Goal: Task Accomplishment & Management: Complete application form

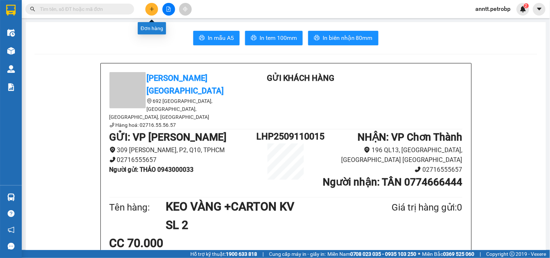
click at [152, 10] on icon "plus" at bounding box center [152, 9] width 0 height 4
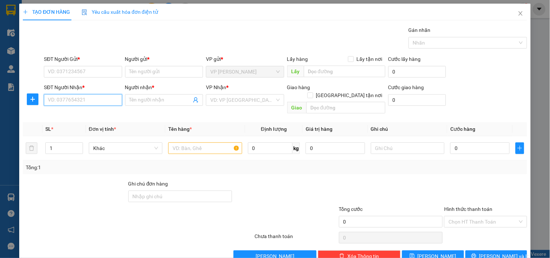
click at [100, 100] on input "SĐT Người Nhận *" at bounding box center [83, 100] width 78 height 12
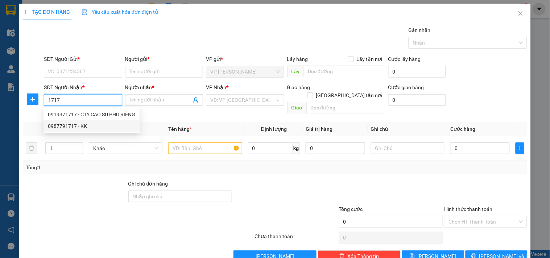
click at [66, 127] on div "0987791717 - KK" at bounding box center [91, 126] width 87 height 8
type input "0987791717"
type input "KK"
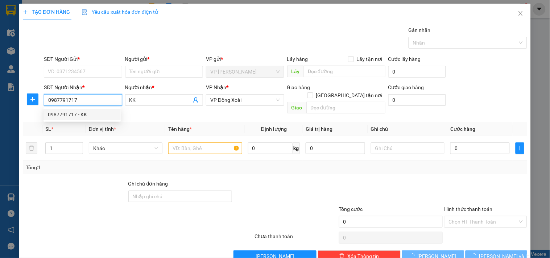
type input "30.000"
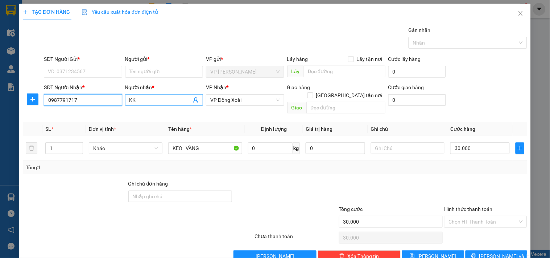
type input "0987791717"
click at [142, 102] on input "KK" at bounding box center [160, 100] width 62 height 8
type input "K"
type input "[PERSON_NAME]"
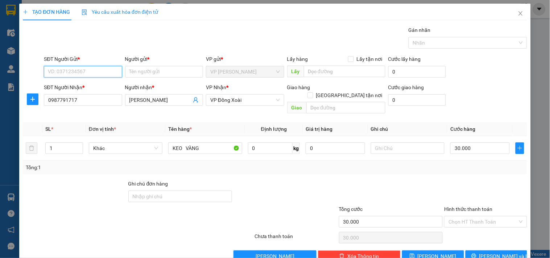
click at [110, 71] on input "SĐT Người Gửi *" at bounding box center [83, 72] width 78 height 12
click at [83, 99] on div "0396773385 - TÂY" at bounding box center [89, 98] width 82 height 8
type input "0396773385"
type input "TÂY"
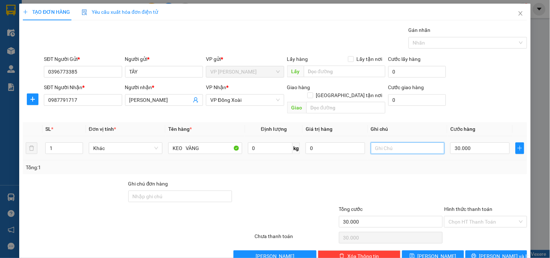
drag, startPoint x: 382, startPoint y: 142, endPoint x: 387, endPoint y: 138, distance: 6.7
click at [387, 143] on input "text" at bounding box center [408, 149] width 74 height 12
type input "21H XB - TỐI ĐI MAI NHẬN"
click at [500, 252] on span "[PERSON_NAME] và In" at bounding box center [505, 256] width 51 height 8
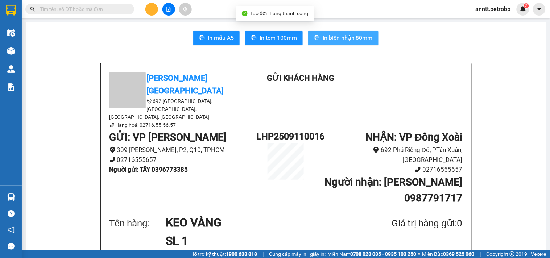
click at [357, 31] on button "In biên nhận 80mm" at bounding box center [343, 38] width 70 height 15
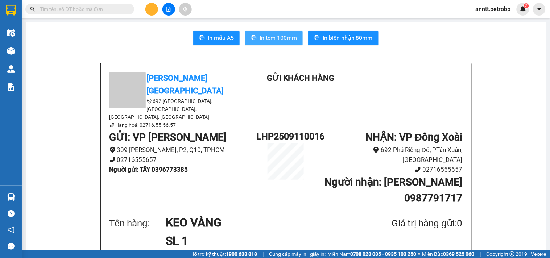
click at [277, 39] on span "In tem 100mm" at bounding box center [278, 37] width 37 height 9
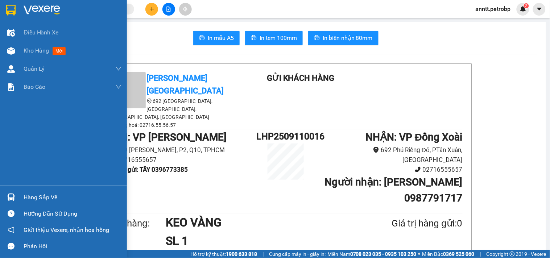
click at [9, 13] on img at bounding box center [10, 10] width 9 height 11
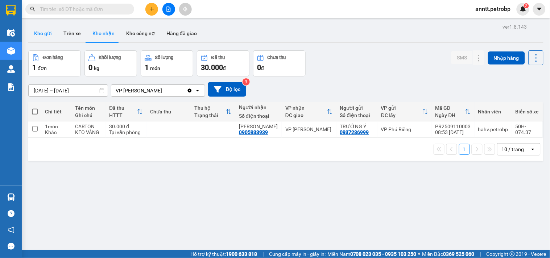
click at [45, 35] on button "Kho gửi" at bounding box center [42, 33] width 29 height 17
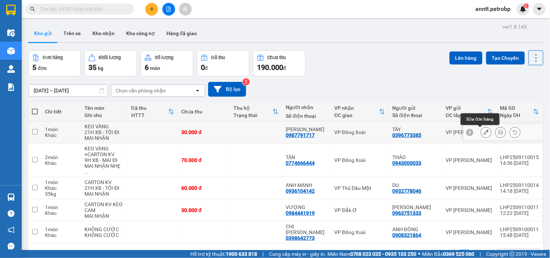
click at [481, 129] on button at bounding box center [486, 132] width 10 height 13
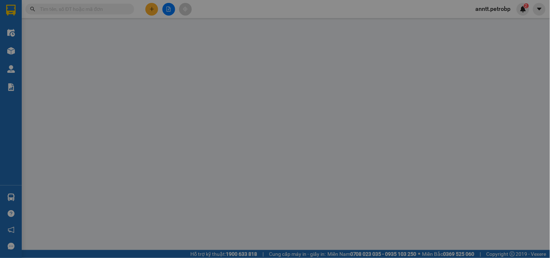
type input "0396773385"
type input "TÂY"
type input "0987791717"
type input "[PERSON_NAME]"
type input "30.000"
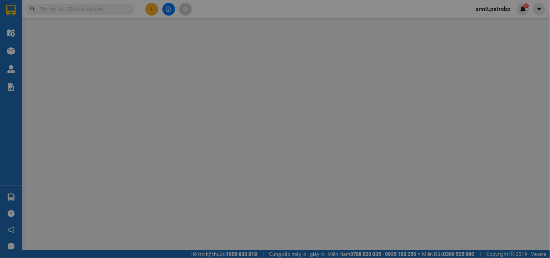
type input "30.000"
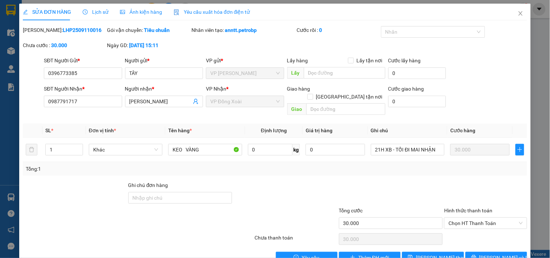
click at [125, 9] on span "Ảnh kiện hàng" at bounding box center [141, 12] width 42 height 6
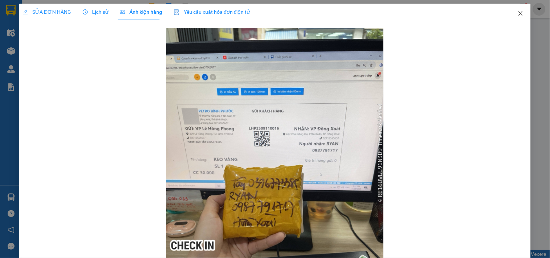
click at [519, 15] on icon "close" at bounding box center [521, 13] width 4 height 4
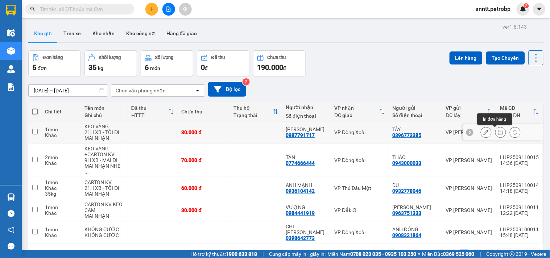
click at [498, 133] on icon at bounding box center [500, 132] width 5 height 5
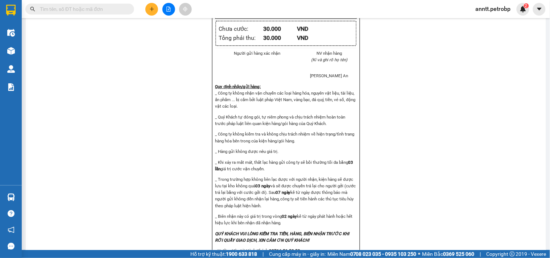
scroll to position [471, 0]
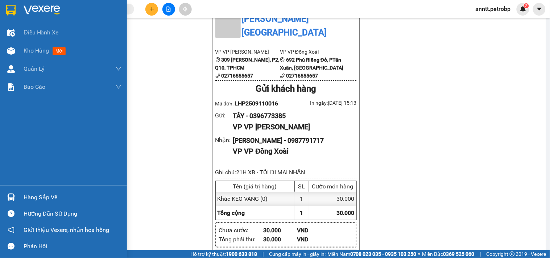
click at [8, 8] on img at bounding box center [10, 10] width 9 height 11
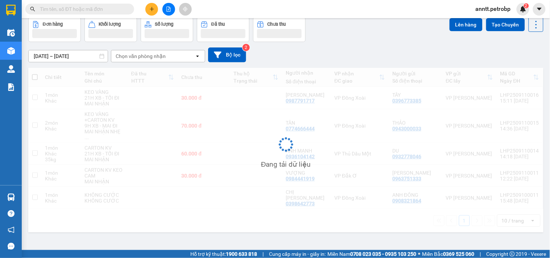
scroll to position [33, 0]
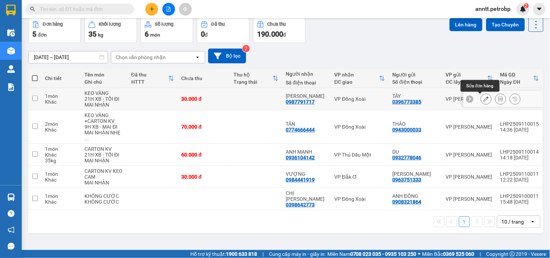
click at [484, 99] on icon at bounding box center [486, 98] width 5 height 5
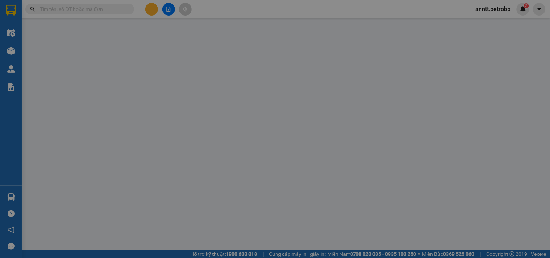
type input "0396773385"
type input "TÂY"
type input "0987791717"
type input "[PERSON_NAME]"
type input "30.000"
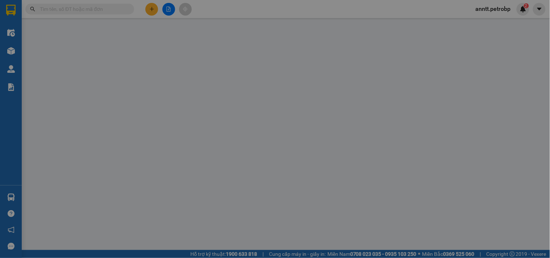
type input "30.000"
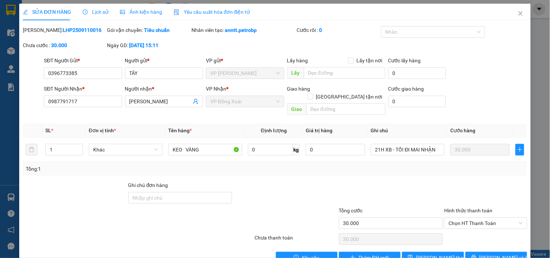
click at [135, 13] on span "Ảnh kiện hàng" at bounding box center [141, 12] width 42 height 6
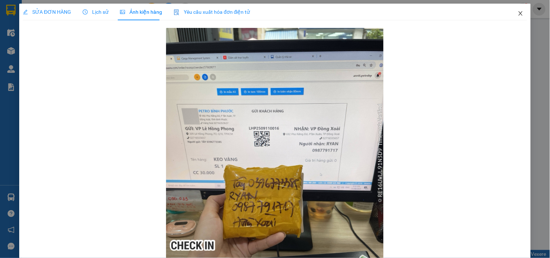
click at [518, 15] on icon "close" at bounding box center [521, 14] width 6 height 6
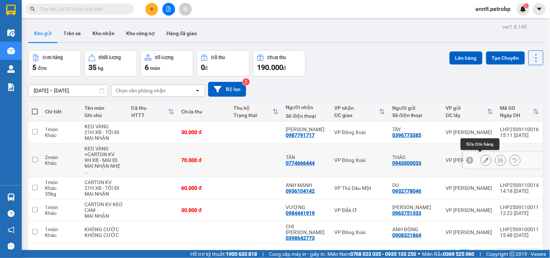
click at [484, 160] on icon at bounding box center [486, 160] width 5 height 5
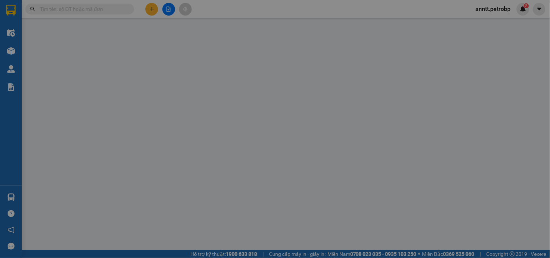
type input "0943000033"
type input "THẢO"
type input "0774666444"
type input "TÂN"
type input "70.000"
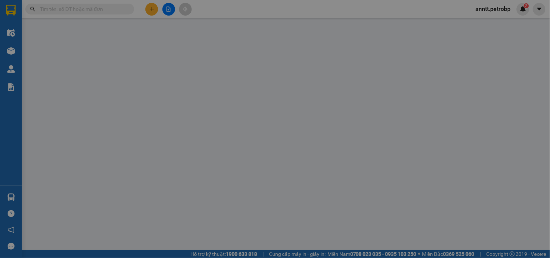
type input "70.000"
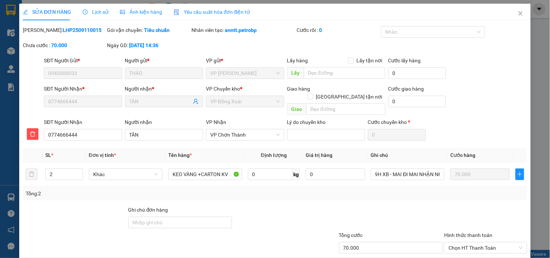
click at [140, 13] on span "Ảnh kiện hàng" at bounding box center [141, 12] width 42 height 6
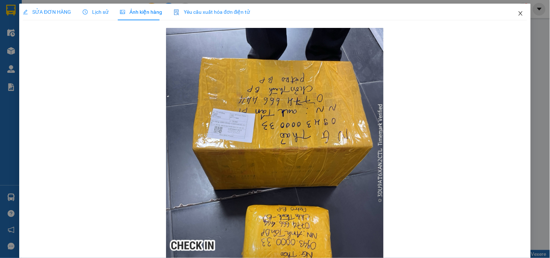
click at [518, 13] on icon "close" at bounding box center [521, 14] width 6 height 6
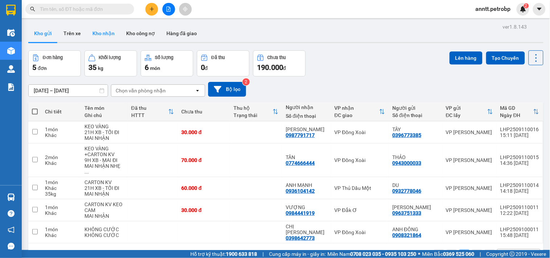
click at [101, 30] on button "Kho nhận" at bounding box center [104, 33] width 34 height 17
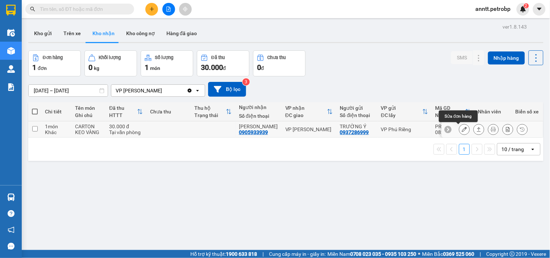
click at [462, 129] on icon at bounding box center [464, 129] width 5 height 5
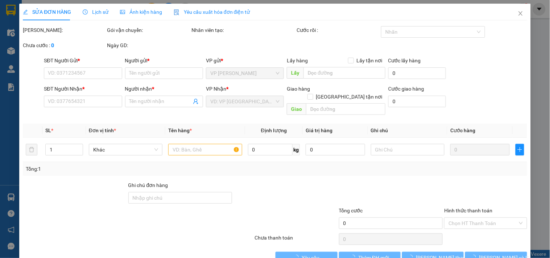
type input "0937286999"
type input "TRƯỜNG Ý"
type input "0905933939"
type input "anh GIANG"
type input "30.000"
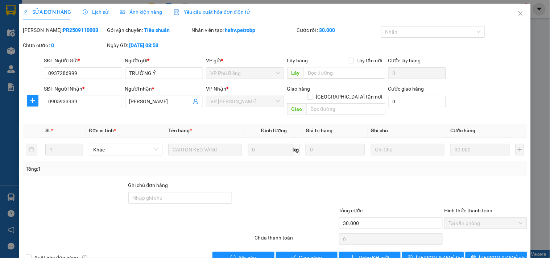
click at [138, 10] on span "Ảnh kiện hàng" at bounding box center [141, 12] width 42 height 6
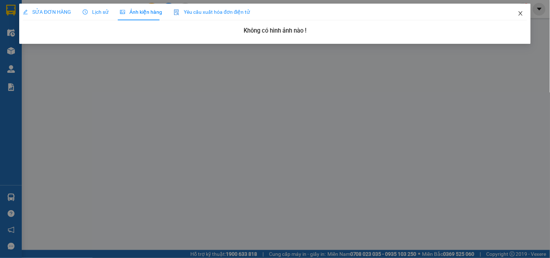
drag, startPoint x: 521, startPoint y: 16, endPoint x: 332, endPoint y: 5, distance: 188.9
click at [518, 16] on icon "close" at bounding box center [521, 14] width 6 height 6
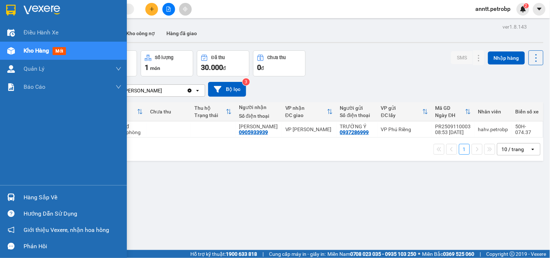
click at [13, 7] on img at bounding box center [10, 10] width 9 height 11
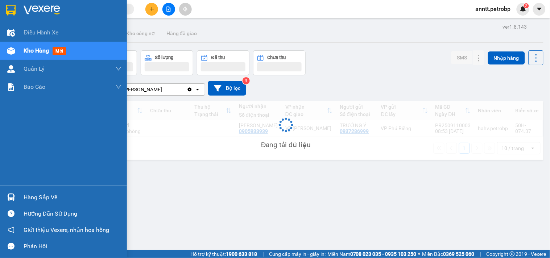
click at [13, 7] on img at bounding box center [10, 10] width 9 height 11
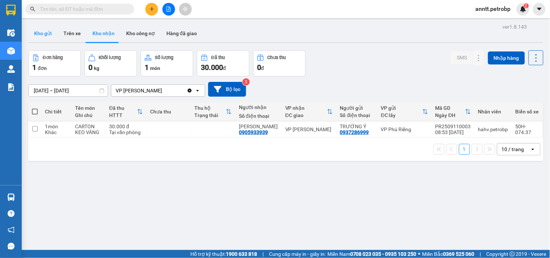
click at [42, 34] on button "Kho gửi" at bounding box center [42, 33] width 29 height 17
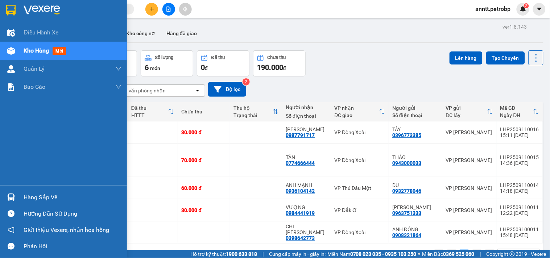
click at [8, 10] on img at bounding box center [10, 10] width 9 height 11
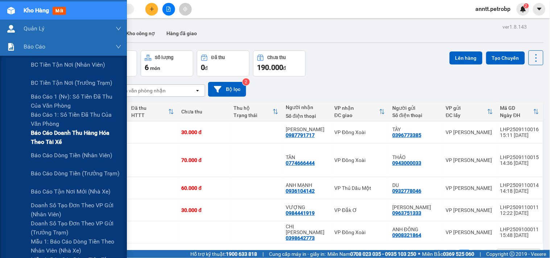
scroll to position [121, 0]
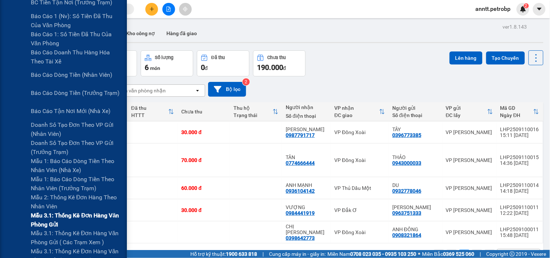
click at [61, 215] on span "Mẫu 3.1: Thống kê đơn hàng văn phòng gửi" at bounding box center [76, 220] width 91 height 18
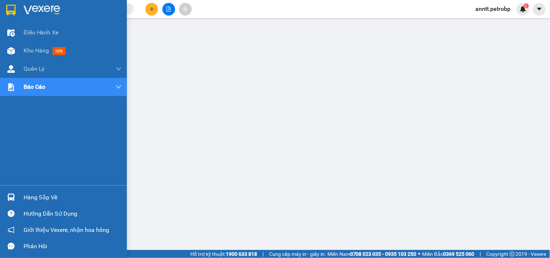
click at [9, 11] on img at bounding box center [10, 10] width 9 height 11
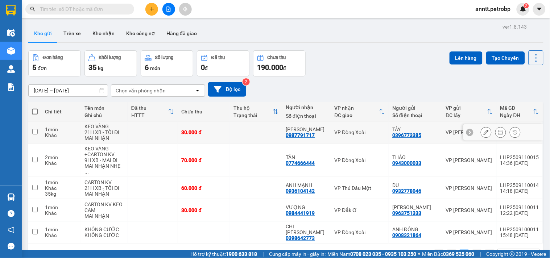
click at [466, 134] on div at bounding box center [469, 132] width 7 height 7
click at [488, 134] on div "VP [PERSON_NAME]" at bounding box center [469, 132] width 47 height 6
checkbox input "true"
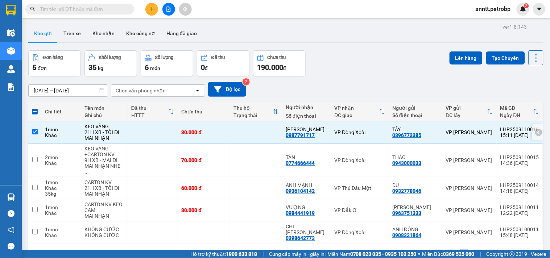
click at [536, 135] on icon at bounding box center [538, 132] width 5 height 5
click at [484, 131] on button at bounding box center [486, 132] width 10 height 13
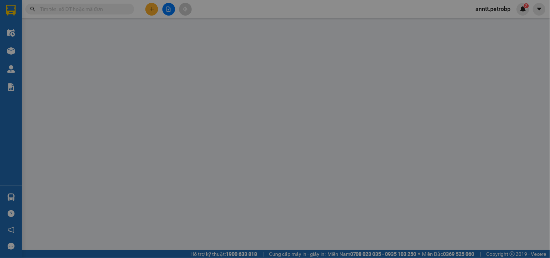
type input "0396773385"
type input "TÂY"
type input "0987791717"
type input "[PERSON_NAME]"
type input "30.000"
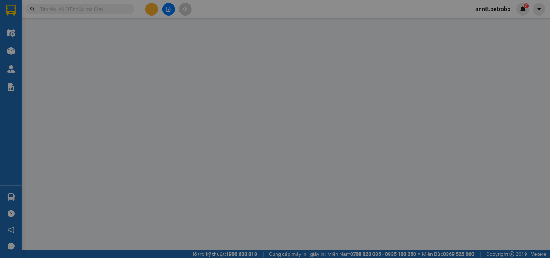
type input "30.000"
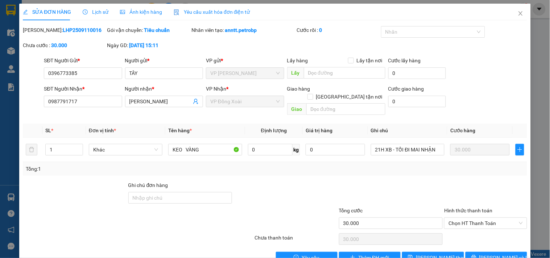
click at [125, 12] on span "Ảnh kiện hàng" at bounding box center [141, 12] width 42 height 6
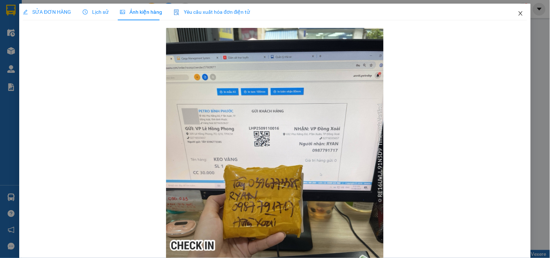
drag, startPoint x: 515, startPoint y: 16, endPoint x: 314, endPoint y: 0, distance: 201.6
click at [511, 17] on span "Close" at bounding box center [521, 14] width 20 height 20
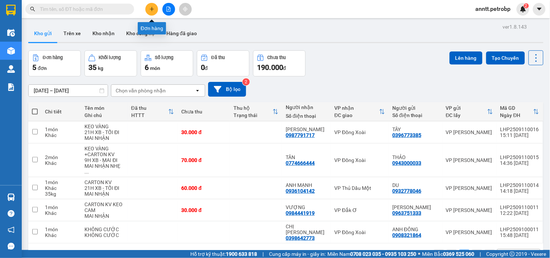
click at [155, 5] on button at bounding box center [151, 9] width 13 height 13
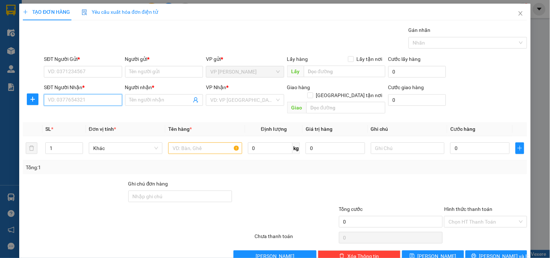
click at [103, 106] on input "SĐT Người Nhận *" at bounding box center [83, 100] width 78 height 12
click at [100, 113] on div "0909656494 - QUANG KHÔI" at bounding box center [83, 115] width 71 height 8
type input "0909656494"
type input "QUANG KHÔI"
type input "30.000"
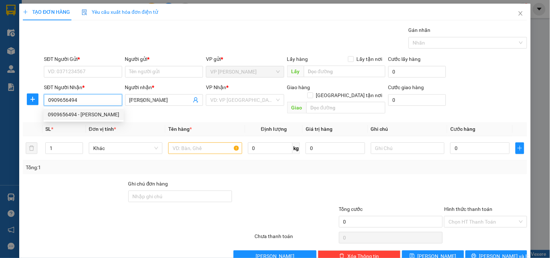
type input "30.000"
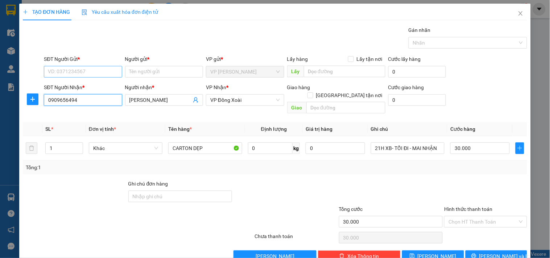
type input "0909656494"
click at [96, 71] on input "SĐT Người Gửi *" at bounding box center [83, 72] width 78 height 12
click at [95, 89] on div "0937513152 - LỄ" at bounding box center [82, 86] width 69 height 8
type input "0937513152"
type input "LỄ"
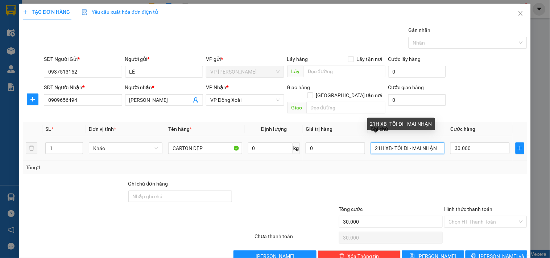
click at [428, 143] on input "21H XB- TỐI ĐI - MAI NHẬN" at bounding box center [408, 149] width 74 height 12
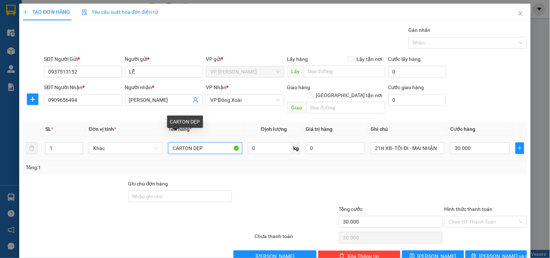
click at [218, 143] on input "CARTON DẸP" at bounding box center [205, 149] width 74 height 12
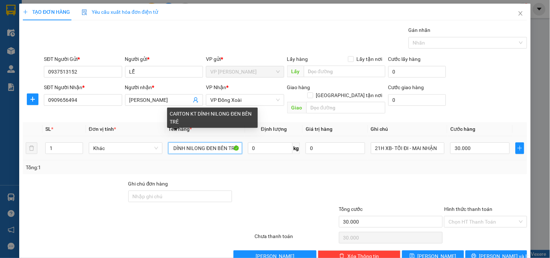
scroll to position [0, 31]
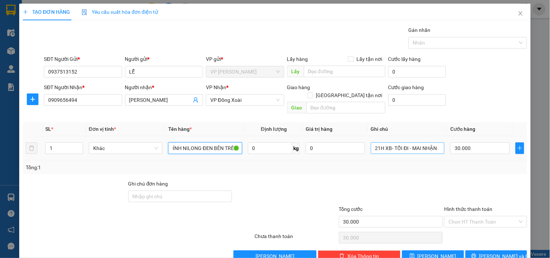
type input "CARTON KT DÍNH NILONG ĐEN BÊN TRÊN"
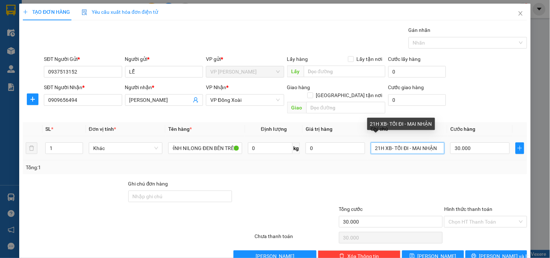
scroll to position [0, 0]
click at [422, 143] on input "21H XB- TỐI ĐI - MAI NHẬN" at bounding box center [408, 149] width 74 height 12
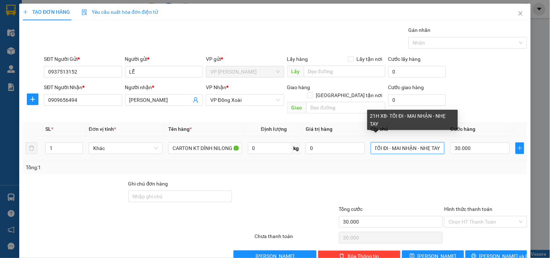
scroll to position [0, 24]
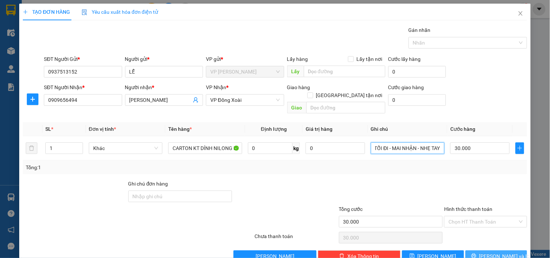
type input "21H XB- TỐI ĐI - MAI NHẬN - NHẸ TAY"
click at [507, 251] on button "[PERSON_NAME] và In" at bounding box center [497, 257] width 62 height 12
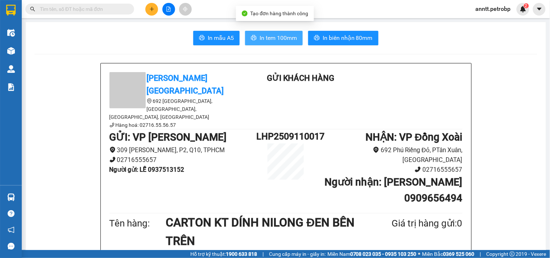
click at [268, 35] on span "In tem 100mm" at bounding box center [278, 37] width 37 height 9
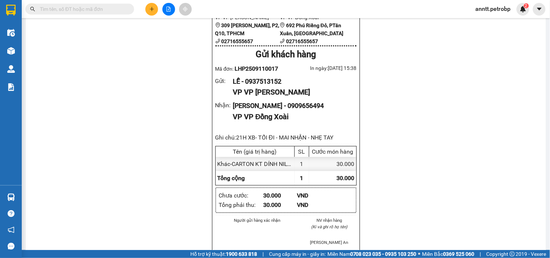
scroll to position [483, 0]
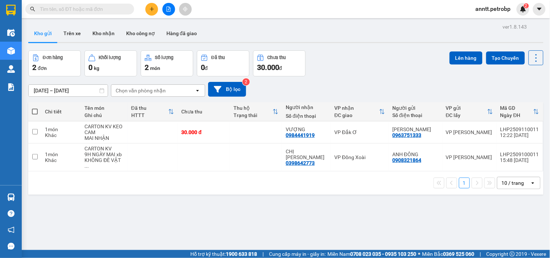
click at [75, 13] on input "text" at bounding box center [83, 9] width 86 height 8
paste input "PB2509100005"
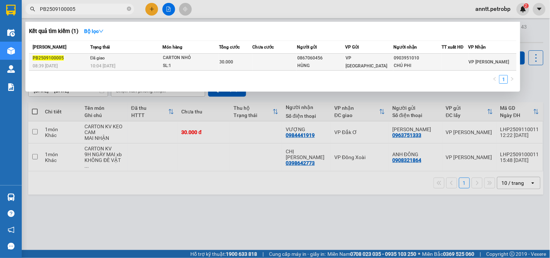
type input "PB2509100005"
click at [403, 61] on div "0903951010" at bounding box center [418, 58] width 48 height 8
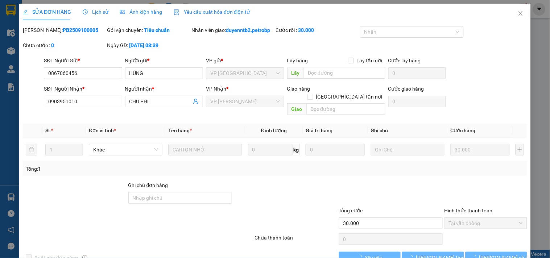
type input "0867060456"
type input "HÙNG"
type input "0903951010"
type input "CHÚ PHI"
type input "30.000"
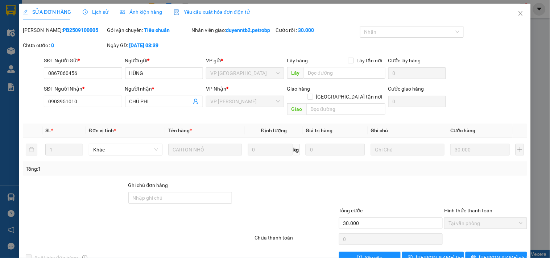
click at [96, 12] on span "Lịch sử" at bounding box center [96, 12] width 26 height 6
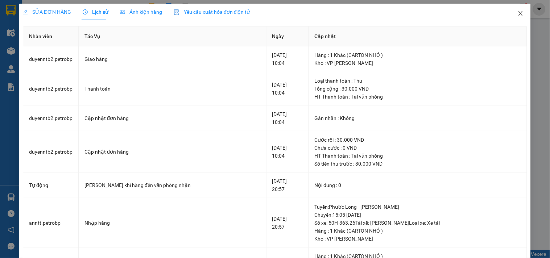
click at [518, 12] on icon "close" at bounding box center [521, 14] width 6 height 6
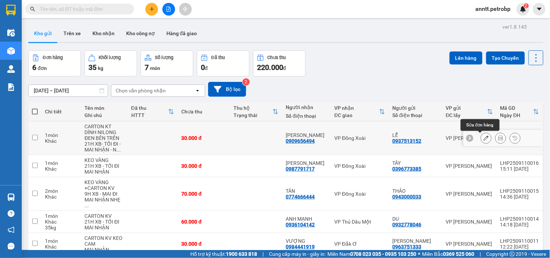
click at [481, 138] on button at bounding box center [486, 138] width 10 height 13
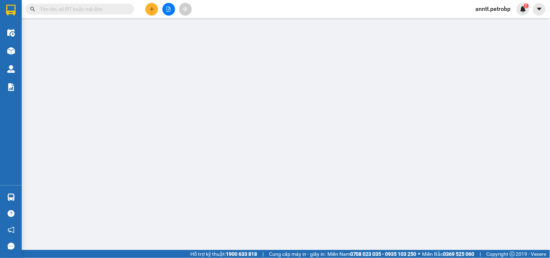
type input "0937513152"
type input "LỄ"
type input "0909656494"
type input "[PERSON_NAME]"
type input "30.000"
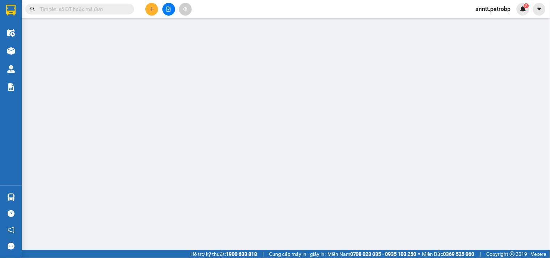
type input "30.000"
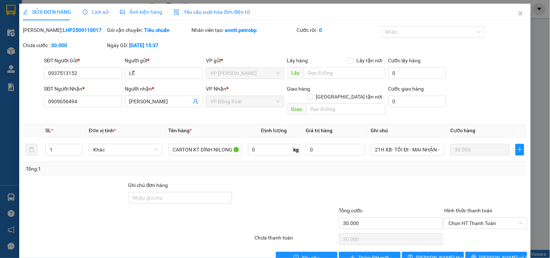
click at [135, 15] on span "Ảnh kiện hàng" at bounding box center [141, 12] width 42 height 6
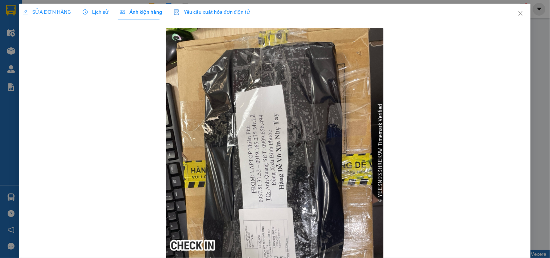
click at [45, 9] on span "SỬA ĐƠN HÀNG" at bounding box center [47, 12] width 48 height 6
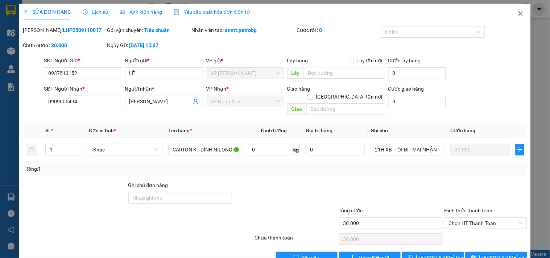
click at [518, 15] on icon "close" at bounding box center [521, 14] width 6 height 6
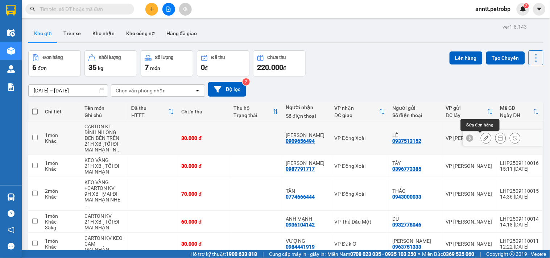
click at [484, 139] on icon at bounding box center [486, 138] width 5 height 5
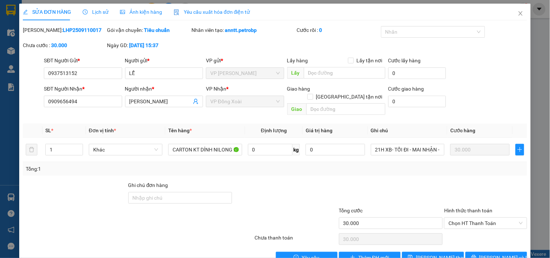
click at [127, 9] on span "Ảnh kiện hàng" at bounding box center [141, 12] width 42 height 6
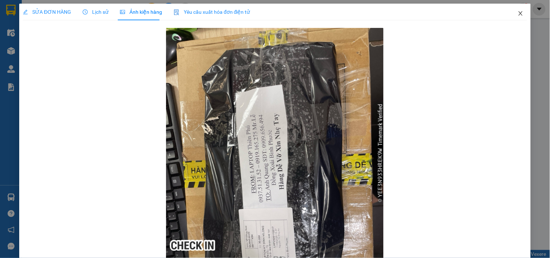
click at [518, 13] on icon "close" at bounding box center [521, 14] width 6 height 6
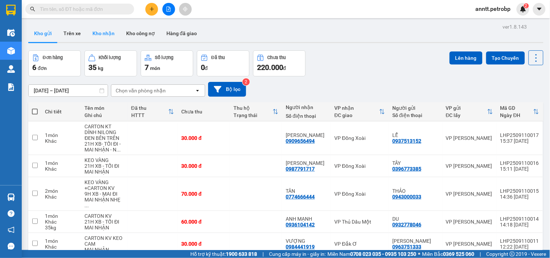
click at [99, 34] on button "Kho nhận" at bounding box center [104, 33] width 34 height 17
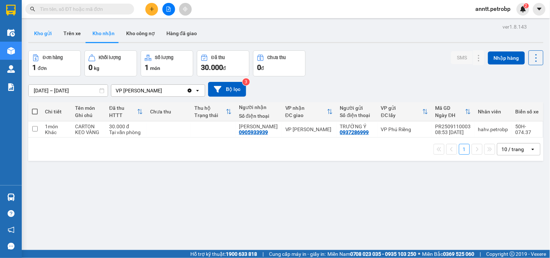
click at [42, 33] on button "Kho gửi" at bounding box center [42, 33] width 29 height 17
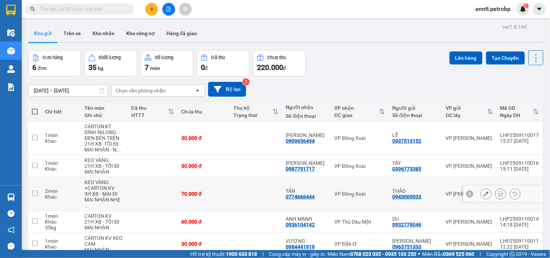
scroll to position [46, 0]
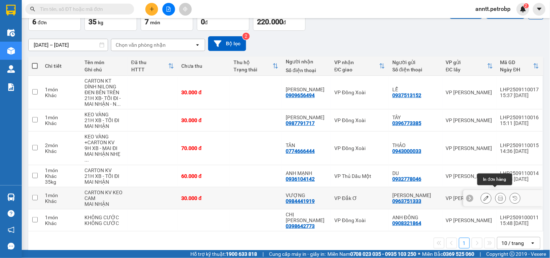
click at [498, 196] on icon at bounding box center [500, 198] width 5 height 5
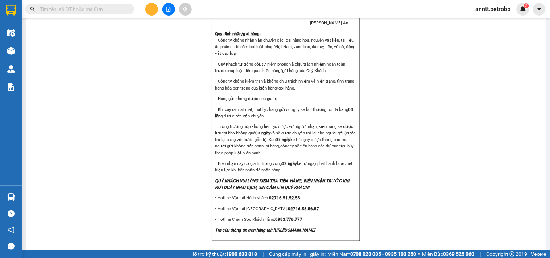
scroll to position [874, 0]
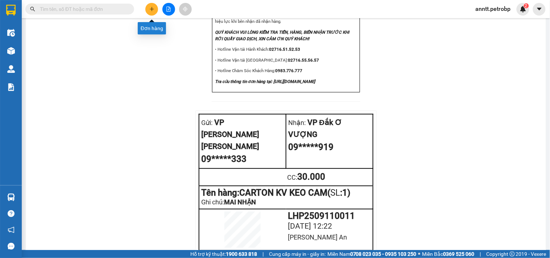
click at [146, 9] on button at bounding box center [151, 9] width 13 height 13
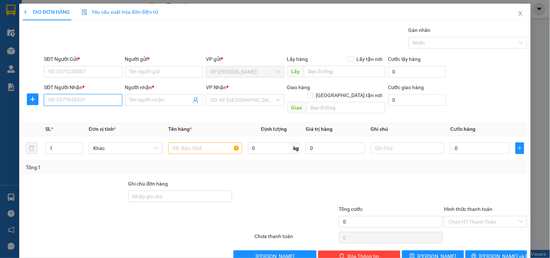
click at [70, 100] on input "SĐT Người Nhận *" at bounding box center [83, 100] width 78 height 12
click at [66, 104] on input "SĐT Người Nhận *" at bounding box center [83, 100] width 78 height 12
click at [59, 115] on div "0967168186 - TOẠI" at bounding box center [82, 115] width 69 height 8
type input "0967168186"
type input "TOẠI"
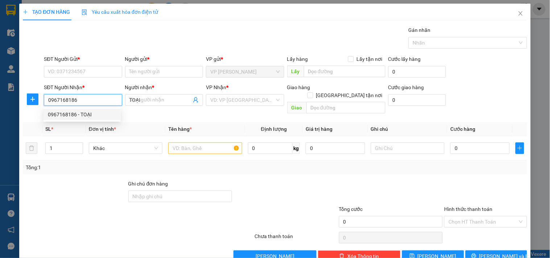
type input "200.000"
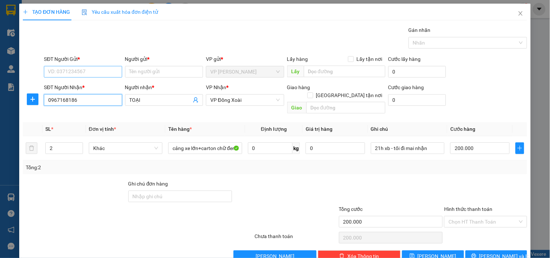
type input "0967168186"
click at [67, 71] on input "SĐT Người Gửi *" at bounding box center [83, 72] width 78 height 12
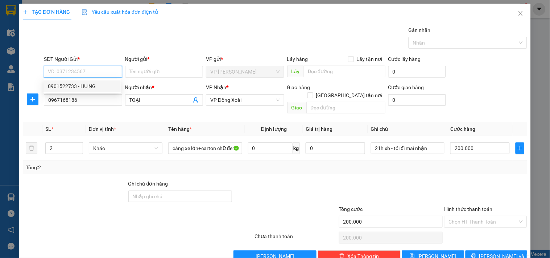
click at [68, 86] on div "0901522733 - HƯNG" at bounding box center [82, 86] width 69 height 8
type input "0901522733"
type input "HƯNG"
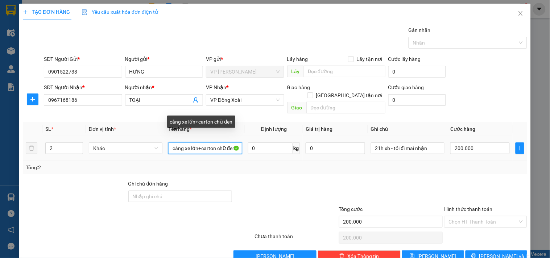
click at [205, 143] on input "cảng xe lớn+carton chữ đen" at bounding box center [205, 149] width 74 height 12
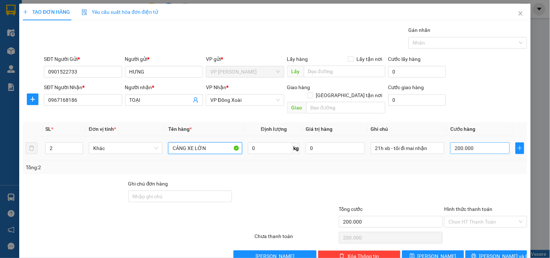
type input "CẢNG XE LỚN"
click at [474, 144] on input "200.000" at bounding box center [479, 149] width 59 height 12
type input "1"
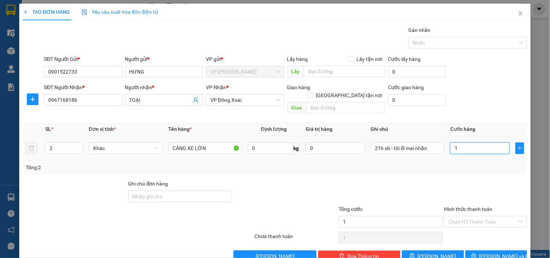
type input "15"
type input "150"
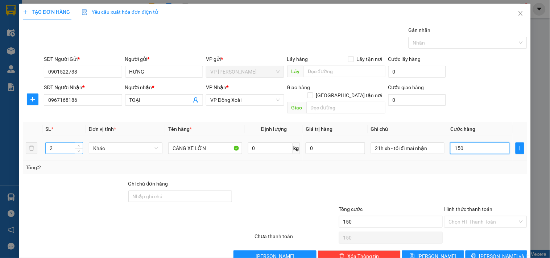
type input "150"
type input "150.000"
click at [60, 143] on input "2" at bounding box center [64, 148] width 37 height 11
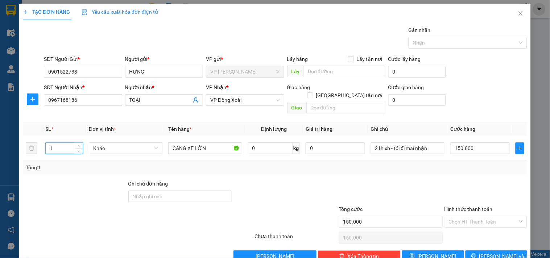
type input "1"
click at [388, 180] on div at bounding box center [391, 192] width 106 height 25
type input "0"
click at [478, 143] on input "0" at bounding box center [479, 149] width 59 height 12
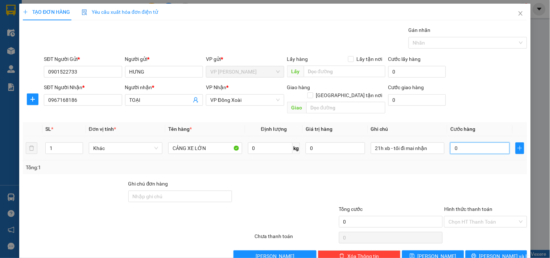
type input "1"
type input "15"
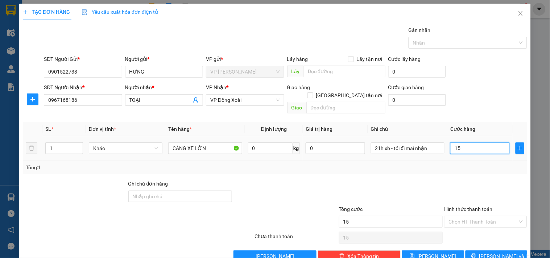
type input "150"
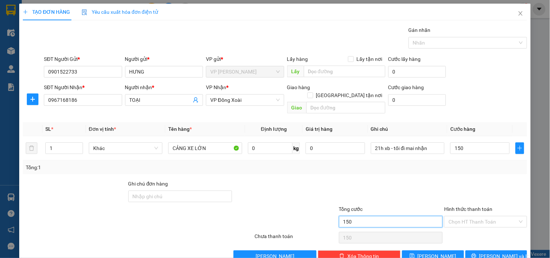
click at [390, 216] on input "150" at bounding box center [391, 222] width 104 height 12
type input "150.000"
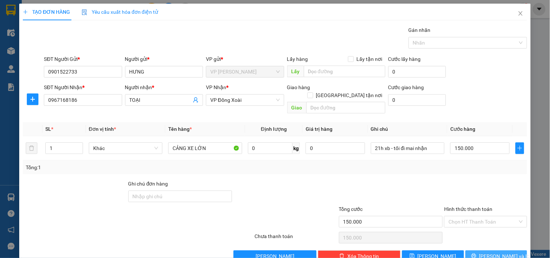
click at [501, 252] on span "[PERSON_NAME] và In" at bounding box center [505, 256] width 51 height 8
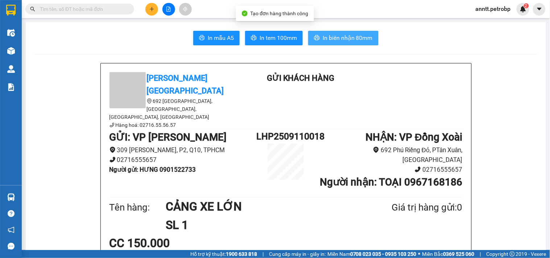
click at [339, 37] on span "In biên nhận 80mm" at bounding box center [348, 37] width 50 height 9
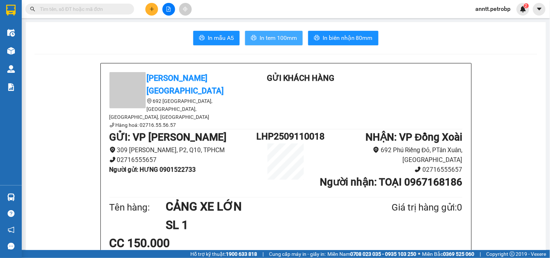
click at [276, 37] on span "In tem 100mm" at bounding box center [278, 37] width 37 height 9
click at [149, 8] on icon "plus" at bounding box center [151, 9] width 5 height 5
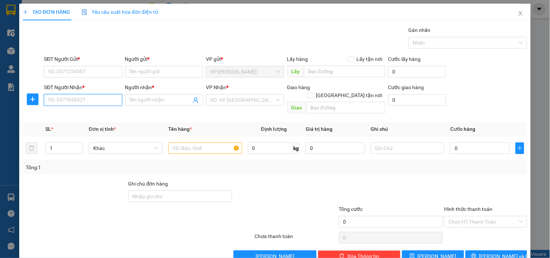
click at [95, 100] on input "SĐT Người Nhận *" at bounding box center [83, 100] width 78 height 12
click at [80, 114] on div "0373856088 - LONG" at bounding box center [82, 115] width 69 height 8
type input "0373856088"
type input "LONG"
checkbox input "true"
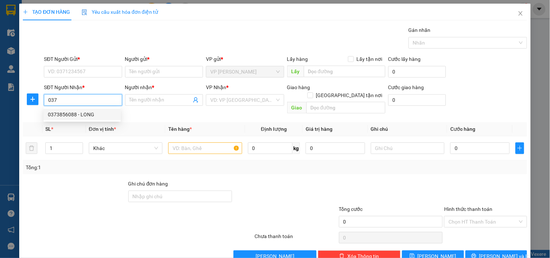
type input "32 50 QL13"
type input "20.000"
type input "80.000"
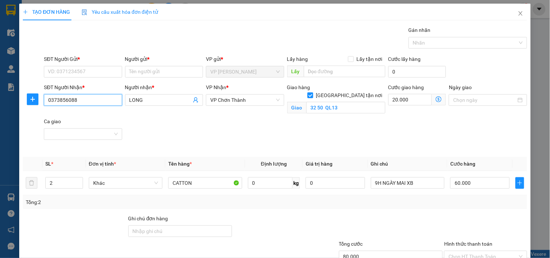
drag, startPoint x: 83, startPoint y: 103, endPoint x: 17, endPoint y: 96, distance: 66.5
click at [10, 118] on div "TẠO ĐƠN HÀNG Yêu cầu xuất hóa đơn điện tử Transit Pickup Surcharge Ids Transit …" at bounding box center [275, 129] width 550 height 258
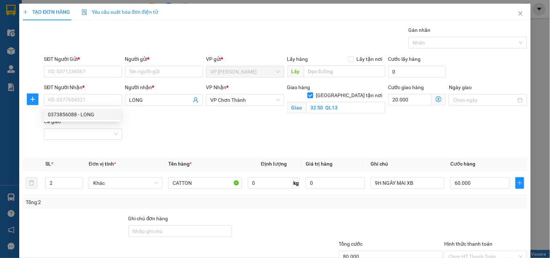
click at [157, 117] on div "Người nhận * LONG" at bounding box center [164, 100] width 81 height 34
click at [266, 104] on span "VP Chơn Thành" at bounding box center [244, 100] width 69 height 11
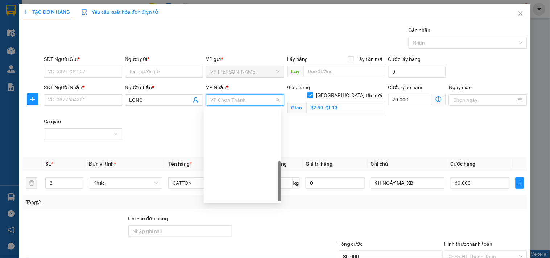
scroll to position [174, 0]
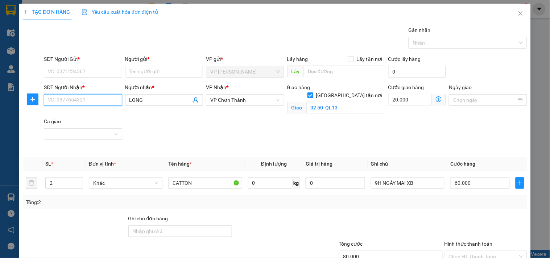
click at [92, 102] on input "SĐT Người Nhận *" at bounding box center [83, 100] width 78 height 12
click at [85, 115] on div "0913579037 - LÂM" at bounding box center [82, 115] width 69 height 8
type input "0913579037"
type input "LÂM"
checkbox input "false"
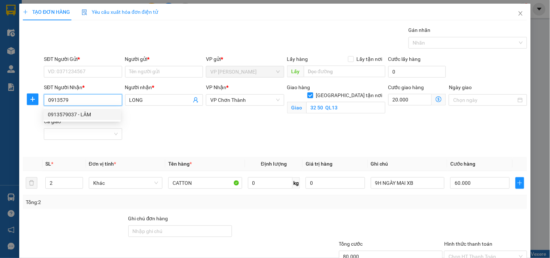
type input "60.000"
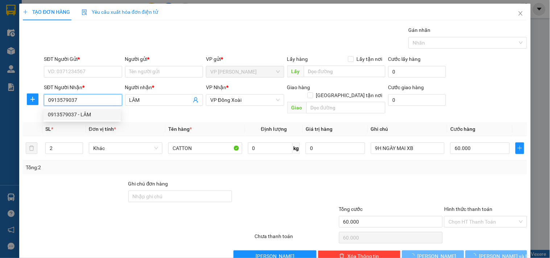
type input "70.000"
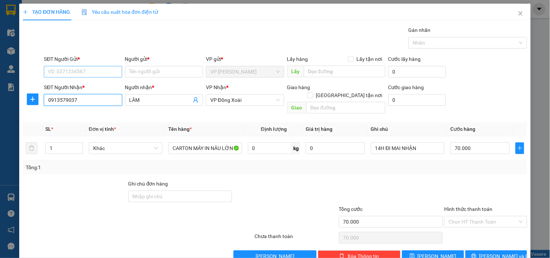
type input "0913579037"
click at [98, 70] on input "SĐT Người Gửi *" at bounding box center [83, 72] width 78 height 12
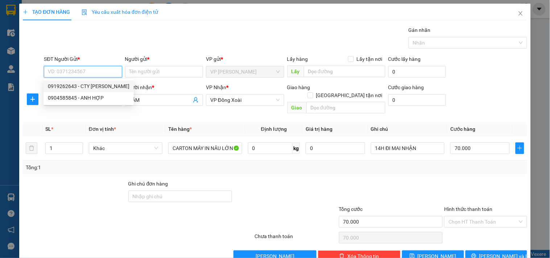
click at [95, 88] on div "0919262643 - CTY MAI PHƯƠNG" at bounding box center [89, 86] width 82 height 8
type input "0919262643"
type input "CTY MAI PHƯƠNG"
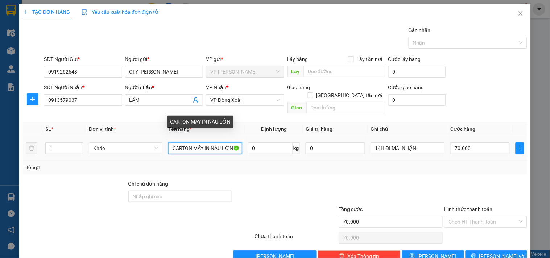
click at [206, 146] on input "CARTON MÁY IN NÂU LỚN" at bounding box center [205, 149] width 74 height 12
type input "NILONG ĐEN KT"
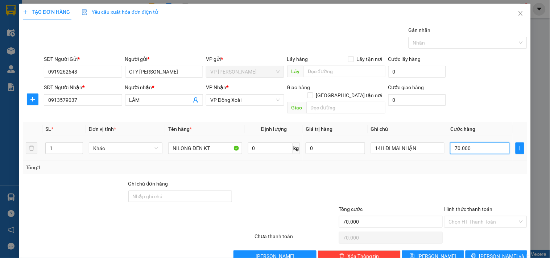
click at [478, 143] on input "70.000" at bounding box center [479, 149] width 59 height 12
type input "3"
type input "30"
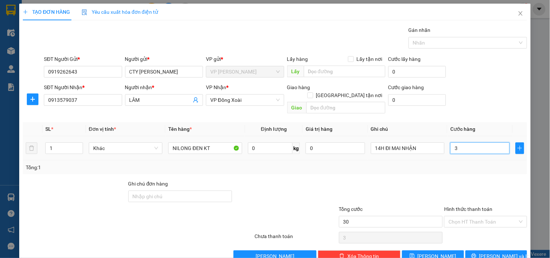
type input "30"
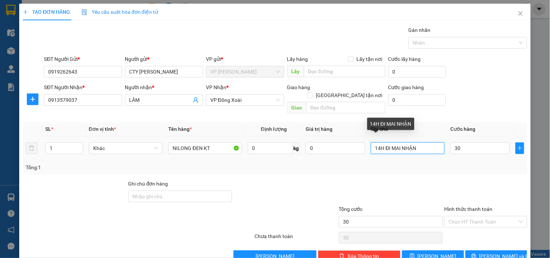
type input "30.000"
drag, startPoint x: 432, startPoint y: 141, endPoint x: 317, endPoint y: 146, distance: 115.8
click at [317, 146] on tr "1 Khác NILONG ĐEN KT 0 kg 0 14H ĐI MAI NHẬN 30.000" at bounding box center [275, 148] width 505 height 24
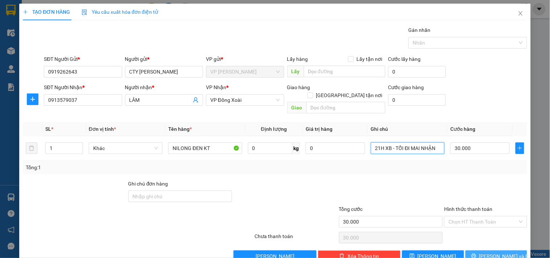
type input "21H XB - TỐI ĐI MAI NHẬN"
click at [511, 251] on button "Lưu và In" at bounding box center [497, 257] width 62 height 12
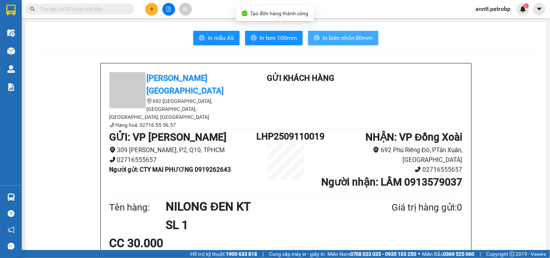
click at [356, 39] on span "In biên nhận 80mm" at bounding box center [348, 37] width 50 height 9
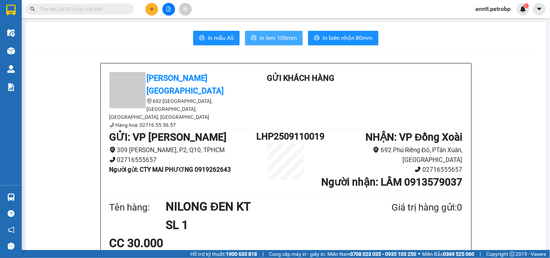
click at [288, 42] on span "In tem 100mm" at bounding box center [278, 37] width 37 height 9
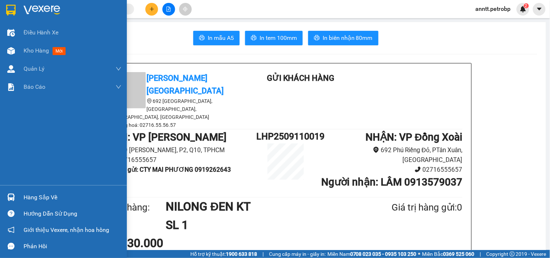
click at [15, 4] on div at bounding box center [11, 10] width 13 height 13
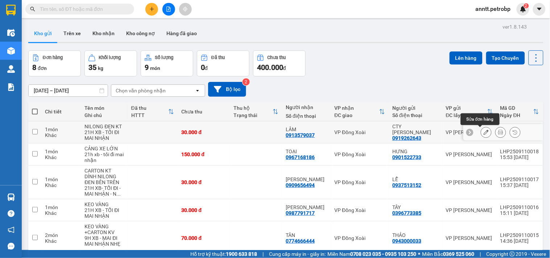
click at [484, 131] on icon at bounding box center [486, 132] width 5 height 5
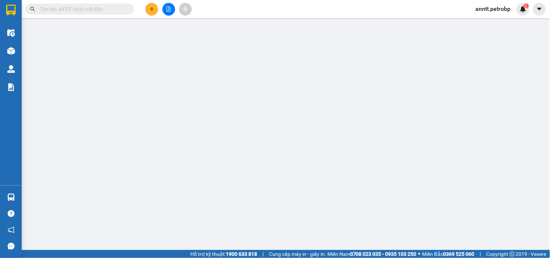
type input "0919262643"
type input "CTY MAI PHƯƠNG"
type input "0913579037"
type input "LÂM"
type input "30.000"
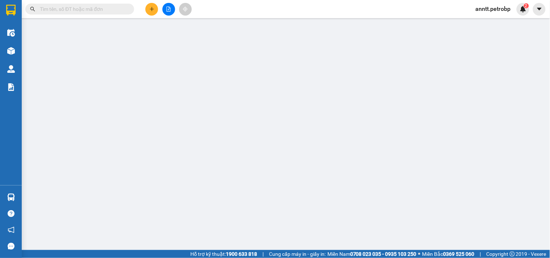
type input "30.000"
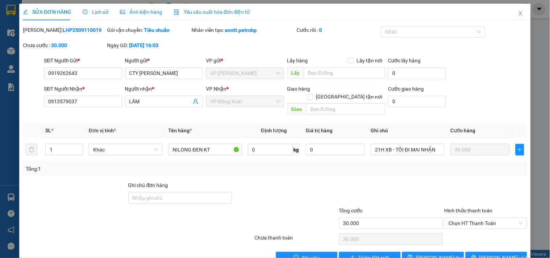
click at [133, 12] on span "Ảnh kiện hàng" at bounding box center [141, 12] width 42 height 6
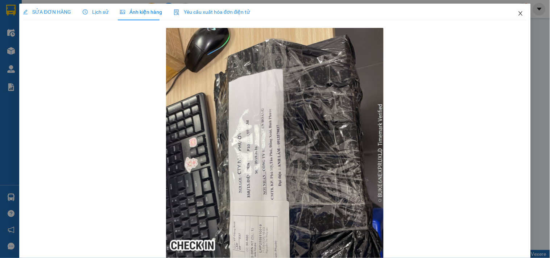
click at [519, 13] on span "Close" at bounding box center [521, 14] width 20 height 20
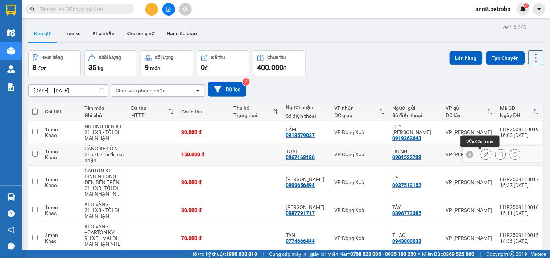
click at [484, 155] on icon at bounding box center [486, 154] width 5 height 5
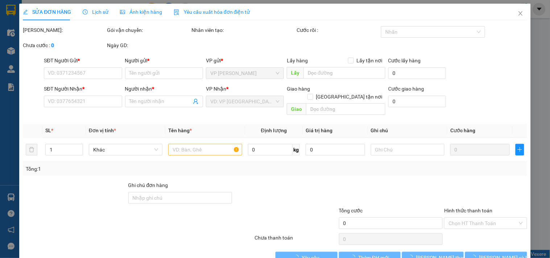
type input "0901522733"
type input "HƯNG"
type input "0967168186"
type input "TOẠI"
type input "150.000"
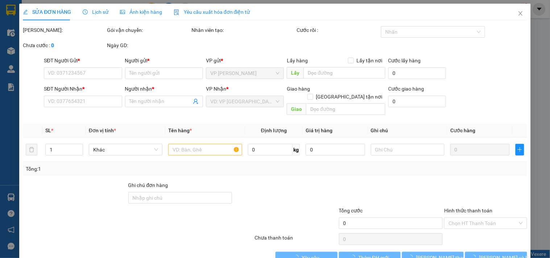
type input "150.000"
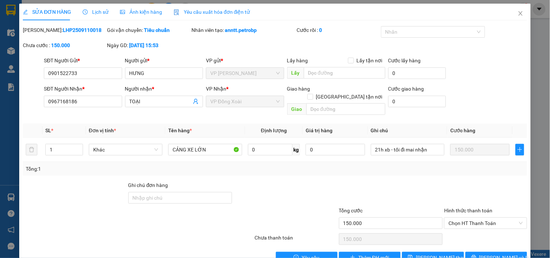
click at [139, 12] on span "Ảnh kiện hàng" at bounding box center [141, 12] width 42 height 6
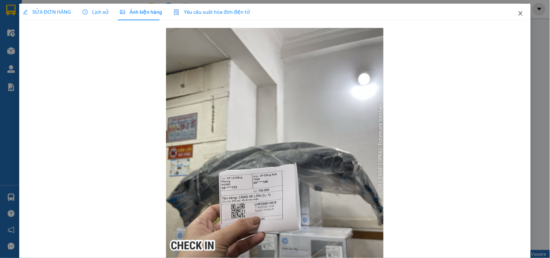
click at [518, 12] on icon "close" at bounding box center [521, 14] width 6 height 6
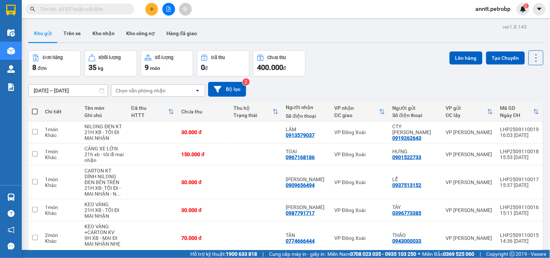
scroll to position [81, 0]
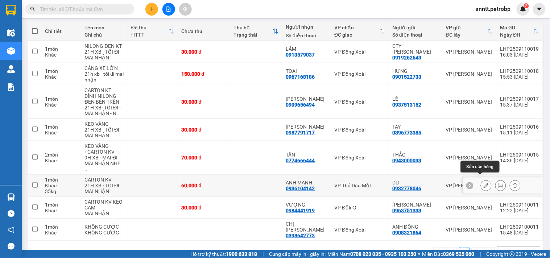
click at [484, 183] on icon at bounding box center [486, 185] width 5 height 5
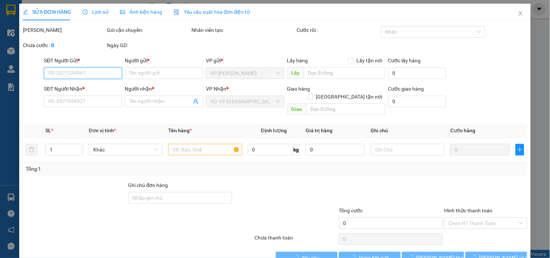
type input "0932778046"
type input "DU"
type input "0936104142"
type input "ANH MẠNH"
type input "60.000"
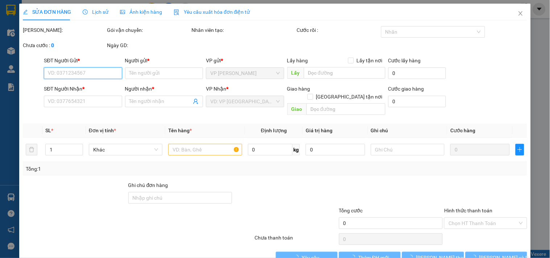
type input "60.000"
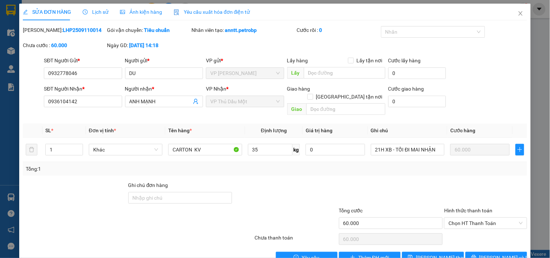
click at [130, 12] on span "Ảnh kiện hàng" at bounding box center [141, 12] width 42 height 6
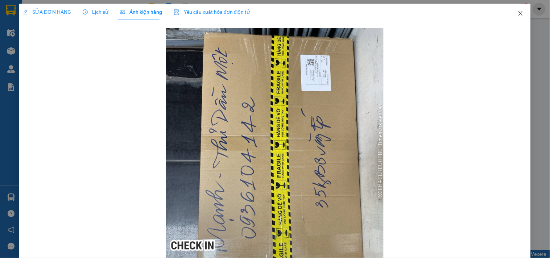
click at [518, 11] on icon "close" at bounding box center [521, 14] width 6 height 6
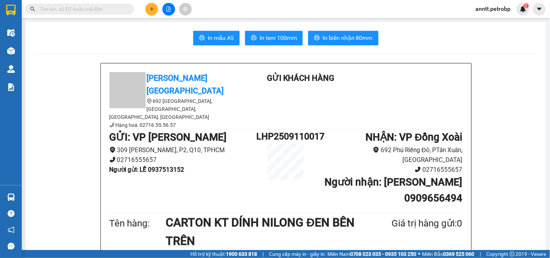
scroll to position [483, 0]
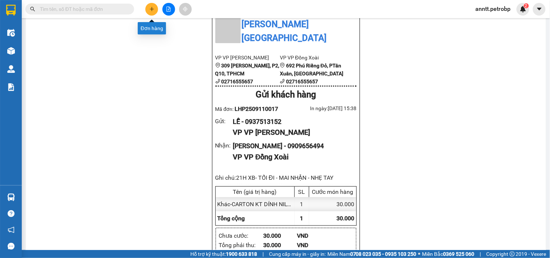
click at [151, 9] on icon "plus" at bounding box center [151, 9] width 5 height 5
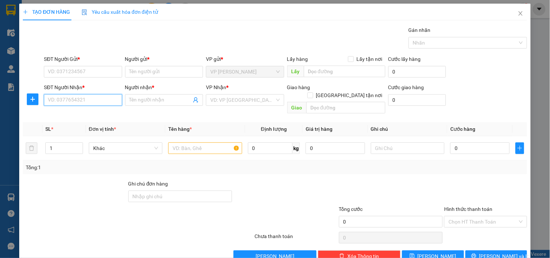
click at [68, 100] on input "SĐT Người Nhận *" at bounding box center [83, 100] width 78 height 12
click at [68, 101] on input "999" at bounding box center [83, 100] width 78 height 12
click at [68, 116] on div "0937286999 - TRƯỜNG Ý" at bounding box center [82, 115] width 69 height 8
type input "0937286999"
type input "TRƯỜNG Ý"
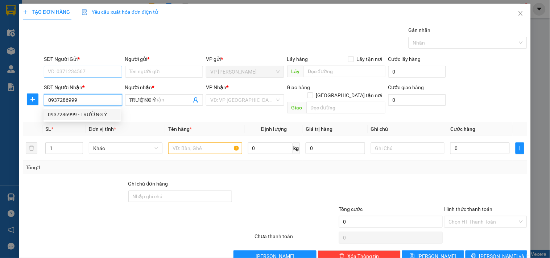
type input "80.000"
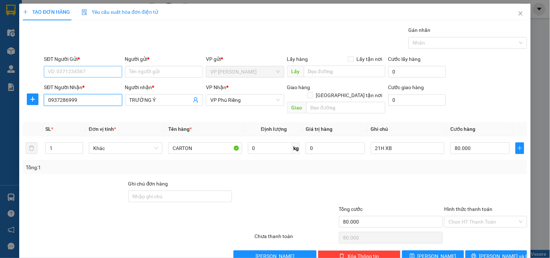
type input "0937286999"
click at [64, 70] on input "SĐT Người Gửi *" at bounding box center [83, 72] width 78 height 12
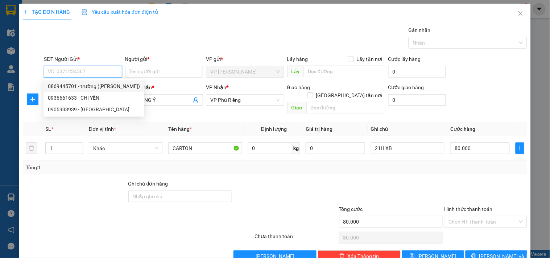
click at [86, 86] on div "0869445701 - trường ([PERSON_NAME])" at bounding box center [94, 86] width 92 height 8
type input "0869445701"
type input "trường ([PERSON_NAME])"
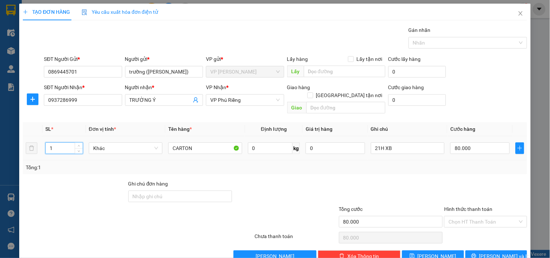
click at [64, 143] on input "1" at bounding box center [64, 148] width 37 height 11
click at [100, 72] on input "0869445701" at bounding box center [83, 72] width 78 height 12
type input "0"
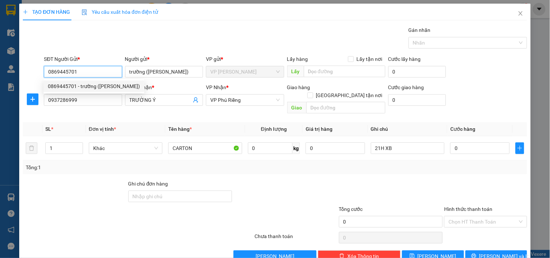
drag, startPoint x: 88, startPoint y: 71, endPoint x: 15, endPoint y: 70, distance: 73.3
click at [15, 70] on div "TẠO ĐƠN HÀNG Yêu cầu xuất hóa đơn điện tử Transit Pickup Surcharge Ids Transit …" at bounding box center [275, 129] width 550 height 258
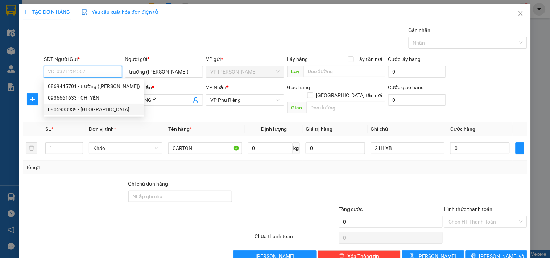
click at [55, 110] on div "0905933939 - [GEOGRAPHIC_DATA]" at bounding box center [94, 110] width 92 height 8
type input "0905933939"
type input "[PERSON_NAME]"
type input "50.000"
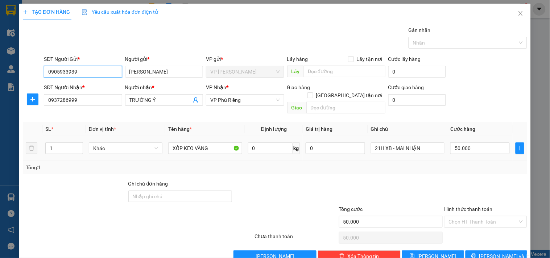
type input "0905933939"
click at [64, 144] on input "1" at bounding box center [64, 148] width 37 height 11
type input "3"
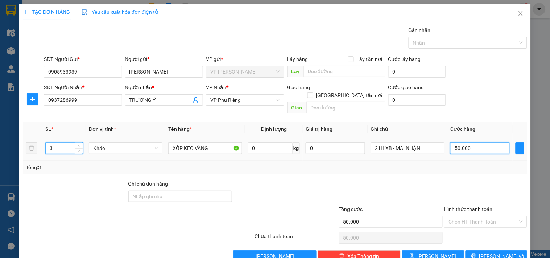
click at [476, 143] on input "50.000" at bounding box center [479, 149] width 59 height 12
type input "0"
type input "01"
type input "1"
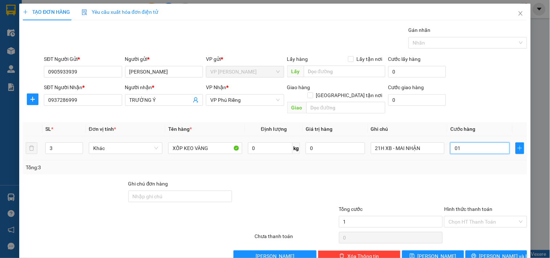
type input "1"
type input "012"
type input "12"
type input "120"
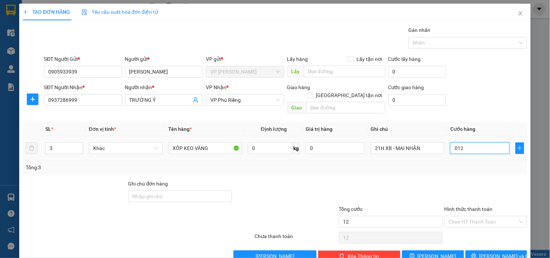
type input "120"
type input "0.120"
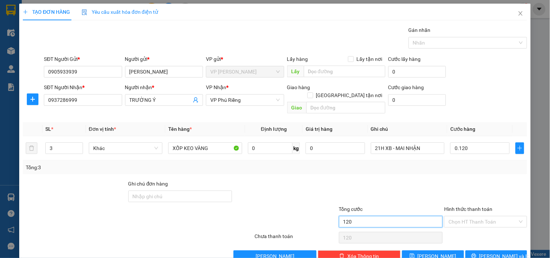
type input "120.000"
click at [384, 216] on input "120.000" at bounding box center [391, 222] width 104 height 12
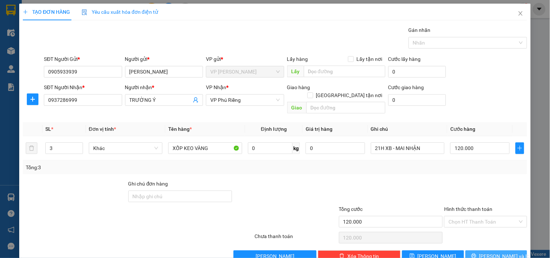
click at [489, 251] on button "[PERSON_NAME] và In" at bounding box center [497, 257] width 62 height 12
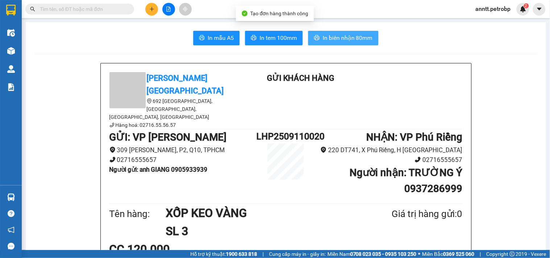
click at [347, 38] on span "In biên nhận 80mm" at bounding box center [348, 37] width 50 height 9
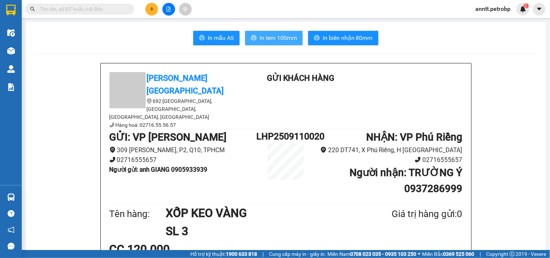
click at [285, 37] on span "In tem 100mm" at bounding box center [278, 37] width 37 height 9
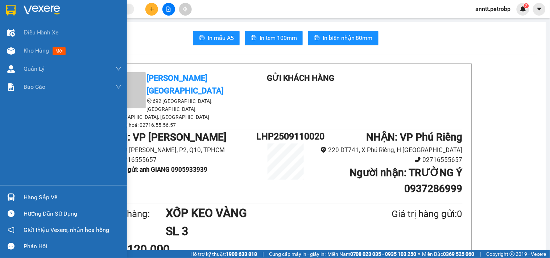
click at [8, 8] on img at bounding box center [10, 10] width 9 height 11
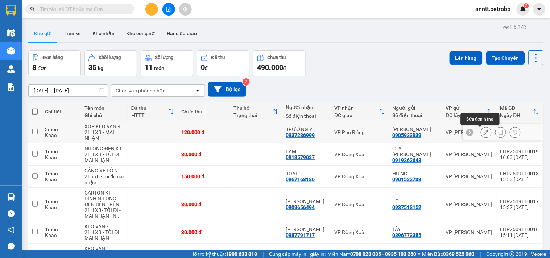
click at [484, 133] on icon at bounding box center [486, 132] width 5 height 5
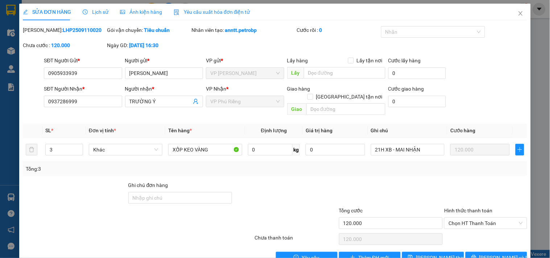
click at [136, 11] on span "Ảnh kiện hàng" at bounding box center [141, 12] width 42 height 6
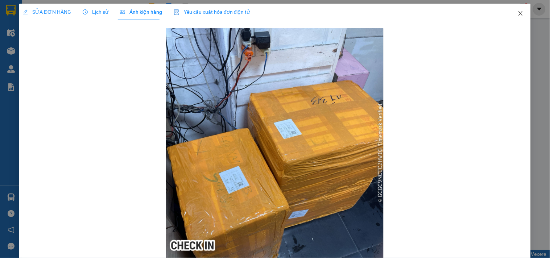
drag, startPoint x: 517, startPoint y: 16, endPoint x: 510, endPoint y: 17, distance: 6.3
click at [511, 17] on span "Close" at bounding box center [521, 14] width 20 height 20
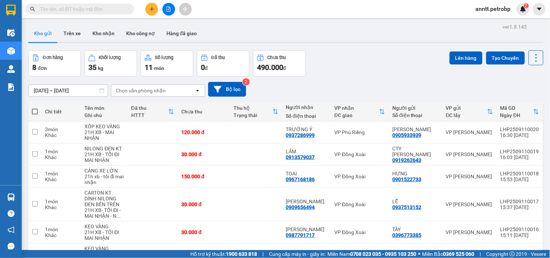
click at [149, 9] on button at bounding box center [151, 9] width 13 height 13
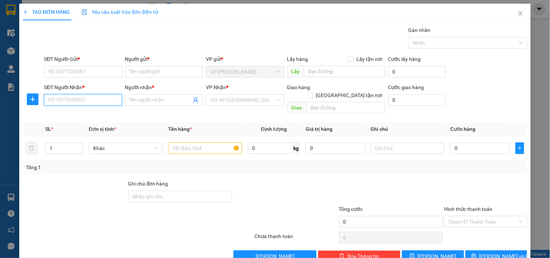
click at [71, 99] on input "SĐT Người Nhận *" at bounding box center [83, 100] width 78 height 12
drag, startPoint x: 63, startPoint y: 114, endPoint x: 71, endPoint y: 89, distance: 26.6
click at [63, 113] on div "0941232969 - DŨNG" at bounding box center [82, 115] width 69 height 8
type input "0941232969"
type input "DŨNG"
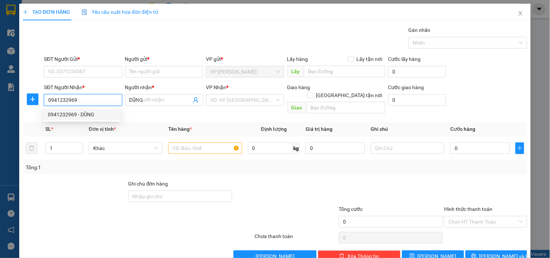
type input "50.000"
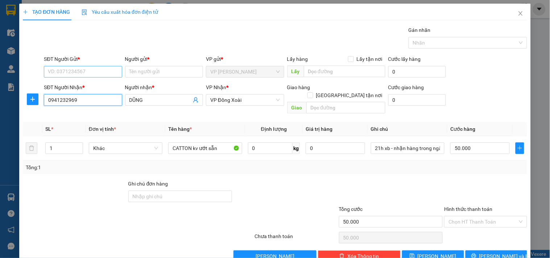
type input "0941232969"
click at [86, 69] on input "SĐT Người Gửi *" at bounding box center [83, 72] width 78 height 12
click at [58, 100] on div "0906401141 - HIỀN" at bounding box center [82, 98] width 69 height 8
type input "0906401141"
type input "HIỀN"
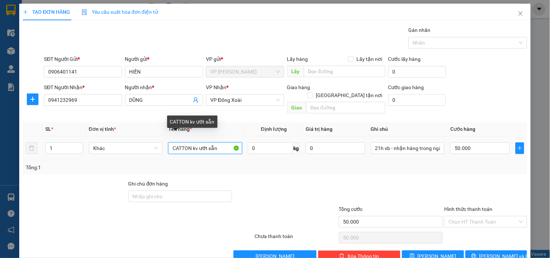
drag, startPoint x: 215, startPoint y: 137, endPoint x: 198, endPoint y: 142, distance: 17.8
click at [198, 143] on input "CATTON kv ướt sẵn" at bounding box center [205, 149] width 74 height 12
type input "CATTON kv"
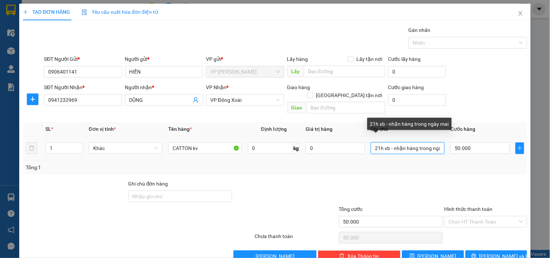
click at [425, 143] on input "21h xb - nhận hàng trong ngày mai" at bounding box center [408, 149] width 74 height 12
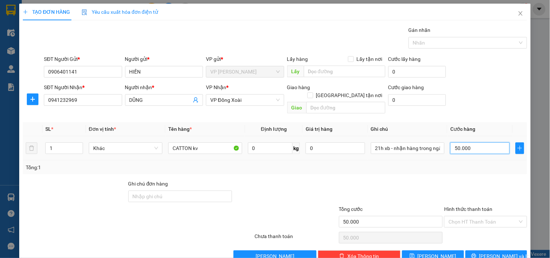
click at [481, 143] on input "50.000" at bounding box center [479, 149] width 59 height 12
type input "4"
type input "40"
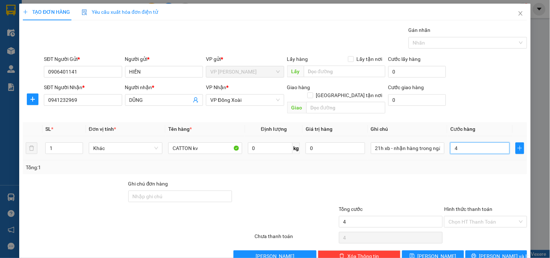
type input "40"
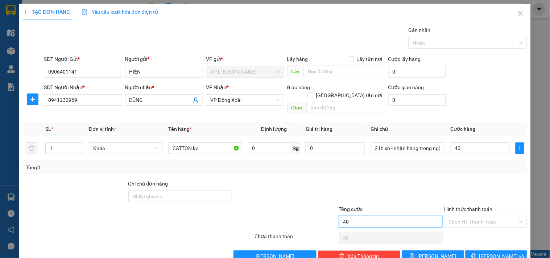
type input "40.000"
click at [372, 217] on input "40.000" at bounding box center [391, 222] width 104 height 12
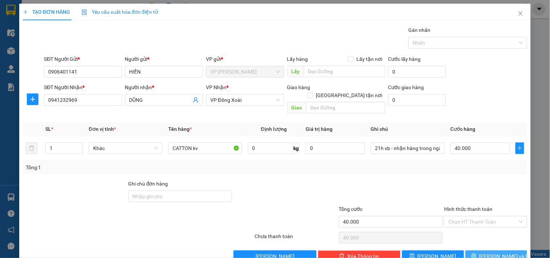
click at [489, 252] on span "[PERSON_NAME] và In" at bounding box center [505, 256] width 51 height 8
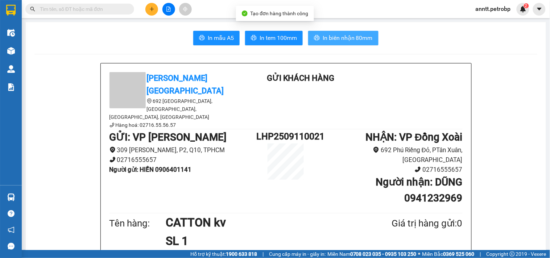
click at [351, 32] on button "In biên nhận 80mm" at bounding box center [343, 38] width 70 height 15
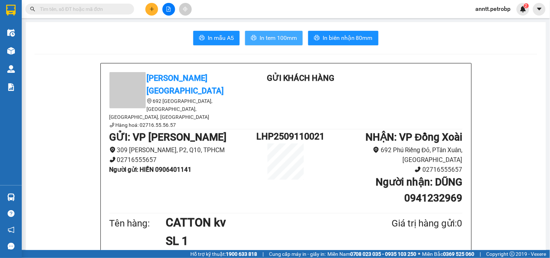
click at [261, 36] on span "In tem 100mm" at bounding box center [278, 37] width 37 height 9
click at [536, 11] on button at bounding box center [539, 9] width 13 height 13
click at [152, 12] on button at bounding box center [151, 9] width 13 height 13
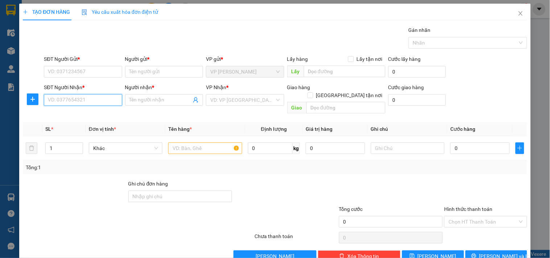
click at [67, 102] on input "SĐT Người Nhận *" at bounding box center [83, 100] width 78 height 12
click at [66, 117] on div "0937286999 - TRƯỜNG Ý" at bounding box center [82, 115] width 69 height 8
type input "0937286999"
type input "TRƯỜNG Ý"
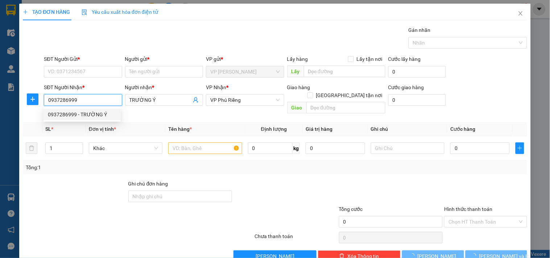
type input "120.000"
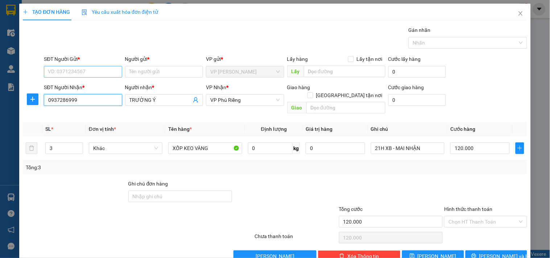
type input "0937286999"
click at [73, 68] on input "SĐT Người Gửi *" at bounding box center [83, 72] width 78 height 12
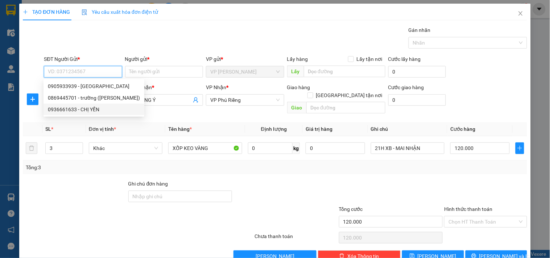
click at [76, 108] on div "0936661633 - CHỊ YẾN" at bounding box center [94, 110] width 92 height 8
type input "0936661633"
type input "CHỊ YẾN"
type input "150.000"
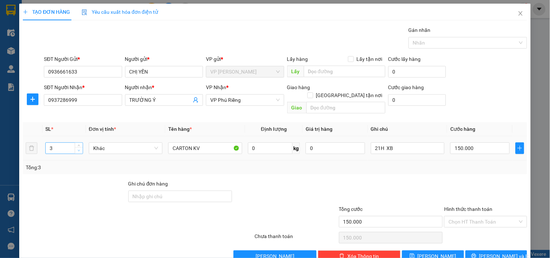
type input "2"
click at [78, 149] on icon "down" at bounding box center [79, 150] width 3 height 3
click at [479, 143] on input "150.000" at bounding box center [479, 149] width 59 height 12
type input "0"
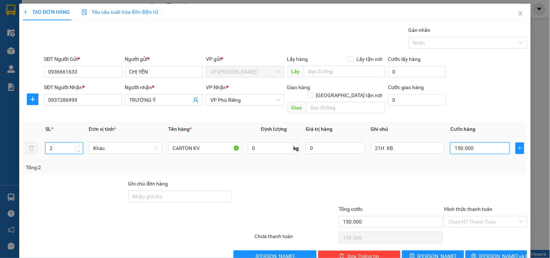
type input "0"
click at [466, 143] on input "0" at bounding box center [479, 149] width 59 height 12
type input "8"
type input "08"
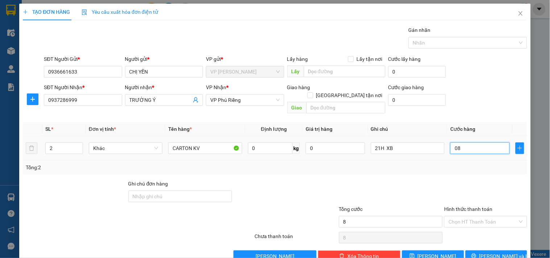
type input "80"
type input "080"
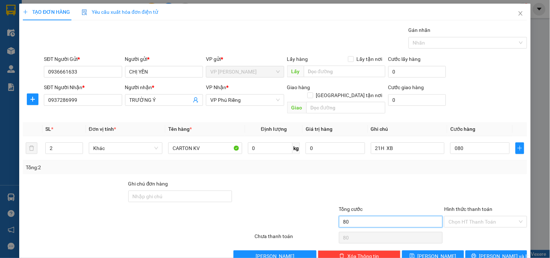
type input "80.000"
click at [363, 217] on input "80.000" at bounding box center [391, 222] width 104 height 12
drag, startPoint x: 483, startPoint y: 97, endPoint x: 463, endPoint y: 255, distance: 159.0
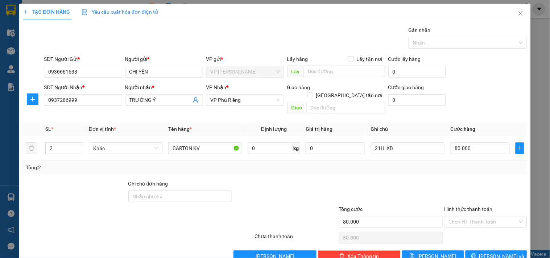
click at [482, 102] on div "SĐT Người Nhận * 0937286999 Người nhận * TRƯỜNG Ý VP Nhận * VP Phú Riềng Giao…" at bounding box center [285, 99] width 486 height 33
click at [474, 251] on button "[PERSON_NAME] và In" at bounding box center [497, 257] width 62 height 12
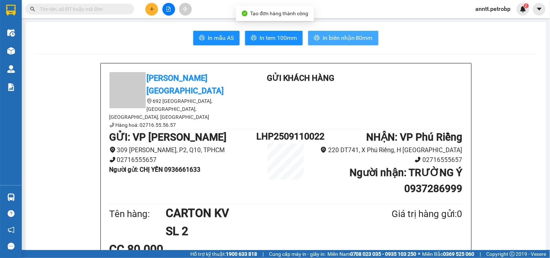
click at [325, 40] on span "In biên nhận 80mm" at bounding box center [348, 37] width 50 height 9
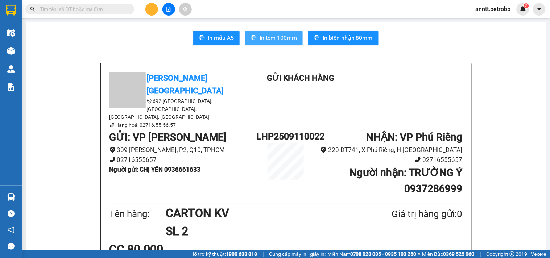
click at [287, 38] on span "In tem 100mm" at bounding box center [278, 37] width 37 height 9
click at [148, 12] on button at bounding box center [151, 9] width 13 height 13
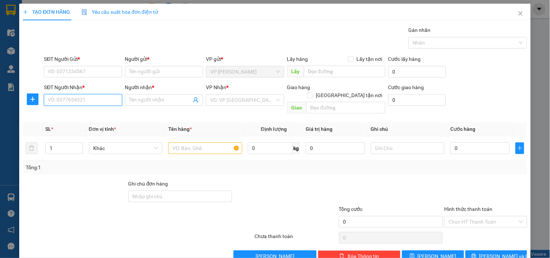
click at [57, 99] on input "SĐT Người Nhận *" at bounding box center [83, 100] width 78 height 12
drag, startPoint x: 81, startPoint y: 115, endPoint x: 71, endPoint y: 139, distance: 25.7
click at [80, 115] on div "0373750518 - HỒNG SƠN" at bounding box center [89, 115] width 82 height 8
type input "0373750518"
type input "HỒNG SƠN"
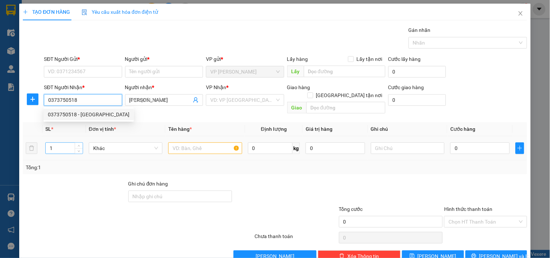
type input "440.000"
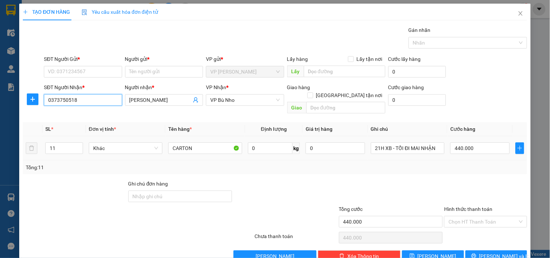
type input "0373750518"
drag, startPoint x: 34, startPoint y: 147, endPoint x: 13, endPoint y: 156, distance: 23.1
click at [13, 156] on div "TẠO ĐƠN HÀNG Yêu cầu xuất hóa đơn điện tử Transit Pickup Surcharge Ids Transit …" at bounding box center [275, 129] width 550 height 258
type input "2"
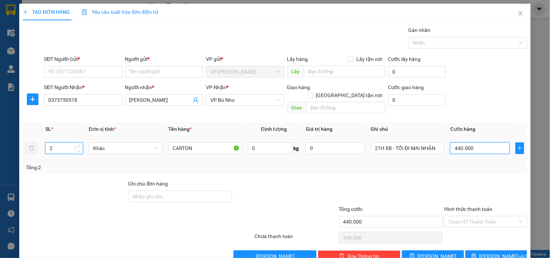
click at [481, 143] on input "440.000" at bounding box center [479, 149] width 59 height 12
type input "0"
type input "8"
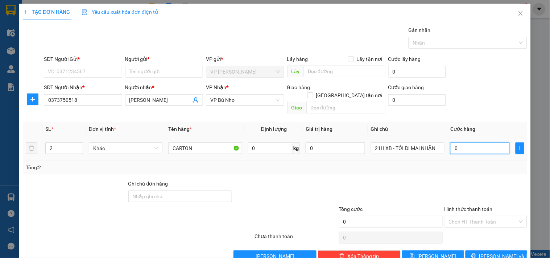
type input "8"
type input "08"
type input "80"
type input "080"
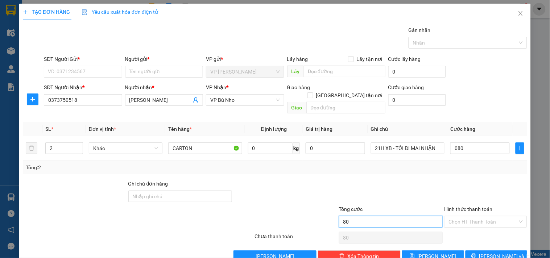
type input "80.000"
click at [381, 217] on input "80.000" at bounding box center [391, 222] width 104 height 12
click at [91, 64] on div "SĐT Người Gửi *" at bounding box center [83, 60] width 78 height 11
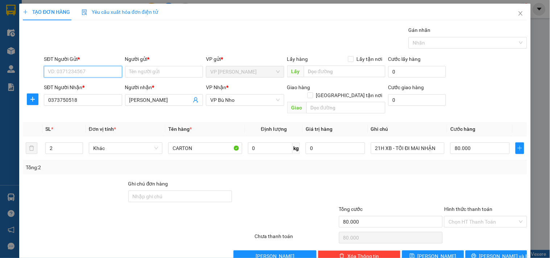
click at [93, 74] on input "SĐT Người Gửi *" at bounding box center [83, 72] width 78 height 12
click at [90, 87] on div "0909896562 - MERAP" at bounding box center [82, 86] width 69 height 8
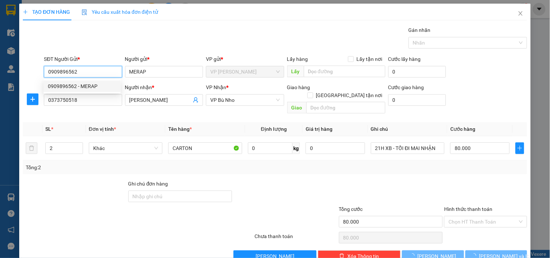
type input "0909896562"
type input "MERAP"
type input "440.000"
type input "11"
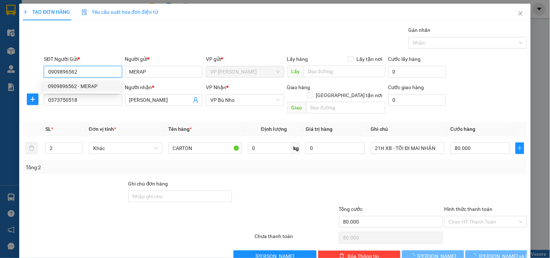
type input "440.000"
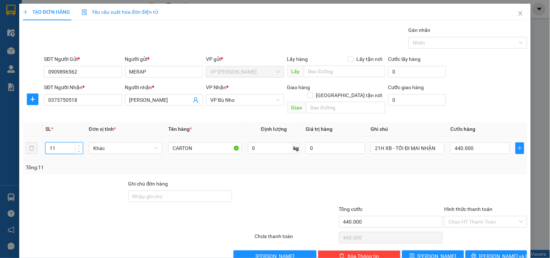
drag, startPoint x: 65, startPoint y: 139, endPoint x: 41, endPoint y: 144, distance: 24.8
click at [41, 144] on tr "11 Khác CARTON 0 kg 0 21H XB - TỐI ĐI MAI NHẬN 440.000" at bounding box center [275, 148] width 505 height 24
type input "2"
click at [487, 144] on input "440.000" at bounding box center [479, 149] width 59 height 12
type input "0"
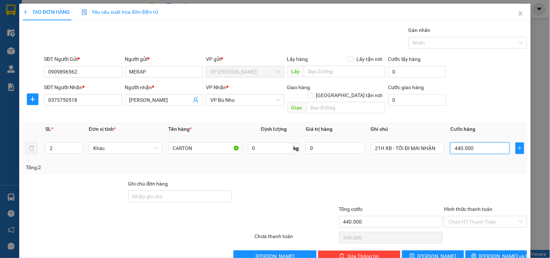
type input "0"
type input "8"
type input "08"
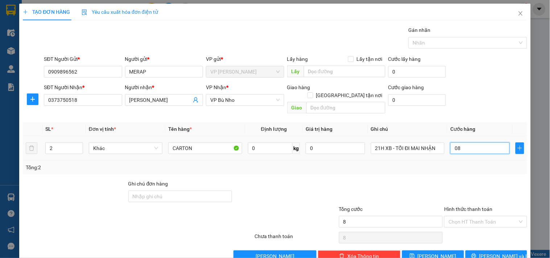
type input "80"
type input "080"
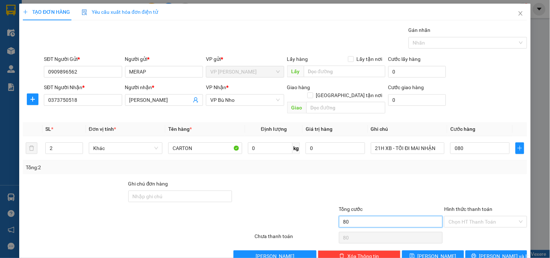
type input "80.000"
click at [387, 216] on input "80.000" at bounding box center [391, 222] width 104 height 12
click at [486, 217] on input "Hình thức thanh toán" at bounding box center [483, 222] width 69 height 11
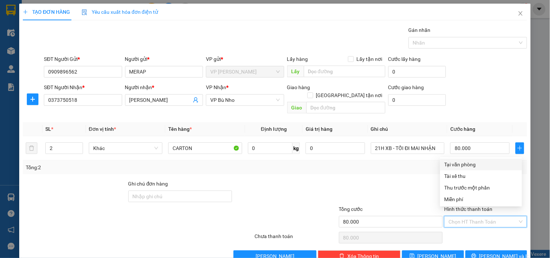
click at [489, 165] on div "Tại văn phòng" at bounding box center [481, 165] width 73 height 8
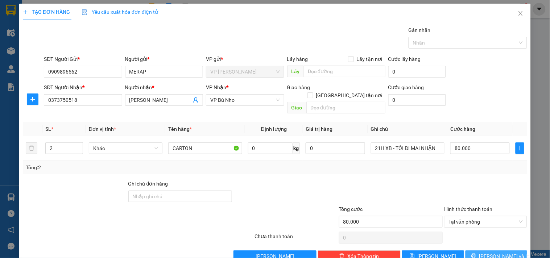
click at [499, 252] on span "[PERSON_NAME] và In" at bounding box center [505, 256] width 51 height 8
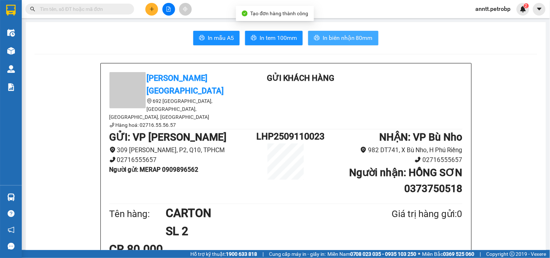
click at [357, 36] on span "In biên nhận 80mm" at bounding box center [348, 37] width 50 height 9
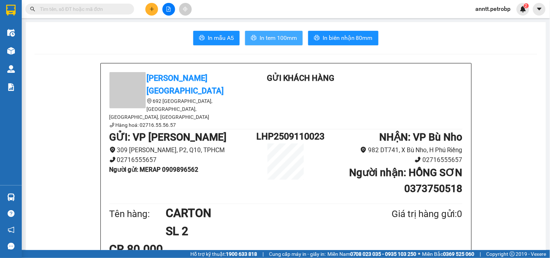
click at [281, 42] on span "In tem 100mm" at bounding box center [278, 37] width 37 height 9
click at [154, 9] on icon "plus" at bounding box center [151, 9] width 5 height 5
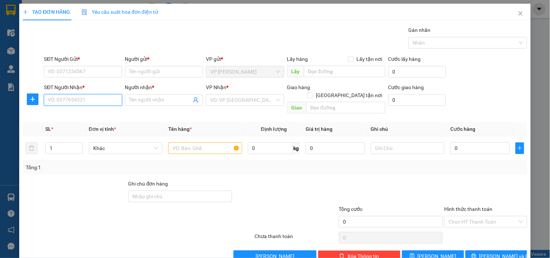
click at [82, 102] on input "SĐT Người Nhận *" at bounding box center [83, 100] width 78 height 12
click at [74, 113] on div "0981209234 - VŨ" at bounding box center [82, 115] width 69 height 8
type input "0981209234"
type input "VŨ"
type input "120.000"
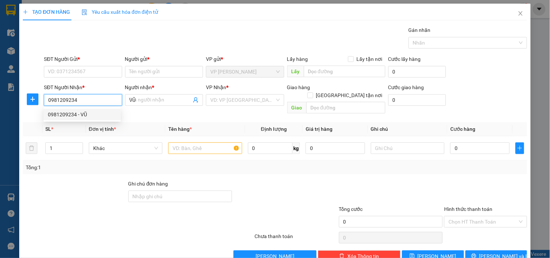
type input "120.000"
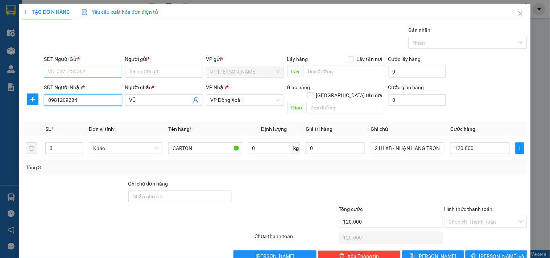
type input "0981209234"
click at [77, 67] on input "SĐT Người Gửi *" at bounding box center [83, 72] width 78 height 12
click at [77, 87] on div "0909896562 - MERAP" at bounding box center [82, 86] width 69 height 8
type input "0909896562"
type input "MERAP"
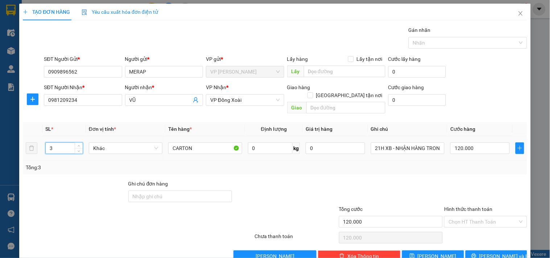
drag, startPoint x: 57, startPoint y: 137, endPoint x: 40, endPoint y: 142, distance: 17.5
click at [40, 142] on tr "3 Khác CARTON 0 kg 0 21H XB - NHẬN HÀNG TRONG NGÀY 120.000" at bounding box center [275, 148] width 505 height 24
type input "6"
click at [481, 143] on input "120.000" at bounding box center [479, 149] width 59 height 12
type input "0"
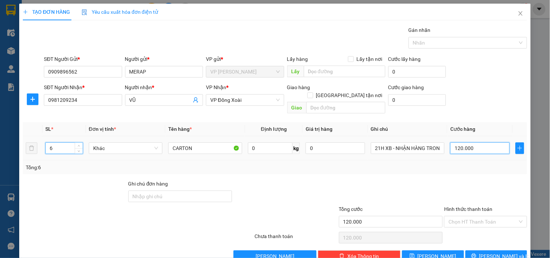
type input "0"
type input "2"
type input "024"
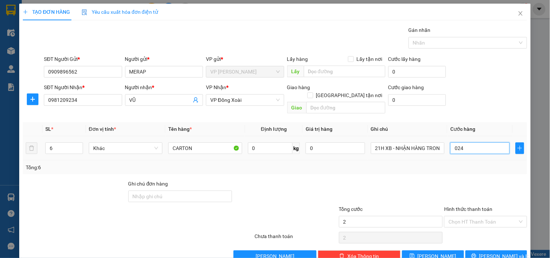
type input "24"
type input "240"
type input "0.240"
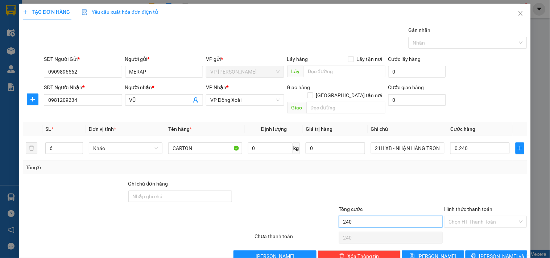
type input "240.000"
click at [374, 216] on input "240.000" at bounding box center [391, 222] width 104 height 12
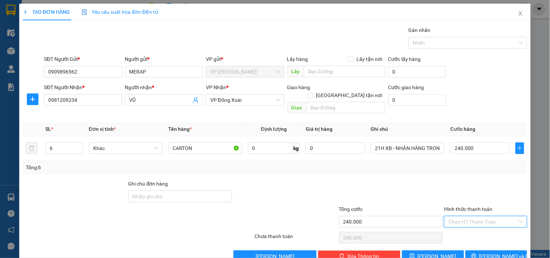
click at [484, 217] on input "Hình thức thanh toán" at bounding box center [483, 222] width 69 height 11
click at [485, 165] on div "Tại văn phòng" at bounding box center [481, 165] width 73 height 8
type input "0"
click at [488, 252] on span "[PERSON_NAME] và In" at bounding box center [505, 256] width 51 height 8
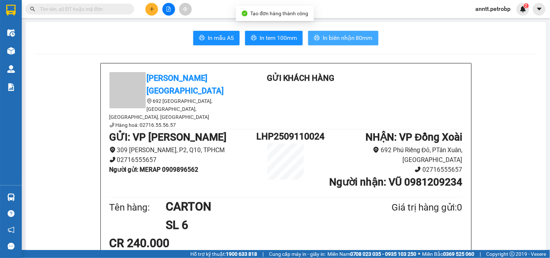
click at [340, 37] on span "In biên nhận 80mm" at bounding box center [348, 37] width 50 height 9
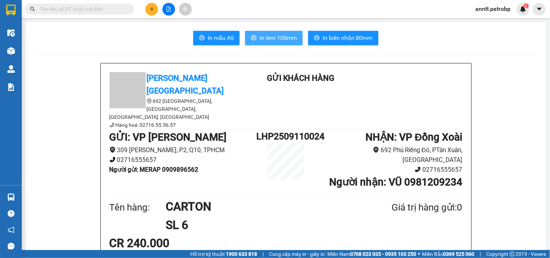
click at [268, 38] on span "In tem 100mm" at bounding box center [278, 37] width 37 height 9
drag, startPoint x: 153, startPoint y: 8, endPoint x: 147, endPoint y: 11, distance: 7.1
click at [147, 11] on button at bounding box center [151, 9] width 13 height 13
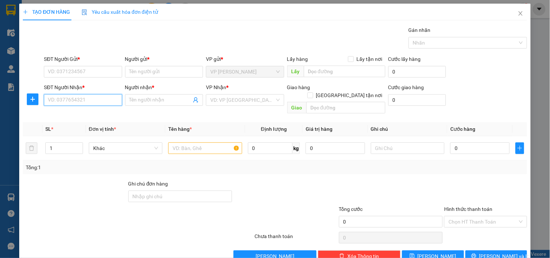
click at [59, 100] on input "SĐT Người Nhận *" at bounding box center [83, 100] width 78 height 12
click at [78, 101] on input "5979" at bounding box center [83, 100] width 78 height 12
type input "0976335979"
click at [155, 104] on input "Người nhận *" at bounding box center [160, 100] width 62 height 8
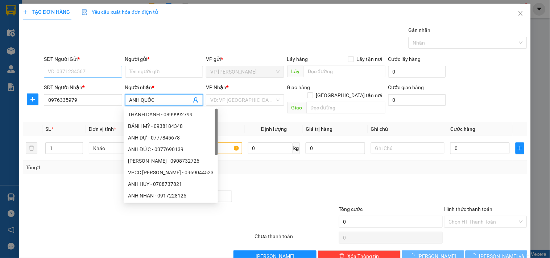
type input "ANH QUỐC"
click at [65, 75] on input "SĐT Người Gửi *" at bounding box center [83, 72] width 78 height 12
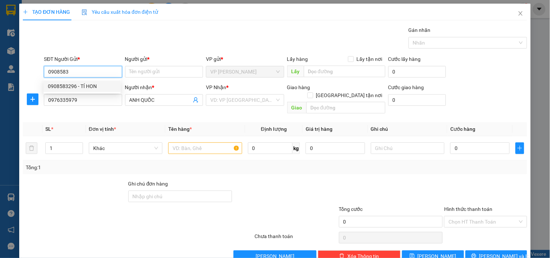
click at [88, 84] on div "0908583296 - TÍ HON" at bounding box center [82, 86] width 69 height 8
type input "0908583296"
type input "TÍ HON"
type input "30.000"
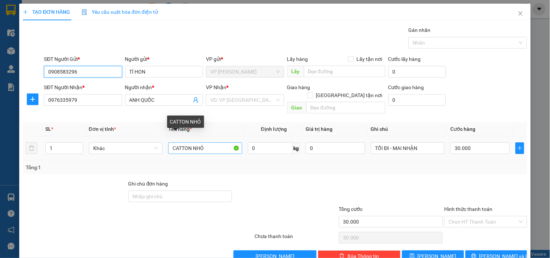
type input "0908583296"
drag, startPoint x: 215, startPoint y: 139, endPoint x: 139, endPoint y: 155, distance: 77.1
click at [139, 155] on div "SL * Đơn vị tính * Tên hàng * Định lượng Giá trị hàng Ghi chú Cước hàng 1 Khác …" at bounding box center [275, 148] width 505 height 52
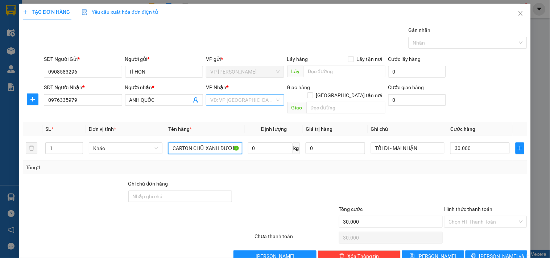
type input "CARTON CHỮ XANH DƯƠNG"
drag, startPoint x: 236, startPoint y: 102, endPoint x: 242, endPoint y: 98, distance: 6.7
click at [242, 98] on input "search" at bounding box center [242, 100] width 64 height 11
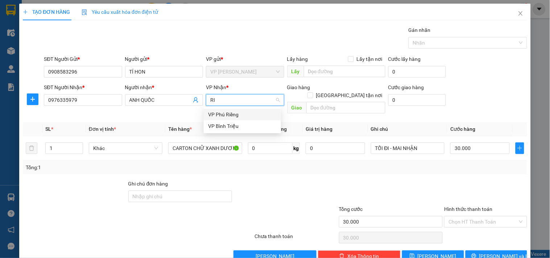
type input "RIE"
click at [242, 117] on div "VP Phú Riềng" at bounding box center [242, 115] width 69 height 8
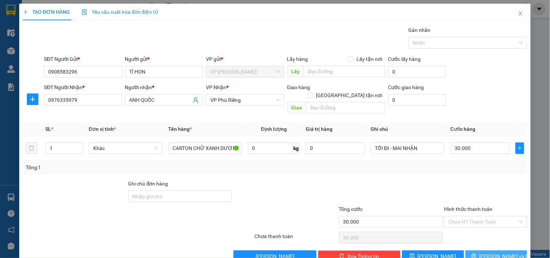
click at [485, 252] on span "Lưu và In" at bounding box center [505, 256] width 51 height 8
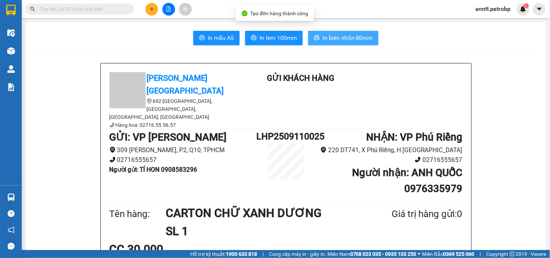
click at [340, 38] on span "In biên nhận 80mm" at bounding box center [348, 37] width 50 height 9
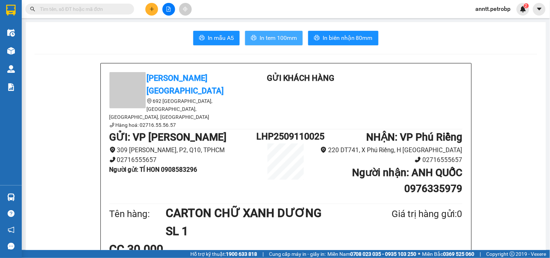
click at [264, 38] on span "In tem 100mm" at bounding box center [278, 37] width 37 height 9
click at [157, 15] on div at bounding box center [168, 9] width 54 height 13
click at [149, 10] on icon "plus" at bounding box center [151, 9] width 5 height 5
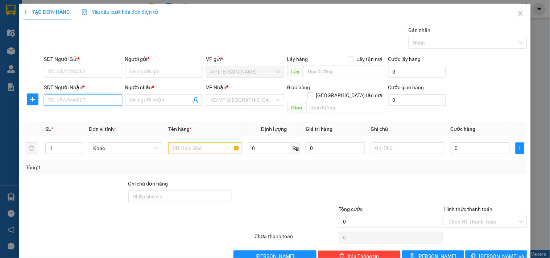
click at [87, 99] on input "SĐT Người Nhận *" at bounding box center [83, 100] width 78 height 12
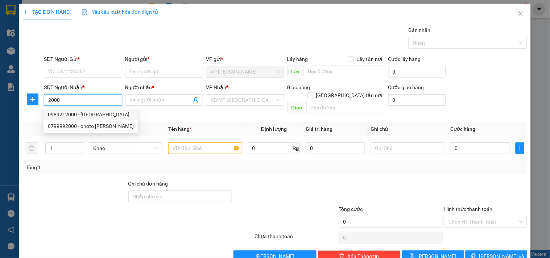
click at [94, 110] on div "0989212000 - MT ĐẠI DƯƠNG" at bounding box center [91, 115] width 95 height 12
type input "0989212000"
type input "MT ĐẠI DƯƠNG"
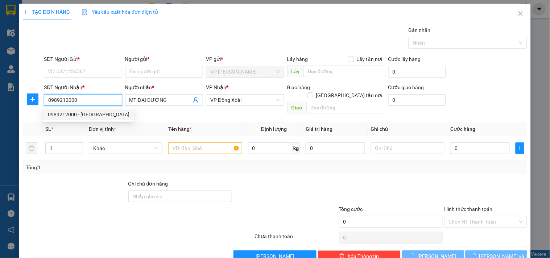
type input "50.000"
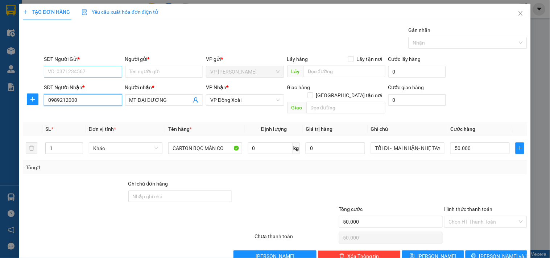
type input "0989212000"
click at [90, 69] on input "SĐT Người Gửi *" at bounding box center [83, 72] width 78 height 12
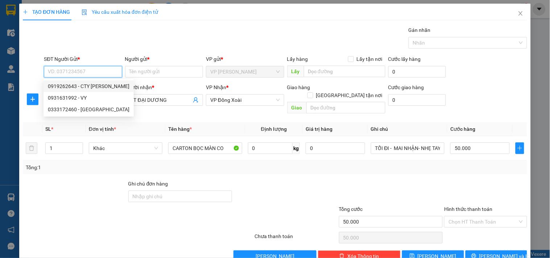
click at [86, 85] on div "0919262643 - CTY MAI PHƯƠNG" at bounding box center [89, 86] width 82 height 8
type input "0919262643"
type input "CTY [PERSON_NAME]"
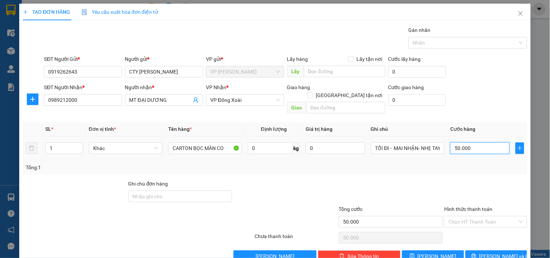
click at [471, 143] on input "50.000" at bounding box center [479, 149] width 59 height 12
type input "3"
type input "30"
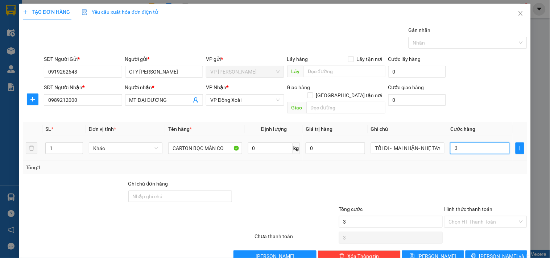
type input "30"
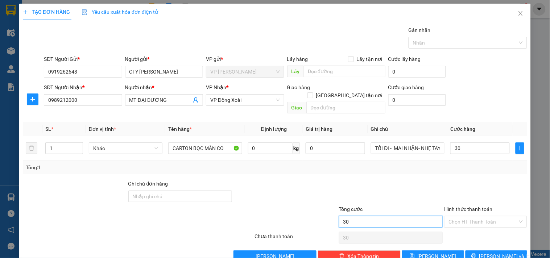
type input "30.000"
click at [378, 216] on input "30.000" at bounding box center [391, 222] width 104 height 12
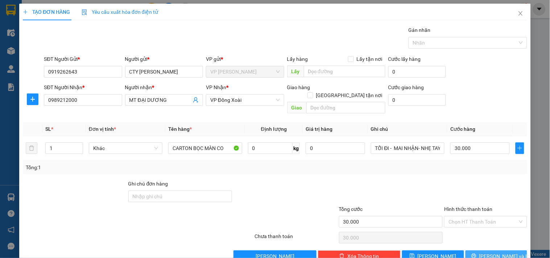
click at [495, 252] on span "[PERSON_NAME] và In" at bounding box center [505, 256] width 51 height 8
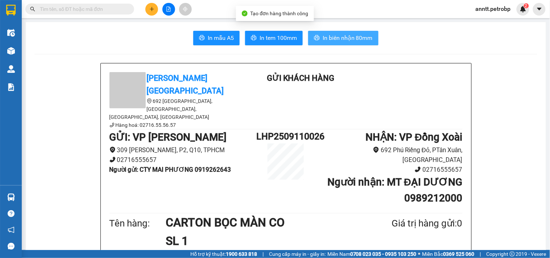
click at [333, 37] on span "In biên nhận 80mm" at bounding box center [348, 37] width 50 height 9
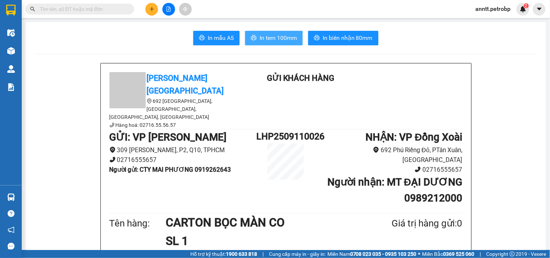
click at [279, 37] on span "In tem 100mm" at bounding box center [278, 37] width 37 height 9
click at [150, 5] on button at bounding box center [151, 9] width 13 height 13
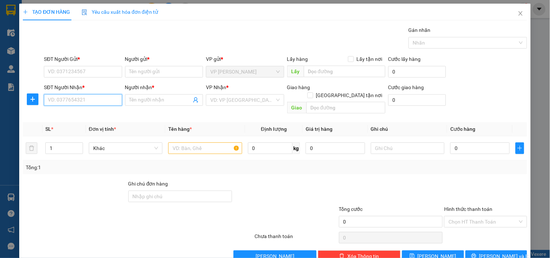
click at [72, 102] on input "SĐT Người Nhận *" at bounding box center [83, 100] width 78 height 12
click at [84, 111] on div "0943900858 - VŨ PHONG" at bounding box center [89, 115] width 82 height 8
type input "0943900858"
type input "VŨ PHONG"
type input "40.000"
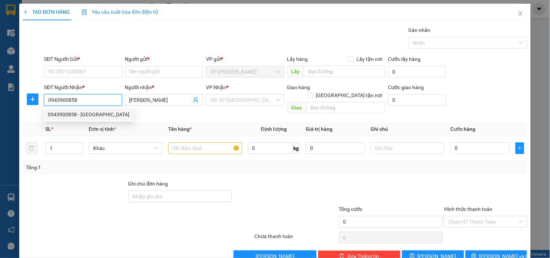
type input "40.000"
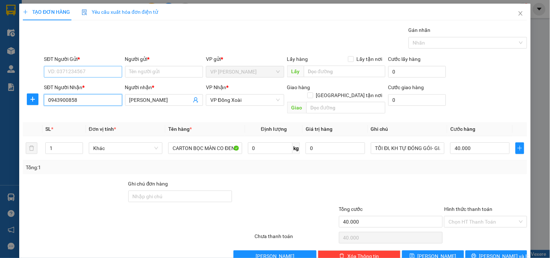
type input "0943900858"
click at [84, 67] on input "SĐT Người Gửi *" at bounding box center [83, 72] width 78 height 12
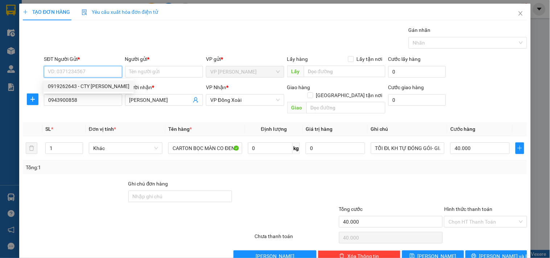
click at [81, 87] on div "0919262643 - CTY MAI PHƯƠNG" at bounding box center [89, 86] width 82 height 8
type input "0919262643"
type input "CTY MAI PHƯƠNG"
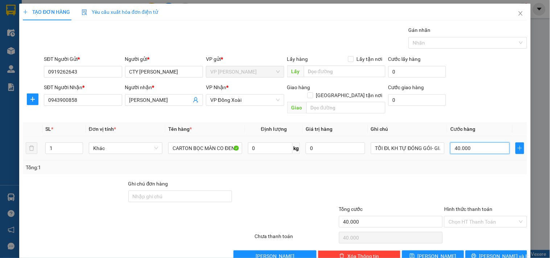
click at [488, 143] on input "40.000" at bounding box center [479, 149] width 59 height 12
type input "6"
type input "60"
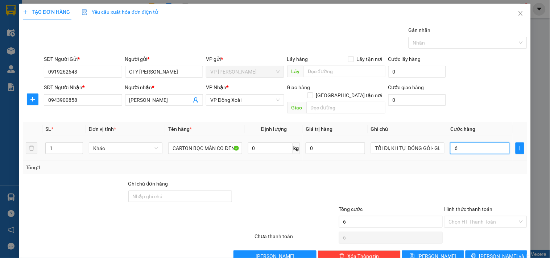
type input "60"
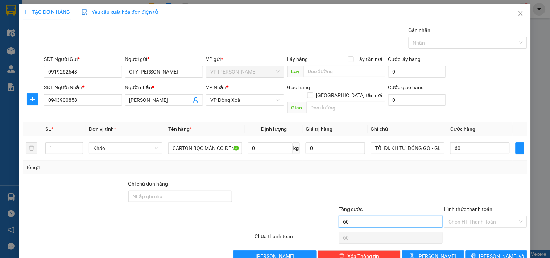
type input "60.000"
click at [365, 216] on input "60.000" at bounding box center [391, 222] width 104 height 12
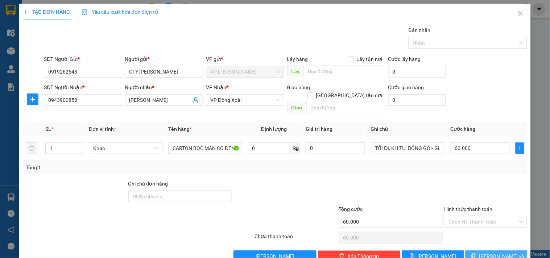
click at [477, 254] on icon "printer" at bounding box center [474, 256] width 5 height 5
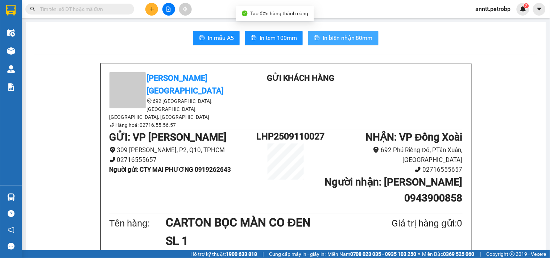
click at [354, 41] on span "In biên nhận 80mm" at bounding box center [348, 37] width 50 height 9
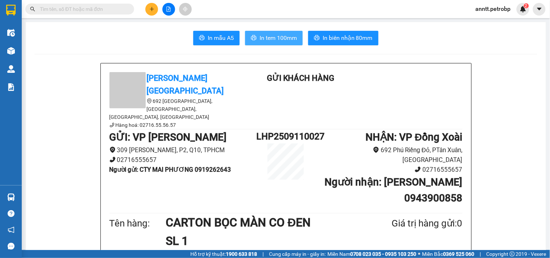
click at [277, 42] on span "In tem 100mm" at bounding box center [278, 37] width 37 height 9
click at [150, 13] on button at bounding box center [151, 9] width 13 height 13
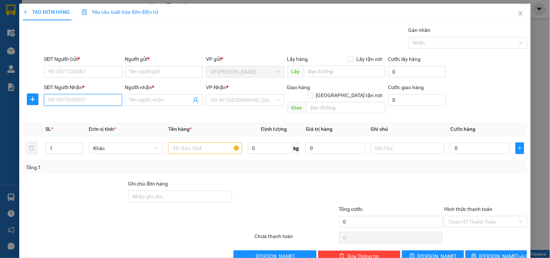
click at [77, 96] on input "SĐT Người Nhận *" at bounding box center [83, 100] width 78 height 12
click at [77, 101] on input "8856" at bounding box center [83, 100] width 78 height 12
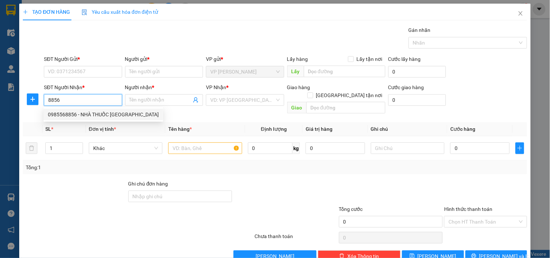
click at [75, 113] on div "0985568856 - NHÀ THUỐC VẠN HƯNG" at bounding box center [103, 115] width 111 height 8
type input "0985568856"
type input "NHÀ THUỐC VẠN HƯNG"
type input "40.000"
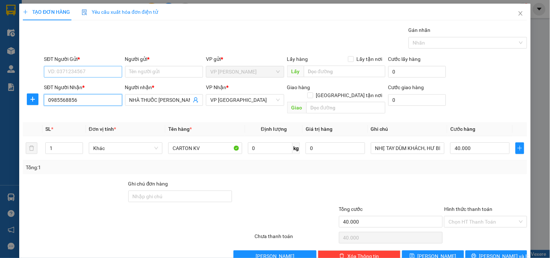
type input "0985568856"
click at [81, 70] on input "SĐT Người Gửi *" at bounding box center [83, 72] width 78 height 12
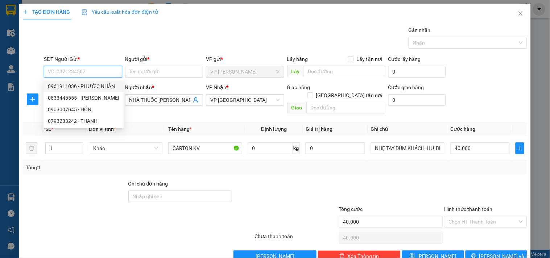
click at [78, 86] on div "0961911036 - PHƯỚC NHÂN" at bounding box center [83, 86] width 71 height 8
type input "0961911036"
type input "PHƯỚC NHÂN"
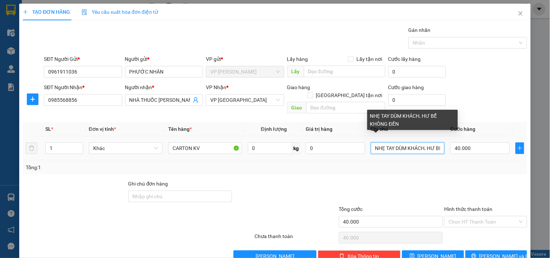
click at [422, 143] on input "NHẸ TAY DÙM KHÁCH, HƯ BỂ KHÔNG ĐỀN" at bounding box center [408, 149] width 74 height 12
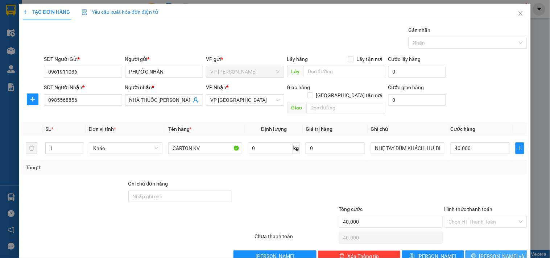
click at [477, 254] on icon "printer" at bounding box center [474, 256] width 5 height 5
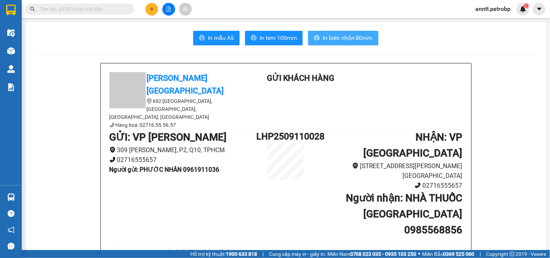
click at [362, 36] on span "In biên nhận 80mm" at bounding box center [348, 37] width 50 height 9
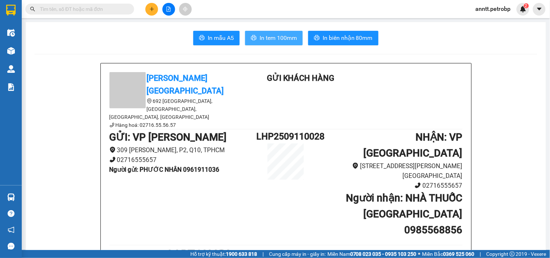
click at [267, 35] on span "In tem 100mm" at bounding box center [278, 37] width 37 height 9
click at [153, 11] on icon "plus" at bounding box center [151, 9] width 5 height 5
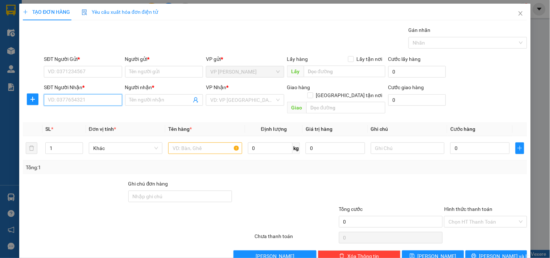
click at [84, 103] on input "SĐT Người Nhận *" at bounding box center [83, 100] width 78 height 12
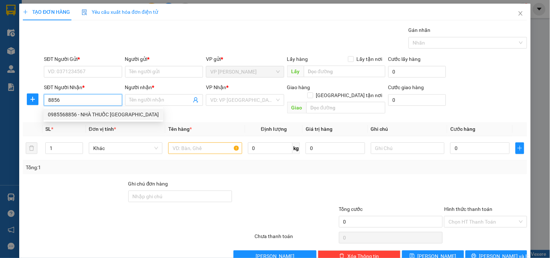
click at [66, 113] on div "0985568856 - NHÀ THUỐC VẠN HƯNG" at bounding box center [103, 115] width 111 height 8
type input "0985568856"
type input "NHÀ THUỐC VẠN HƯNG"
type input "40.000"
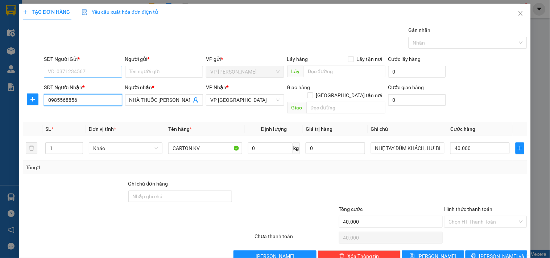
type input "0985568856"
click at [78, 74] on input "SĐT Người Gửi *" at bounding box center [83, 72] width 78 height 12
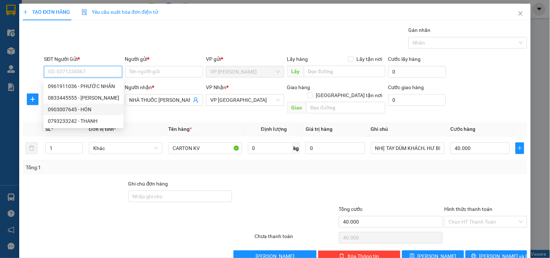
click at [73, 111] on div "0903007645 - HÓN" at bounding box center [83, 110] width 71 height 8
type input "0903007645"
type input "HÓN"
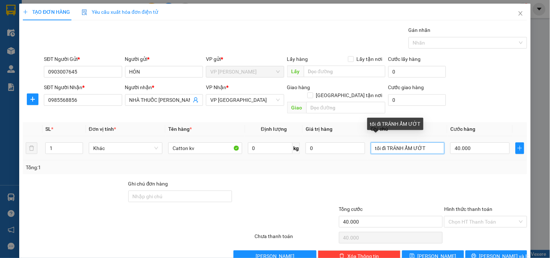
click at [430, 144] on input "tối đi TRÁNH ẨM ƯỚT" at bounding box center [408, 149] width 74 height 12
type input "tối đi TRÁNH ẨM ƯỚT - NHẸ TAY"
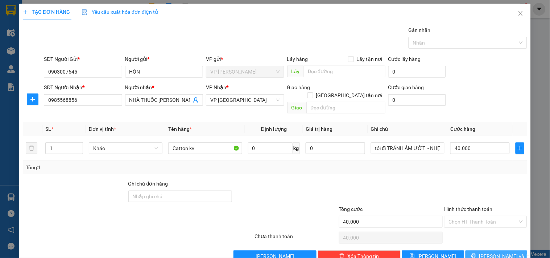
drag, startPoint x: 489, startPoint y: 248, endPoint x: 479, endPoint y: 239, distance: 13.3
click at [487, 252] on span "Lưu và In" at bounding box center [505, 256] width 51 height 8
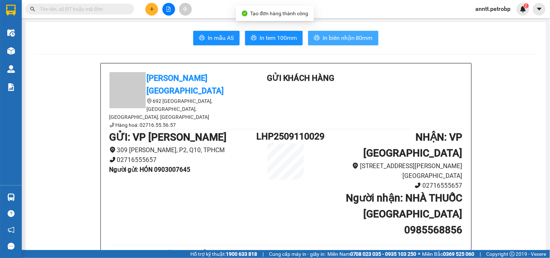
click at [346, 44] on button "In biên nhận 80mm" at bounding box center [343, 38] width 70 height 15
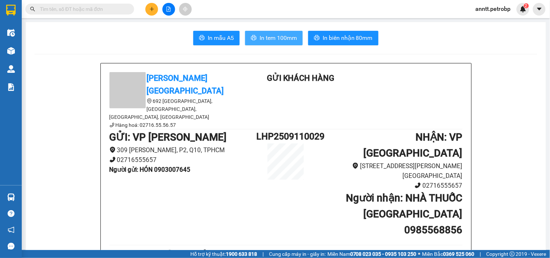
click at [284, 39] on span "In tem 100mm" at bounding box center [278, 37] width 37 height 9
click at [155, 10] on button at bounding box center [151, 9] width 13 height 13
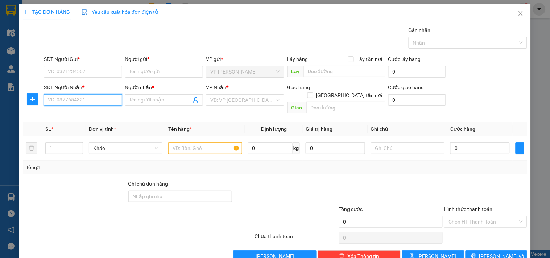
drag, startPoint x: 55, startPoint y: 100, endPoint x: 66, endPoint y: 97, distance: 11.2
click at [66, 98] on input "SĐT Người Nhận *" at bounding box center [83, 100] width 78 height 12
click at [66, 97] on input "222" at bounding box center [83, 100] width 78 height 12
type input "0933105222"
click at [85, 114] on div "0933105222 - ANH QUYỀN" at bounding box center [82, 115] width 69 height 8
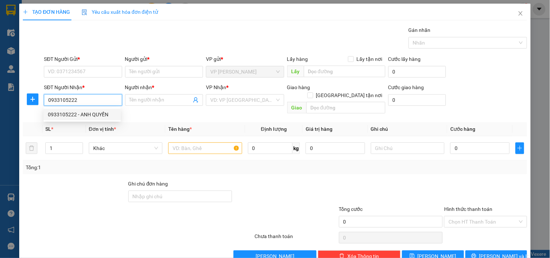
type input "ANH QUYỀN"
type input "30.000"
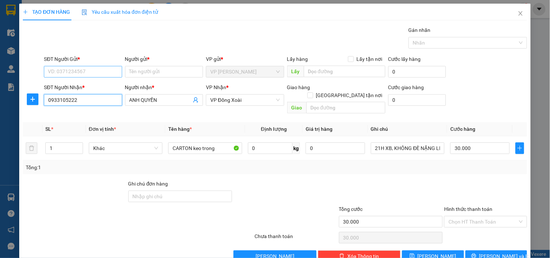
type input "0933105222"
click at [86, 71] on input "SĐT Người Gửi *" at bounding box center [83, 72] width 78 height 12
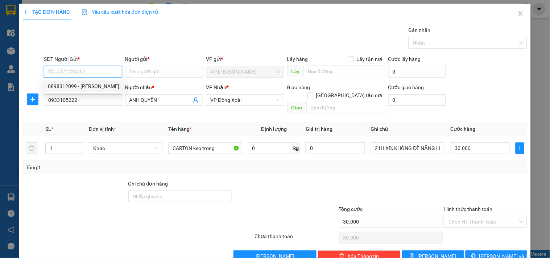
click at [82, 86] on div "0898312099 - DUY HƯNG" at bounding box center [83, 86] width 71 height 8
type input "0898312099"
type input "DUY HƯNG"
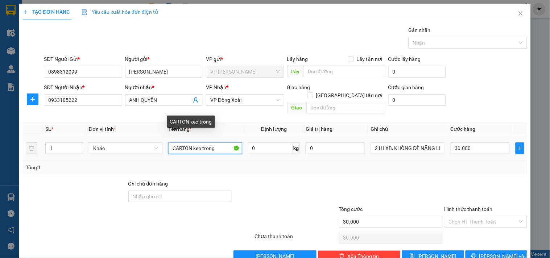
drag, startPoint x: 218, startPoint y: 143, endPoint x: 98, endPoint y: 151, distance: 119.9
click at [98, 151] on tr "1 Khác CARTON keo trong 0 kg 0 21H XB, KHÔNG ĐÈ NẶNG LÊN DÙM KHÁCH 30.000" at bounding box center [275, 148] width 505 height 24
type input "NILONG ĐEN KT"
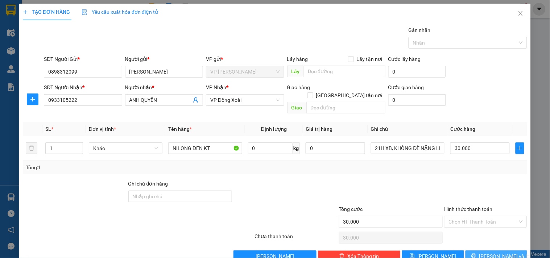
click at [477, 254] on icon "printer" at bounding box center [474, 256] width 5 height 5
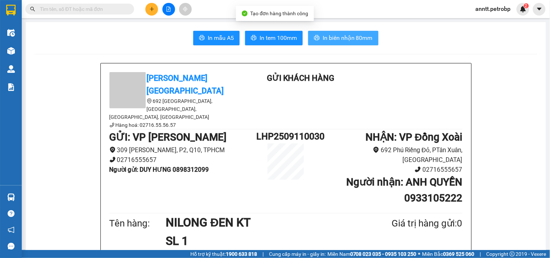
click at [332, 37] on span "In biên nhận 80mm" at bounding box center [348, 37] width 50 height 9
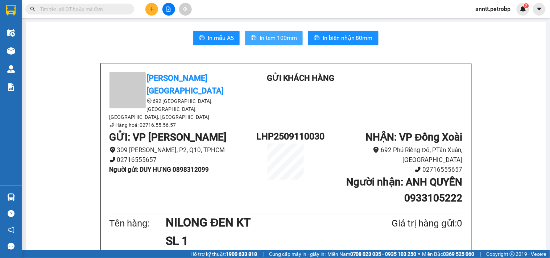
click at [264, 37] on span "In tem 100mm" at bounding box center [278, 37] width 37 height 9
click at [152, 9] on icon "plus" at bounding box center [152, 9] width 4 height 0
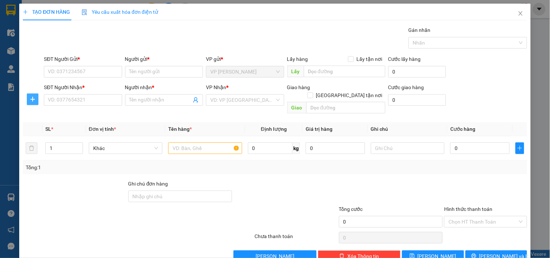
click at [33, 100] on icon "plus" at bounding box center [33, 99] width 6 height 6
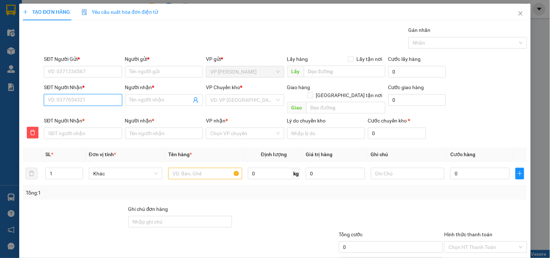
click at [67, 100] on input "SĐT Người Nhận *" at bounding box center [83, 100] width 78 height 12
type input "9"
type input "94"
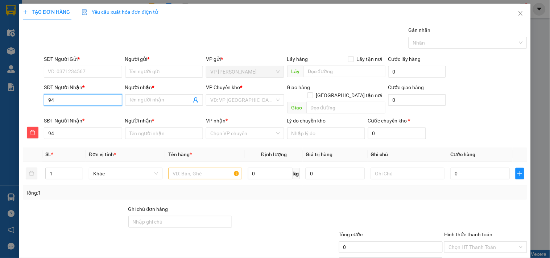
type input "948"
click at [75, 115] on div "0976979448 - NHA KHOA SG LUXURY" at bounding box center [91, 115] width 86 height 8
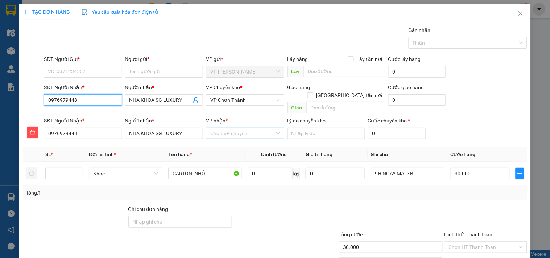
click at [227, 131] on div "Chọn VP chuyển" at bounding box center [245, 134] width 78 height 12
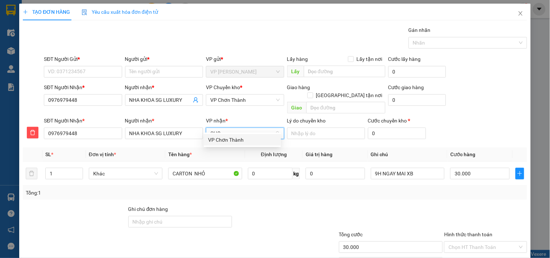
click at [243, 141] on div "VP Chơn Thành" at bounding box center [242, 140] width 69 height 8
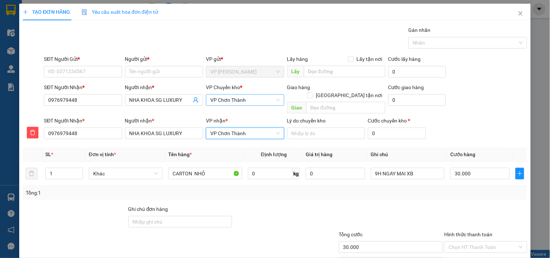
click at [247, 99] on span "VP Chơn Thành" at bounding box center [244, 100] width 69 height 11
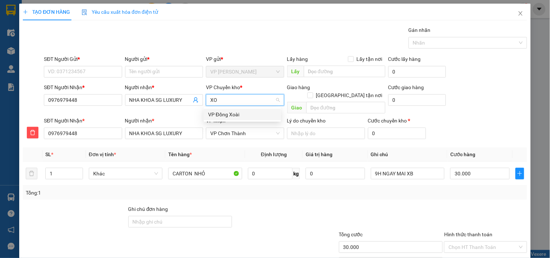
click at [241, 111] on div "VP Đồng Xoài" at bounding box center [242, 115] width 69 height 8
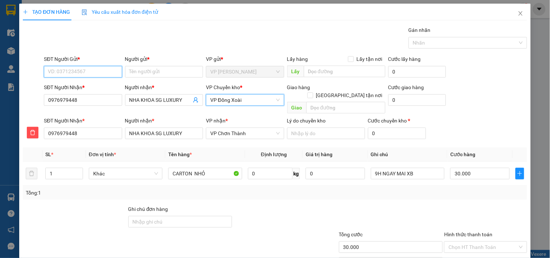
click at [80, 73] on input "SĐT Người Gửi *" at bounding box center [83, 72] width 78 height 12
click at [86, 87] on div "0332057565 - LABO AN NHIÊN" at bounding box center [83, 86] width 70 height 8
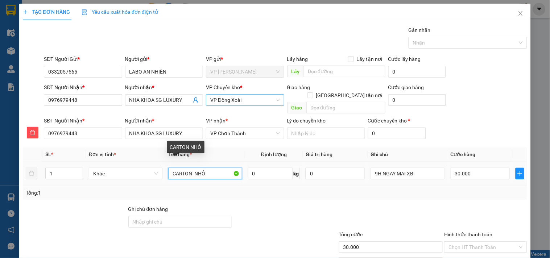
drag, startPoint x: 212, startPoint y: 127, endPoint x: 193, endPoint y: 128, distance: 18.5
click at [193, 168] on input "CARTON NHỎ" at bounding box center [205, 174] width 74 height 12
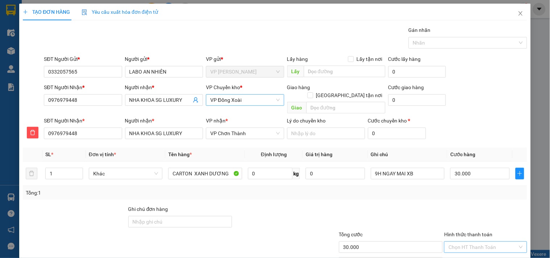
click at [454, 242] on input "Hình thức thanh toán" at bounding box center [483, 247] width 69 height 11
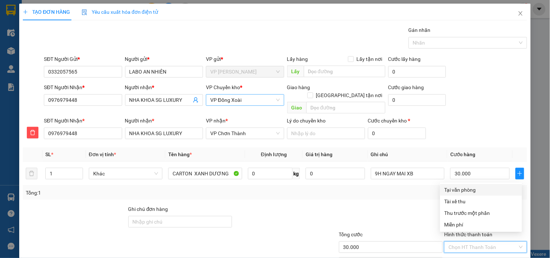
click at [474, 186] on div "Tại văn phòng" at bounding box center [481, 190] width 73 height 8
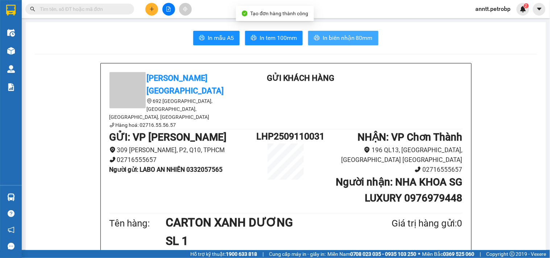
click at [347, 39] on span "In biên nhận 80mm" at bounding box center [348, 37] width 50 height 9
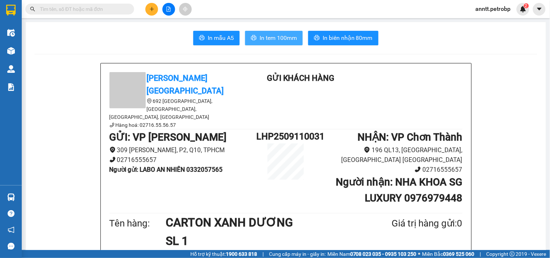
click at [273, 38] on span "In tem 100mm" at bounding box center [278, 37] width 37 height 9
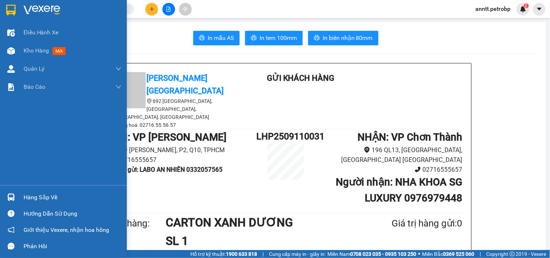
click at [8, 3] on div at bounding box center [63, 12] width 127 height 24
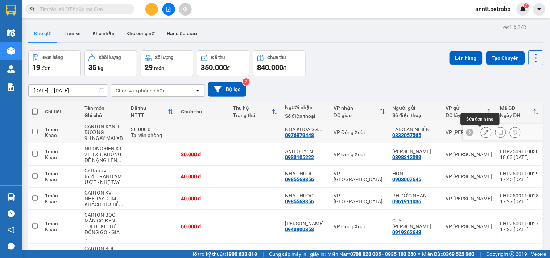
click at [484, 134] on icon at bounding box center [486, 132] width 5 height 5
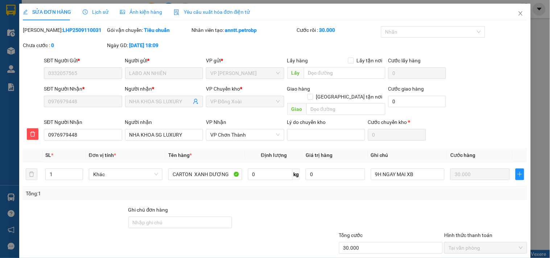
click at [147, 13] on span "Ảnh kiện hàng" at bounding box center [141, 12] width 42 height 6
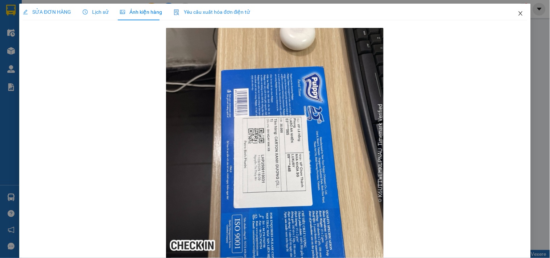
click at [518, 12] on icon "close" at bounding box center [521, 14] width 6 height 6
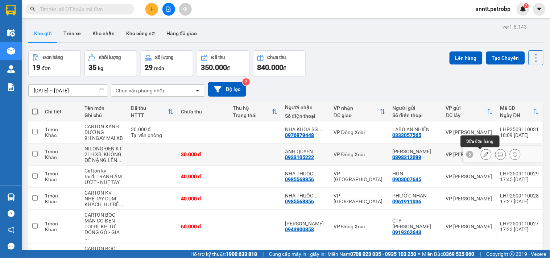
click at [484, 156] on icon at bounding box center [486, 154] width 5 height 5
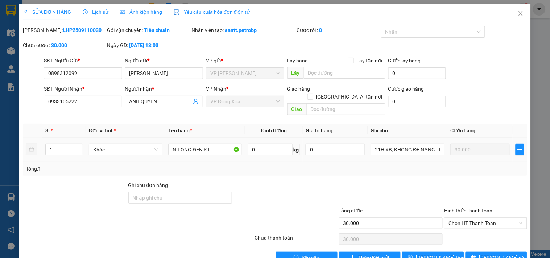
click at [144, 9] on span "Ảnh kiện hàng" at bounding box center [141, 12] width 42 height 6
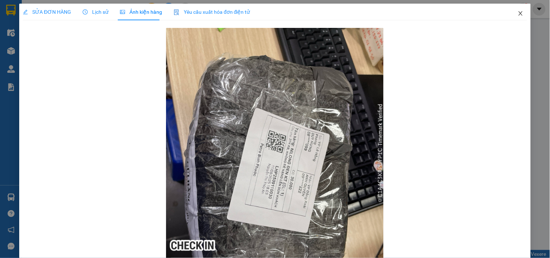
click at [518, 13] on icon "close" at bounding box center [521, 14] width 6 height 6
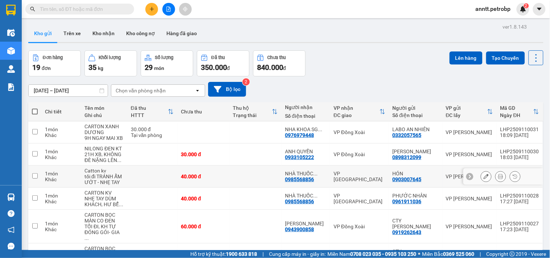
click at [481, 180] on button at bounding box center [486, 176] width 10 height 13
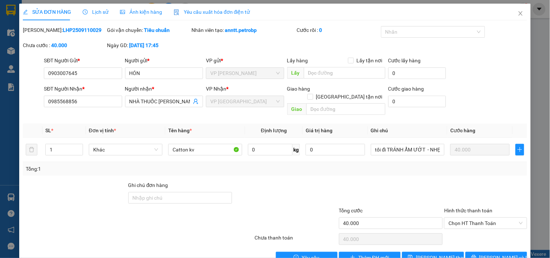
click at [140, 12] on span "Ảnh kiện hàng" at bounding box center [141, 12] width 42 height 6
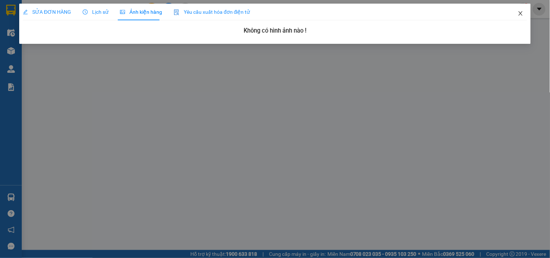
click at [516, 15] on span "Close" at bounding box center [521, 14] width 20 height 20
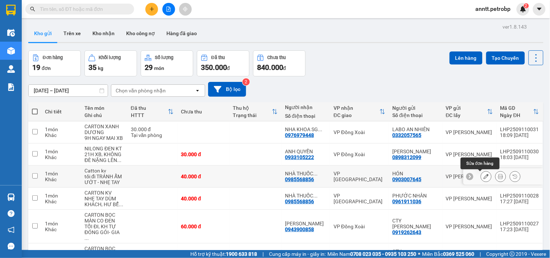
click at [484, 176] on button at bounding box center [486, 176] width 10 height 13
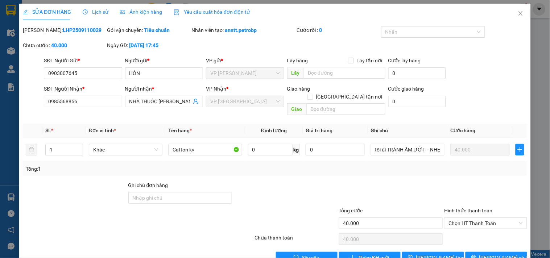
click at [132, 14] on span "Ảnh kiện hàng" at bounding box center [141, 12] width 42 height 6
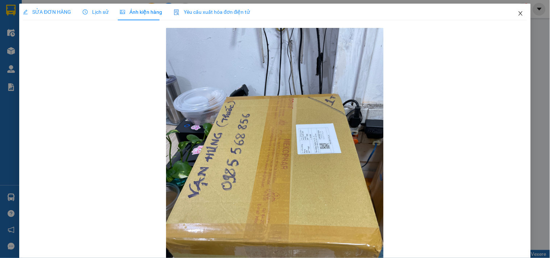
click at [518, 14] on icon "close" at bounding box center [521, 14] width 6 height 6
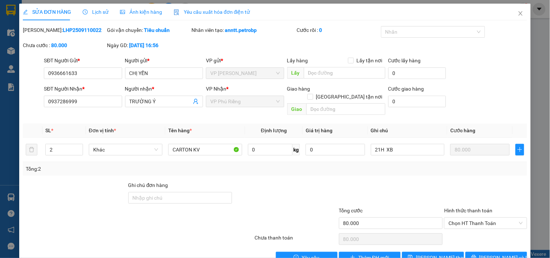
click at [136, 12] on span "Ảnh kiện hàng" at bounding box center [141, 12] width 42 height 6
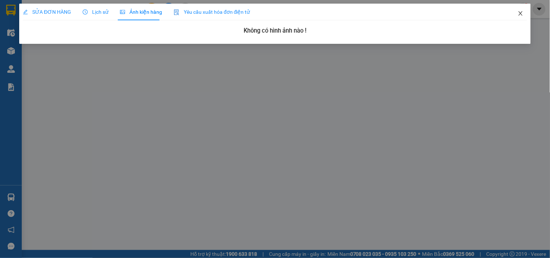
click at [523, 13] on icon "close" at bounding box center [521, 14] width 6 height 6
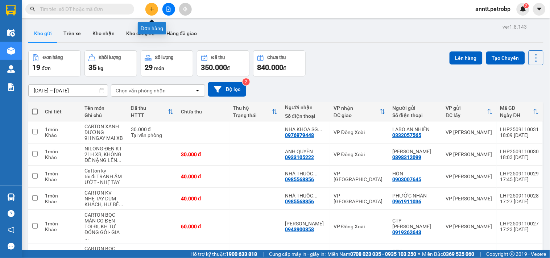
click at [154, 12] on button at bounding box center [151, 9] width 13 height 13
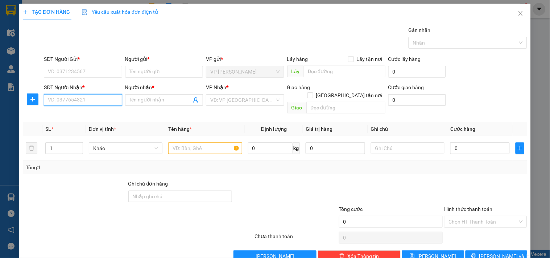
click at [75, 104] on input "SĐT Người Nhận *" at bounding box center [83, 100] width 78 height 12
click at [100, 117] on div "0937286999 - TRƯỜNG Ý" at bounding box center [82, 115] width 69 height 8
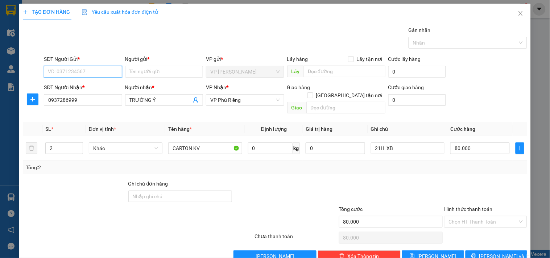
click at [83, 71] on input "SĐT Người Gửi *" at bounding box center [83, 72] width 78 height 12
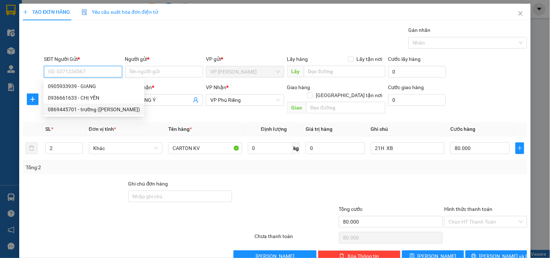
click at [77, 109] on div "0869445701 - trường (hoàng kim)" at bounding box center [94, 110] width 92 height 8
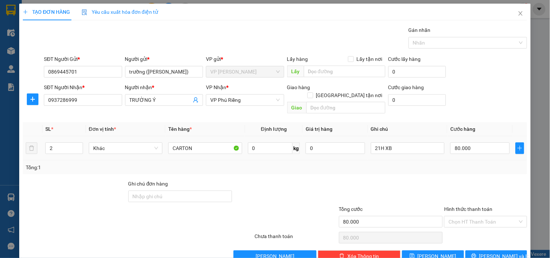
drag, startPoint x: 78, startPoint y: 138, endPoint x: 85, endPoint y: 137, distance: 7.3
click at [80, 144] on span "up" at bounding box center [79, 146] width 4 height 4
click at [476, 143] on input "80.000" at bounding box center [479, 149] width 59 height 12
click at [350, 216] on input "120.000" at bounding box center [391, 222] width 104 height 12
click at [466, 217] on input "Hình thức thanh toán" at bounding box center [483, 222] width 69 height 11
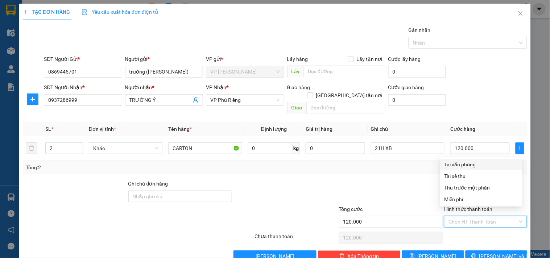
click at [490, 165] on div "Tại văn phòng" at bounding box center [481, 165] width 73 height 8
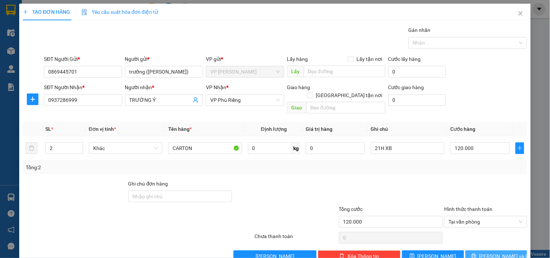
click at [477, 254] on icon "printer" at bounding box center [474, 256] width 5 height 5
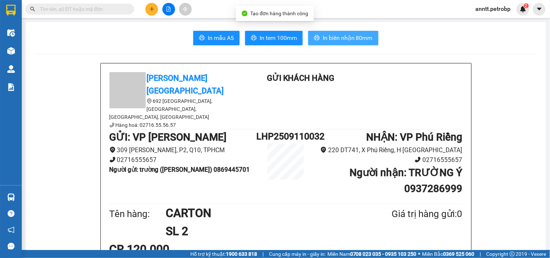
click at [351, 38] on span "In biên nhận 80mm" at bounding box center [348, 37] width 50 height 9
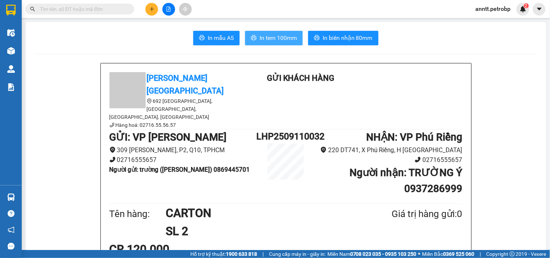
click at [273, 32] on button "In tem 100mm" at bounding box center [274, 38] width 58 height 15
click at [153, 7] on icon "plus" at bounding box center [151, 9] width 5 height 5
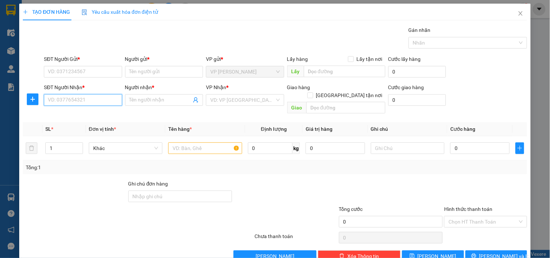
click at [74, 100] on input "SĐT Người Nhận *" at bounding box center [83, 100] width 78 height 12
click at [30, 102] on icon "plus" at bounding box center [33, 99] width 6 height 6
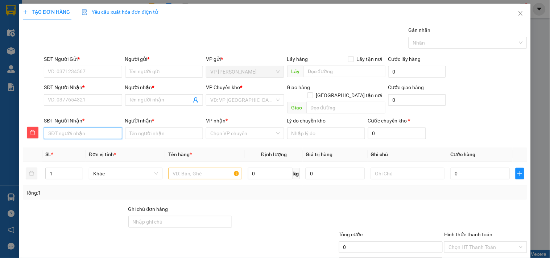
click at [54, 128] on input "SĐT Người Nhận *" at bounding box center [83, 134] width 78 height 12
click at [61, 100] on input "SĐT Người Nhận *" at bounding box center [83, 100] width 78 height 12
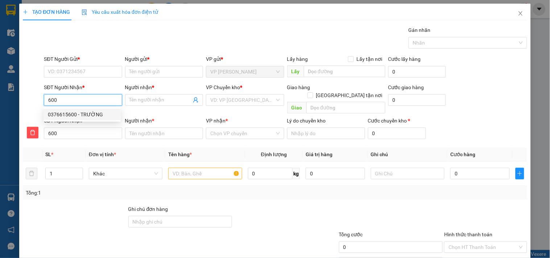
click at [61, 113] on div "0376615600 - TRƯỜNG" at bounding box center [82, 115] width 69 height 8
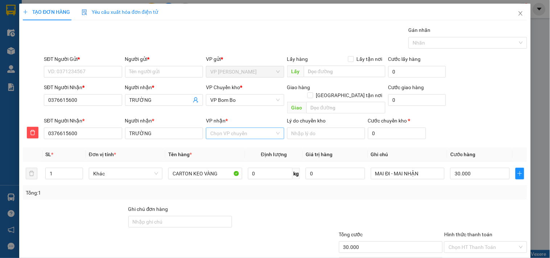
click at [224, 128] on input "VP nhận *" at bounding box center [242, 133] width 64 height 11
drag, startPoint x: 213, startPoint y: 139, endPoint x: 236, endPoint y: 99, distance: 45.8
click at [213, 139] on div "VP Bom Bo" at bounding box center [242, 140] width 69 height 8
click at [242, 99] on span "VP Bom Bo" at bounding box center [244, 100] width 69 height 11
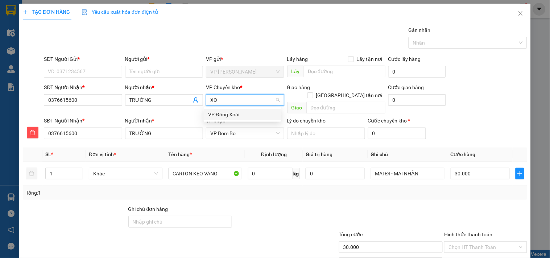
click at [229, 112] on div "VP Đồng Xoài" at bounding box center [242, 115] width 69 height 8
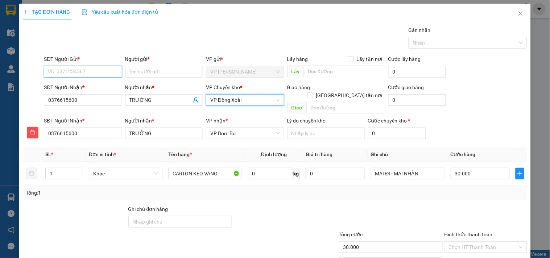
click at [88, 75] on input "SĐT Người Gửi *" at bounding box center [83, 72] width 78 height 12
click at [90, 86] on div "0827058888 - ĐUC HOA" at bounding box center [82, 86] width 69 height 8
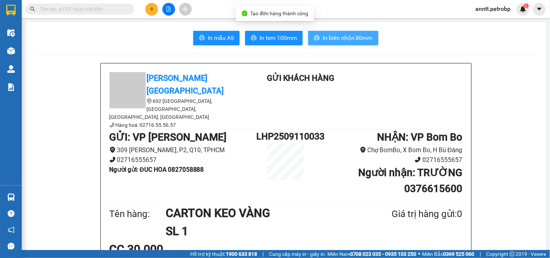
click at [359, 41] on span "In biên nhận 80mm" at bounding box center [348, 37] width 50 height 9
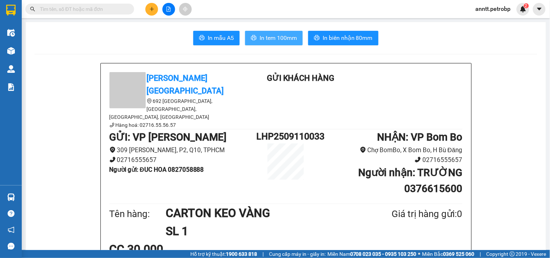
click at [287, 37] on span "In tem 100mm" at bounding box center [278, 37] width 37 height 9
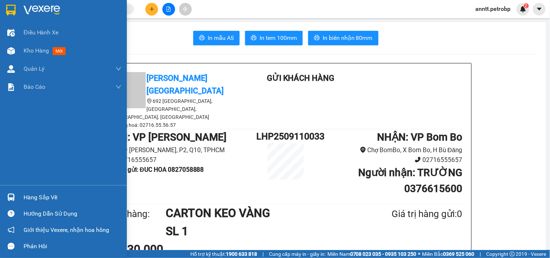
click at [9, 10] on img at bounding box center [10, 10] width 9 height 11
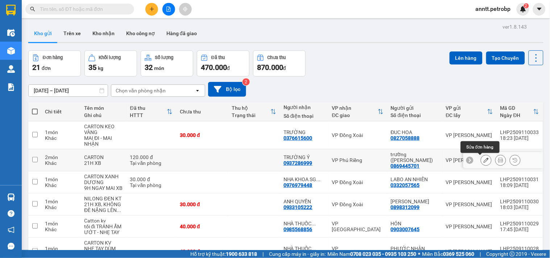
click at [484, 160] on icon at bounding box center [486, 160] width 5 height 5
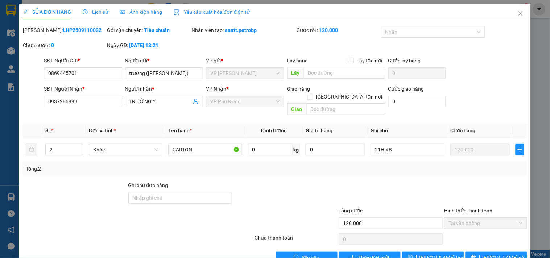
click at [136, 12] on span "Ảnh kiện hàng" at bounding box center [141, 12] width 42 height 6
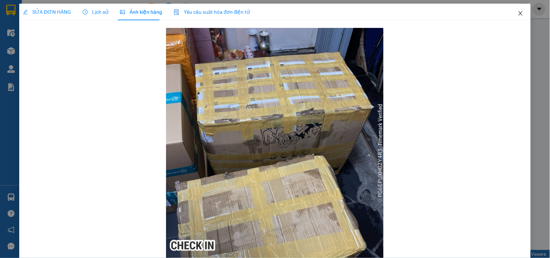
click at [518, 15] on icon "close" at bounding box center [521, 14] width 6 height 6
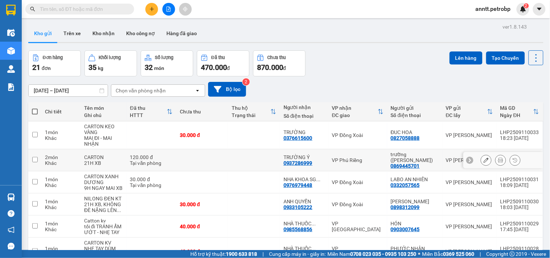
click at [484, 162] on button at bounding box center [486, 160] width 10 height 13
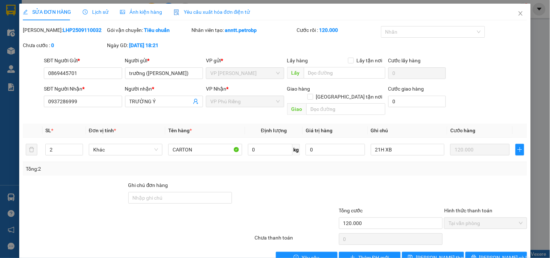
click at [142, 13] on span "Ảnh kiện hàng" at bounding box center [141, 12] width 42 height 6
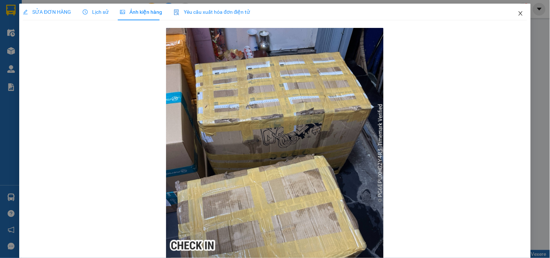
click at [518, 15] on icon "close" at bounding box center [521, 14] width 6 height 6
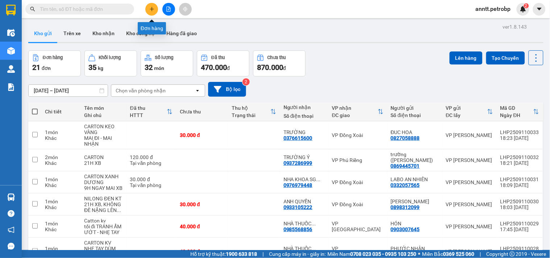
click at [148, 9] on button at bounding box center [151, 9] width 13 height 13
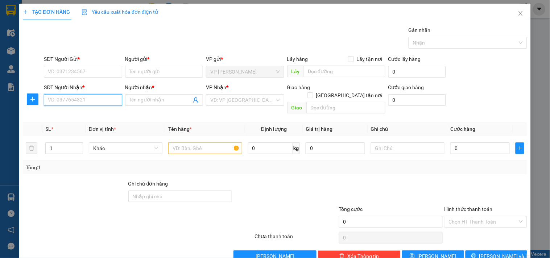
click at [75, 99] on input "SĐT Người Nhận *" at bounding box center [83, 100] width 78 height 12
click at [71, 100] on input "6147" at bounding box center [83, 100] width 78 height 12
click at [85, 103] on input "0966956147" at bounding box center [83, 100] width 78 height 12
drag, startPoint x: 85, startPoint y: 103, endPoint x: 78, endPoint y: 103, distance: 7.6
click at [78, 103] on input "0966956147" at bounding box center [83, 100] width 78 height 12
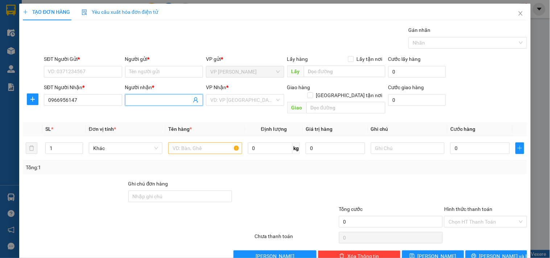
click at [157, 100] on input "Người nhận *" at bounding box center [160, 100] width 62 height 8
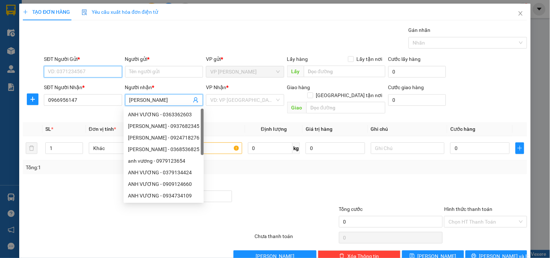
click at [86, 70] on input "SĐT Người Gửi *" at bounding box center [83, 72] width 78 height 12
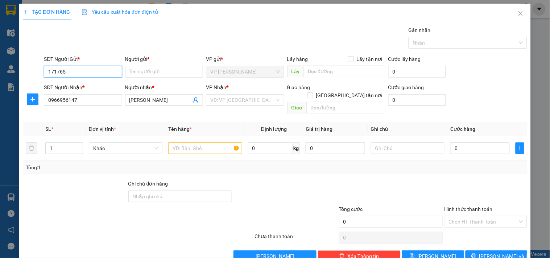
click at [86, 70] on input "171765" at bounding box center [83, 72] width 78 height 12
click at [70, 74] on input "171765" at bounding box center [83, 72] width 78 height 12
drag, startPoint x: 55, startPoint y: 72, endPoint x: 1, endPoint y: 82, distance: 54.9
click at [6, 82] on div "TẠO ĐƠN HÀNG Yêu cầu xuất hóa đơn điện tử Transit Pickup Surcharge Ids Transit …" at bounding box center [275, 129] width 550 height 258
click at [81, 85] on div "0975171765 - vinh" at bounding box center [82, 86] width 69 height 8
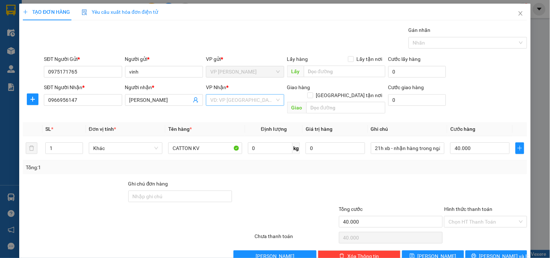
click at [216, 100] on input "search" at bounding box center [242, 100] width 64 height 11
click at [246, 114] on div "VP Phước Long 2" at bounding box center [242, 115] width 69 height 8
click at [77, 143] on span "Increase Value" at bounding box center [79, 146] width 8 height 7
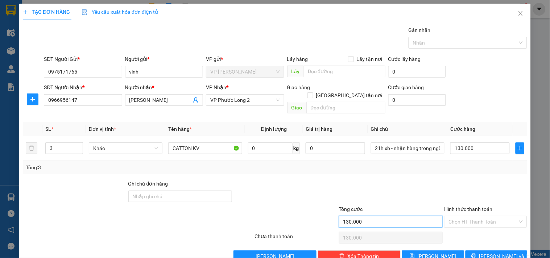
click at [375, 216] on input "130.000" at bounding box center [391, 222] width 104 height 12
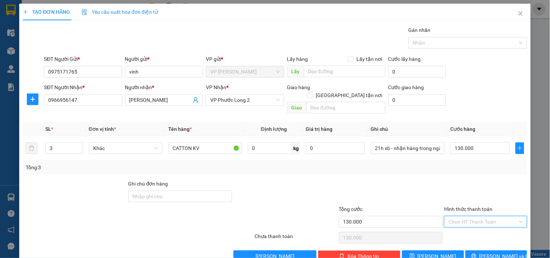
click at [477, 217] on input "Hình thức thanh toán" at bounding box center [483, 222] width 69 height 11
click at [476, 162] on div "Tại văn phòng" at bounding box center [481, 165] width 73 height 8
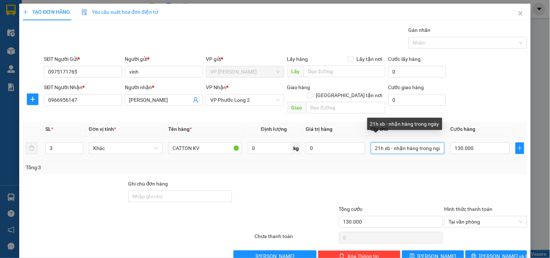
click at [434, 143] on input "21h xb - nhận hàng trong ngày" at bounding box center [408, 149] width 74 height 12
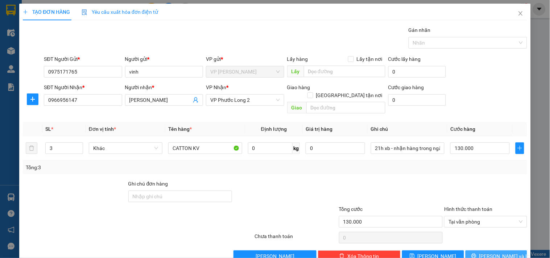
click at [477, 254] on icon "printer" at bounding box center [474, 256] width 5 height 5
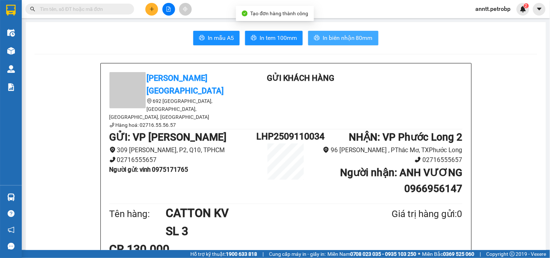
click at [361, 37] on span "In biên nhận 80mm" at bounding box center [348, 37] width 50 height 9
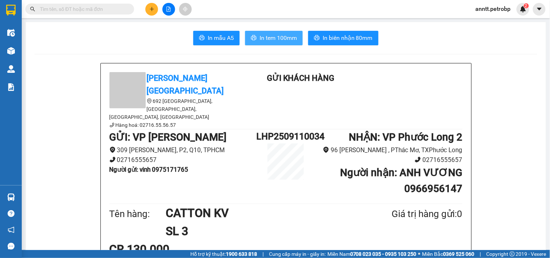
click at [278, 39] on span "In tem 100mm" at bounding box center [278, 37] width 37 height 9
click at [152, 8] on icon "plus" at bounding box center [151, 9] width 5 height 5
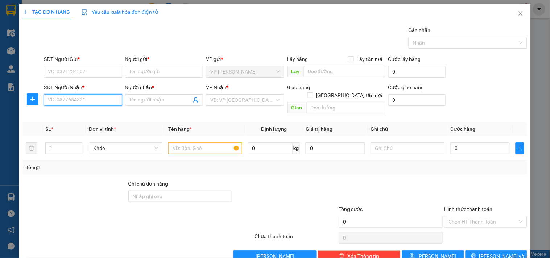
click at [88, 96] on input "SĐT Người Nhận *" at bounding box center [83, 100] width 78 height 12
click at [86, 96] on input "SĐT Người Nhận *" at bounding box center [83, 100] width 78 height 12
click at [87, 117] on div "0911566805 - PHONG NGUYÊN (HIẾU)" at bounding box center [91, 115] width 87 height 8
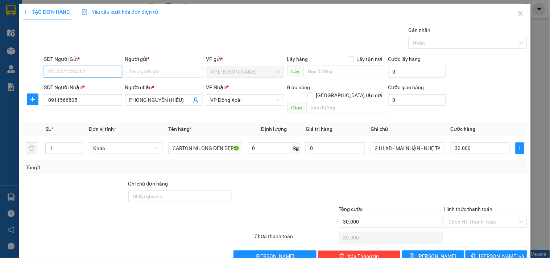
click at [81, 70] on input "SĐT Người Gửi *" at bounding box center [83, 72] width 78 height 12
click at [87, 87] on div "0919262643 - CTY MAI PHƯƠNG" at bounding box center [89, 86] width 82 height 8
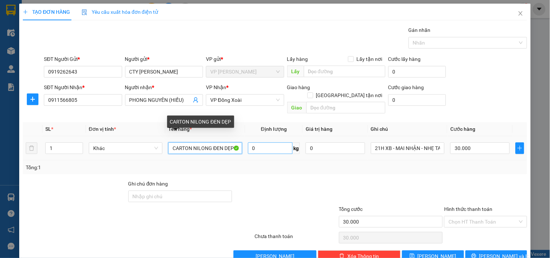
drag, startPoint x: 223, startPoint y: 140, endPoint x: 258, endPoint y: 145, distance: 34.5
click at [258, 145] on tr "1 Khác CARTON NILONG ĐEN DẸP 0 kg 0 21H XB - MAI NHẬN - NHẸ TAY 30.000" at bounding box center [275, 148] width 505 height 24
click at [193, 143] on input "CARTON NILONG ĐEN" at bounding box center [205, 149] width 74 height 12
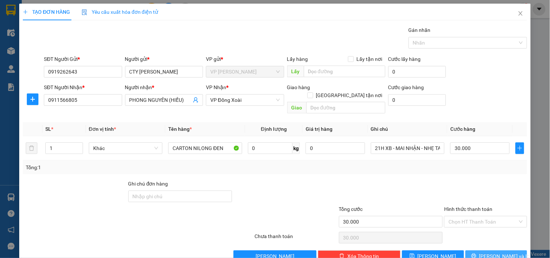
click at [497, 252] on span "Lưu và In" at bounding box center [505, 256] width 51 height 8
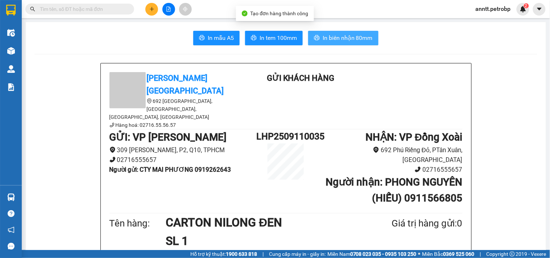
click at [330, 37] on span "In biên nhận 80mm" at bounding box center [348, 37] width 50 height 9
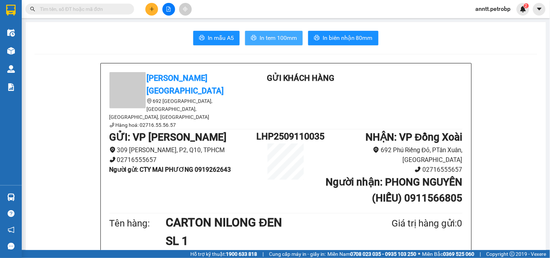
click at [291, 36] on span "In tem 100mm" at bounding box center [278, 37] width 37 height 9
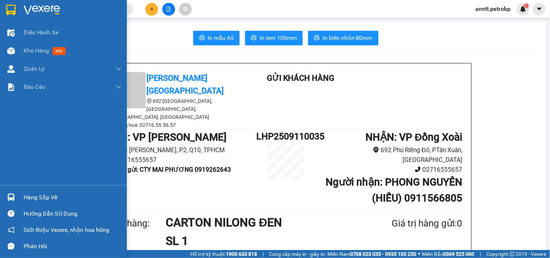
click at [5, 9] on div at bounding box center [11, 10] width 13 height 13
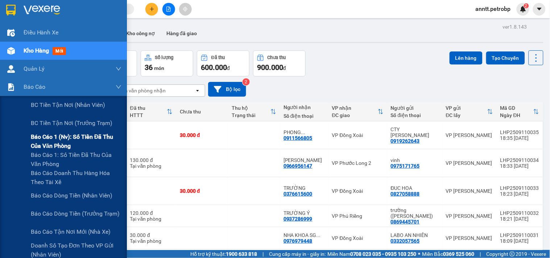
click at [61, 140] on span "Báo cáo 1 (nv): Số tiền đã thu của văn phòng" at bounding box center [76, 141] width 91 height 18
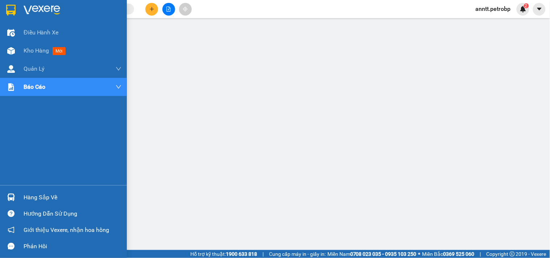
click at [12, 6] on img at bounding box center [10, 10] width 9 height 11
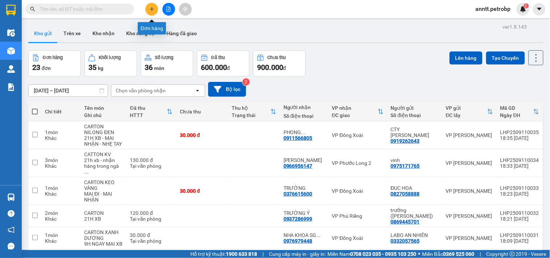
click at [155, 11] on button at bounding box center [151, 9] width 13 height 13
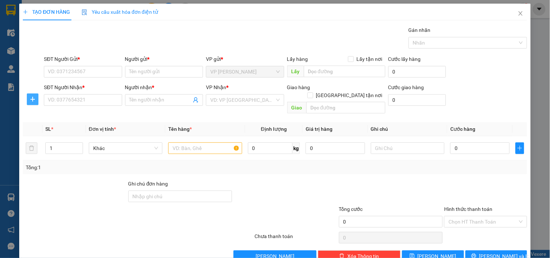
click at [38, 100] on button "button" at bounding box center [33, 100] width 12 height 12
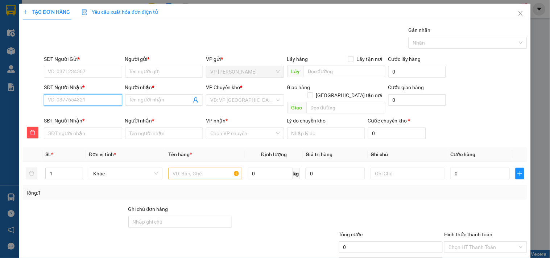
click at [63, 103] on input "SĐT Người Nhận *" at bounding box center [83, 100] width 78 height 12
click at [82, 113] on div "0707536789 - HUY TRẦN" at bounding box center [83, 115] width 71 height 8
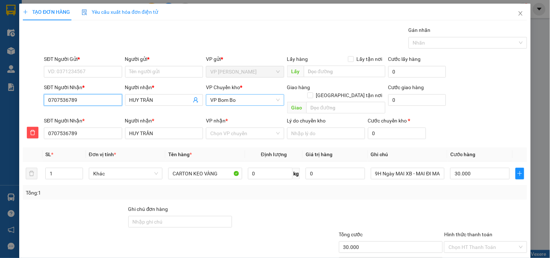
click at [241, 99] on span "VP Bom Bo" at bounding box center [244, 100] width 69 height 11
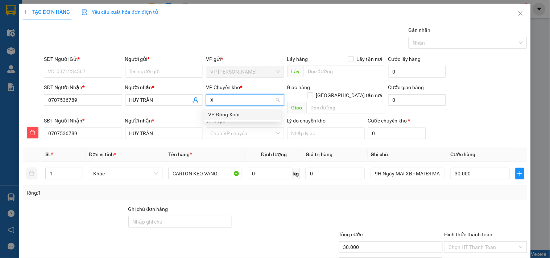
click at [238, 115] on div "VP Đồng Xoài" at bounding box center [242, 115] width 69 height 8
click at [231, 128] on input "VP nhận *" at bounding box center [242, 133] width 64 height 11
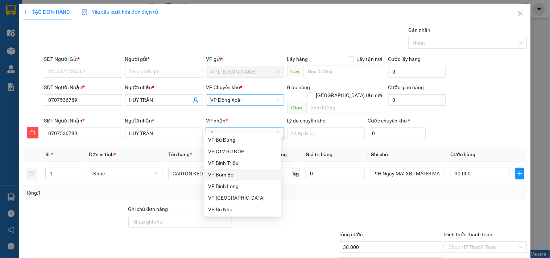
click at [230, 173] on div "VP Bom Bo" at bounding box center [242, 175] width 69 height 8
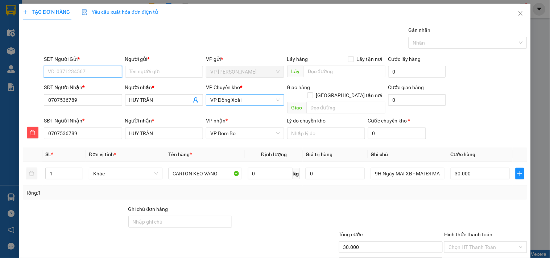
click at [85, 70] on input "SĐT Người Gửi *" at bounding box center [83, 72] width 78 height 12
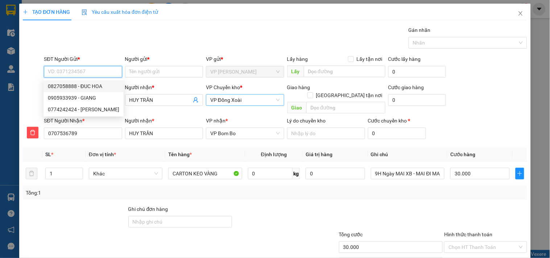
click at [91, 87] on div "0827058888 - ĐUC HOA" at bounding box center [83, 86] width 71 height 8
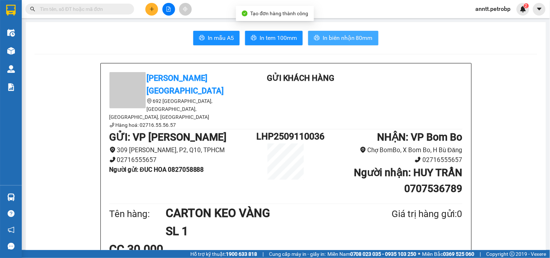
click at [350, 41] on span "In biên nhận 80mm" at bounding box center [348, 37] width 50 height 9
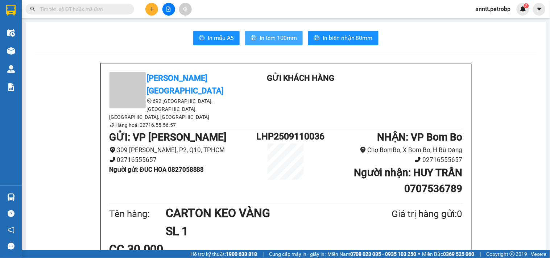
click at [277, 37] on span "In tem 100mm" at bounding box center [278, 37] width 37 height 9
click at [149, 9] on icon "plus" at bounding box center [151, 9] width 5 height 5
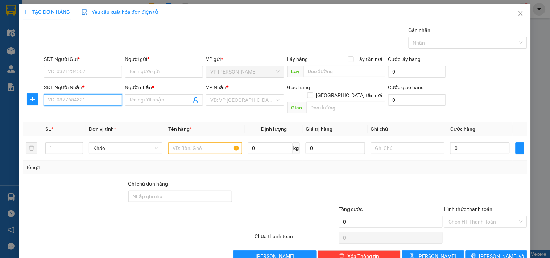
click at [88, 100] on input "SĐT Người Nhận *" at bounding box center [83, 100] width 78 height 12
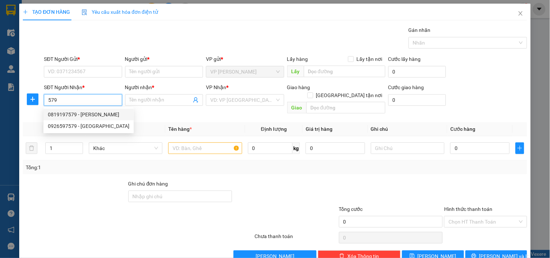
click at [75, 114] on div "0819197579 - THẾ KIỆT" at bounding box center [89, 115] width 82 height 8
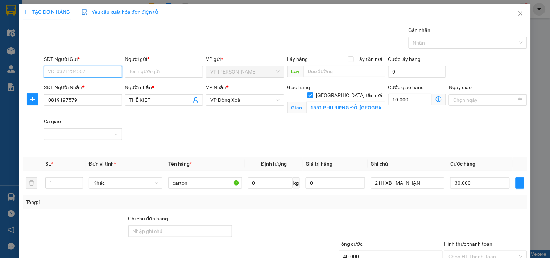
click at [70, 68] on input "SĐT Người Gửi *" at bounding box center [83, 72] width 78 height 12
click at [74, 86] on div "0906892528 - SƠN NGUYÊN" at bounding box center [89, 86] width 82 height 8
click at [77, 181] on span "up" at bounding box center [79, 181] width 4 height 4
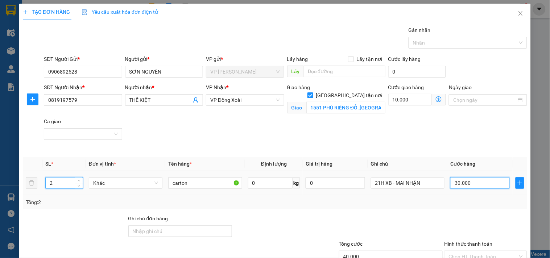
click at [474, 182] on input "30.000" at bounding box center [479, 183] width 59 height 12
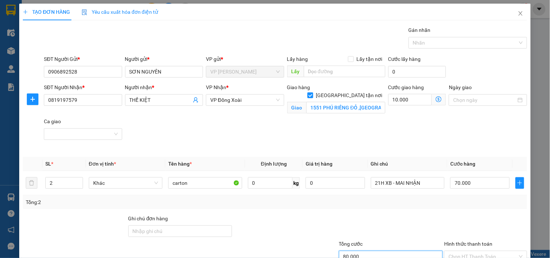
click at [372, 251] on input "80.000" at bounding box center [391, 257] width 104 height 12
click at [483, 251] on input "Hình thức thanh toán" at bounding box center [483, 256] width 69 height 11
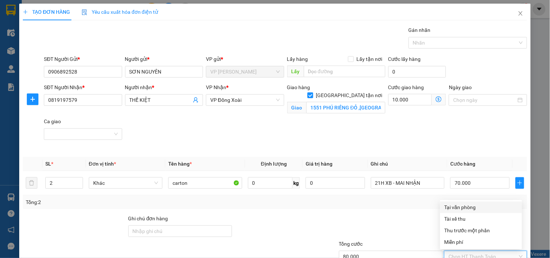
click at [487, 203] on div "Tại văn phòng" at bounding box center [481, 207] width 73 height 8
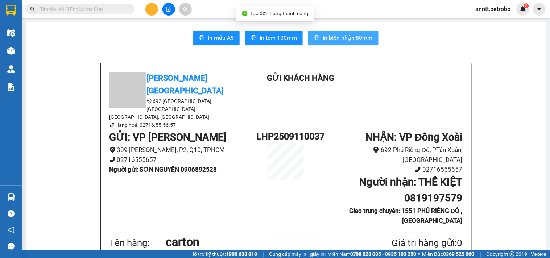
click at [327, 36] on span "In biên nhận 80mm" at bounding box center [348, 37] width 50 height 9
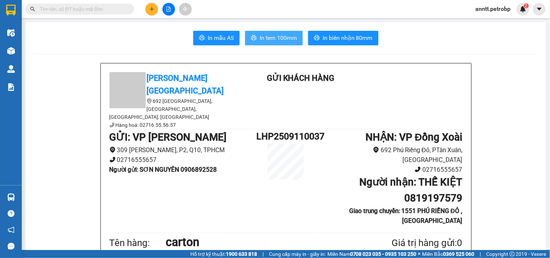
click at [277, 38] on span "In tem 100mm" at bounding box center [278, 37] width 37 height 9
click at [151, 7] on icon "plus" at bounding box center [151, 9] width 5 height 5
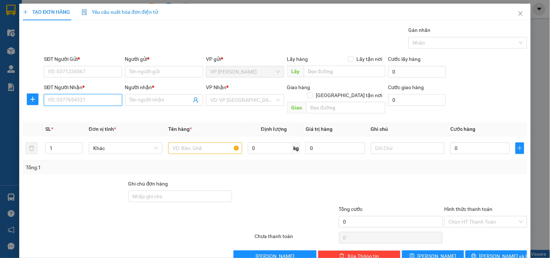
click at [96, 98] on input "SĐT Người Nhận *" at bounding box center [83, 100] width 78 height 12
click at [73, 115] on div "0963055400 - CHÁNH" at bounding box center [82, 115] width 69 height 8
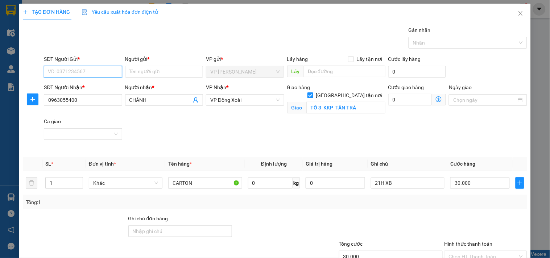
click at [71, 67] on input "SĐT Người Gửi *" at bounding box center [83, 72] width 78 height 12
click at [67, 86] on div "0906892528 - SƠN NGUYÊN" at bounding box center [89, 86] width 82 height 8
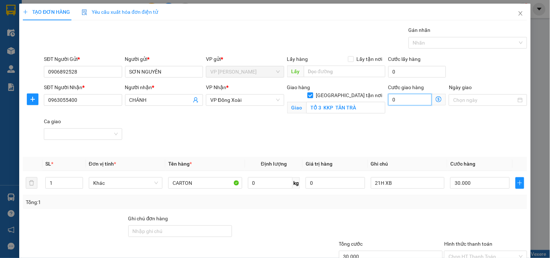
click at [403, 102] on input "0" at bounding box center [410, 100] width 44 height 12
click at [386, 256] on input "40.000" at bounding box center [391, 257] width 104 height 12
click at [493, 251] on input "Hình thức thanh toán" at bounding box center [483, 256] width 69 height 11
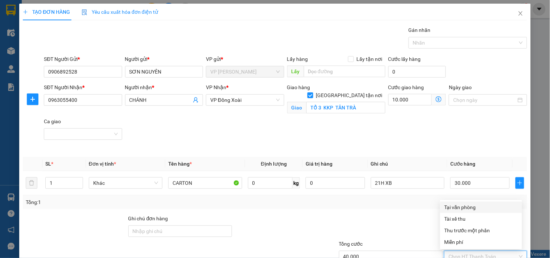
click at [481, 203] on div "Tại văn phòng" at bounding box center [481, 207] width 73 height 8
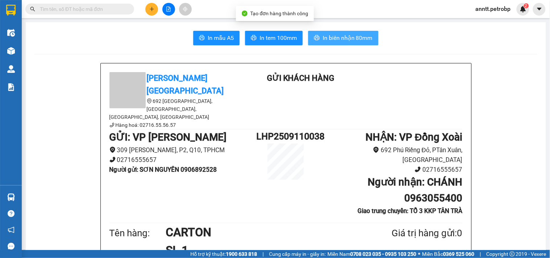
click at [324, 34] on span "In biên nhận 80mm" at bounding box center [348, 37] width 50 height 9
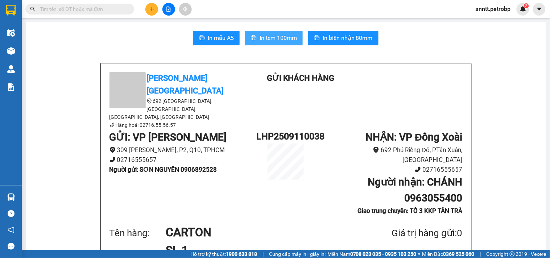
click at [269, 34] on span "In tem 100mm" at bounding box center [278, 37] width 37 height 9
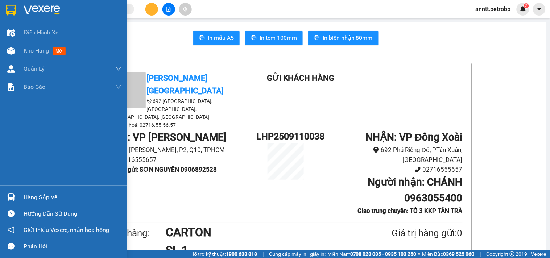
click at [16, 8] on div at bounding box center [11, 10] width 13 height 13
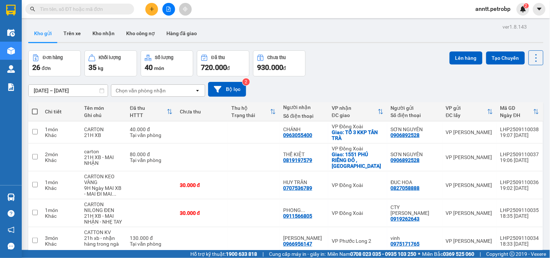
drag, startPoint x: 34, startPoint y: 112, endPoint x: 51, endPoint y: 107, distance: 17.1
click at [39, 111] on th at bounding box center [34, 111] width 13 height 19
click at [405, 71] on div "Đơn hàng 26 đơn Khối lượng 35 kg Số lượng 40 món Đã thu 720.000 đ Chưa thu 930.…" at bounding box center [285, 63] width 515 height 26
click at [149, 12] on button at bounding box center [151, 9] width 13 height 13
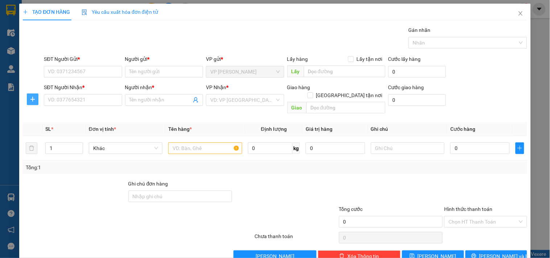
click at [28, 99] on span "plus" at bounding box center [32, 99] width 11 height 6
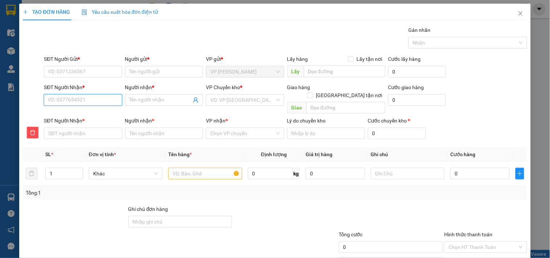
click at [70, 100] on input "SĐT Người Nhận *" at bounding box center [83, 100] width 78 height 12
click at [75, 116] on div "0902345693 - HẢI SPORT" at bounding box center [82, 115] width 69 height 8
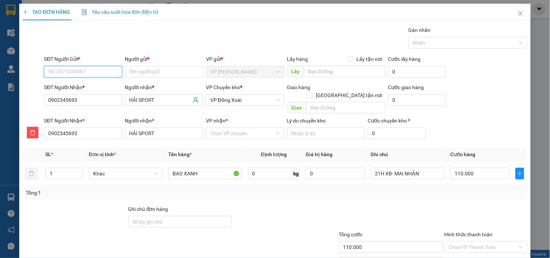
click at [82, 67] on input "SĐT Người Gửi *" at bounding box center [83, 72] width 78 height 12
click at [71, 88] on div "0985639992 - KADY" at bounding box center [82, 86] width 69 height 8
click at [30, 130] on icon "delete" at bounding box center [33, 133] width 6 height 6
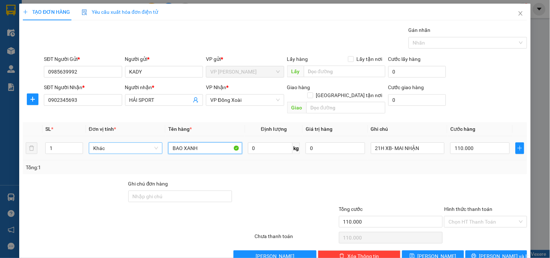
drag, startPoint x: 206, startPoint y: 142, endPoint x: 112, endPoint y: 140, distance: 93.2
click at [112, 140] on tr "1 Khác BAO XANH 0 kg 0 21H XB- MAI NHẬN 110.000" at bounding box center [275, 148] width 505 height 24
click at [481, 144] on input "110.000" at bounding box center [479, 149] width 59 height 12
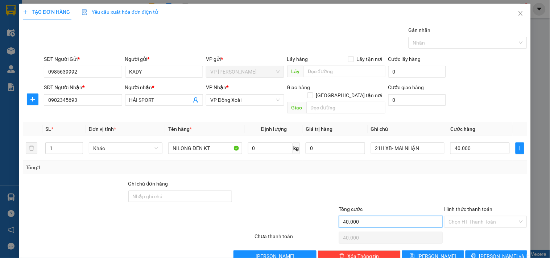
click at [401, 217] on input "40.000" at bounding box center [391, 222] width 104 height 12
click at [483, 251] on button "Lưu và In" at bounding box center [497, 257] width 62 height 12
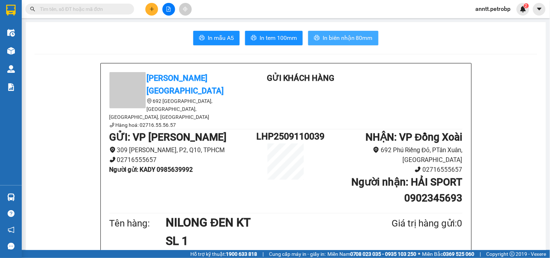
click at [354, 37] on span "In biên nhận 80mm" at bounding box center [348, 37] width 50 height 9
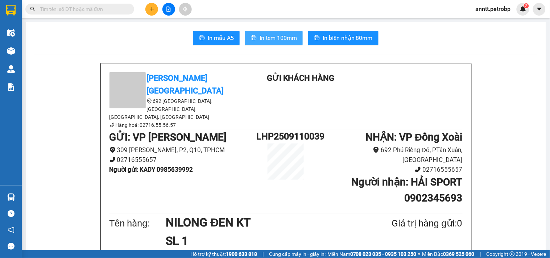
click at [291, 39] on span "In tem 100mm" at bounding box center [278, 37] width 37 height 9
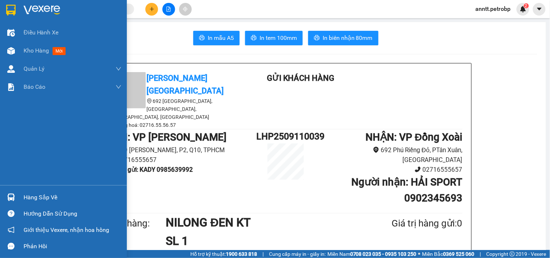
click at [7, 7] on img at bounding box center [10, 10] width 9 height 11
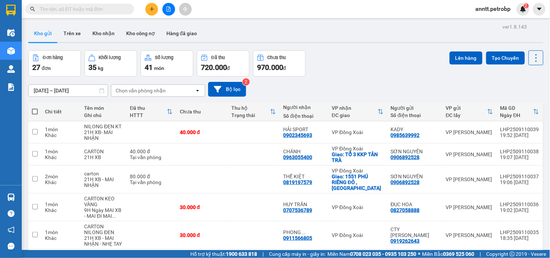
click at [33, 114] on span at bounding box center [35, 112] width 6 height 6
click at [35, 108] on input "checkbox" at bounding box center [35, 108] width 0 height 0
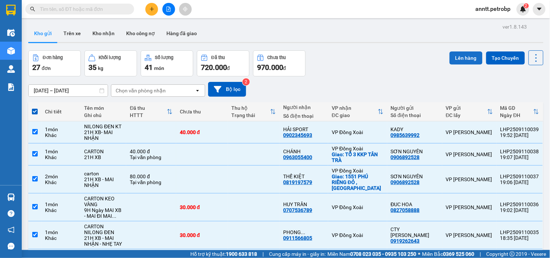
click at [454, 58] on button "Lên hàng" at bounding box center [466, 58] width 33 height 13
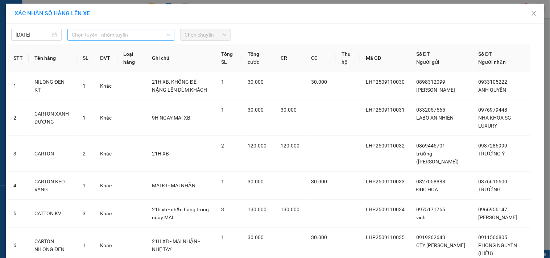
click at [127, 35] on span "Chọn tuyến - nhóm tuyến" at bounding box center [121, 34] width 98 height 11
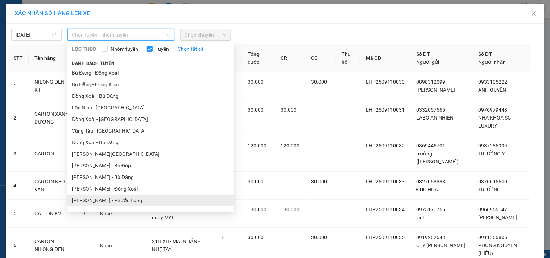
click at [137, 195] on li "Hồ Chí Minh - Phước Long" at bounding box center [150, 201] width 167 height 12
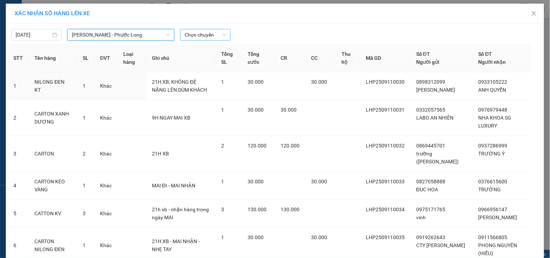
click at [204, 38] on span "Chọn chuyến" at bounding box center [206, 34] width 42 height 11
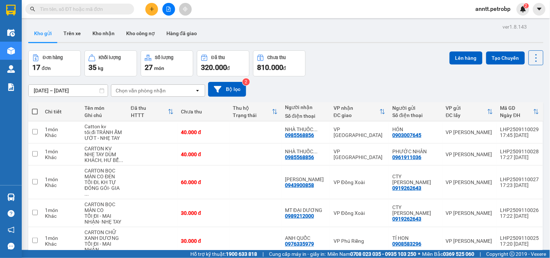
click at [37, 110] on span at bounding box center [35, 112] width 6 height 6
click at [35, 108] on input "checkbox" at bounding box center [35, 108] width 0 height 0
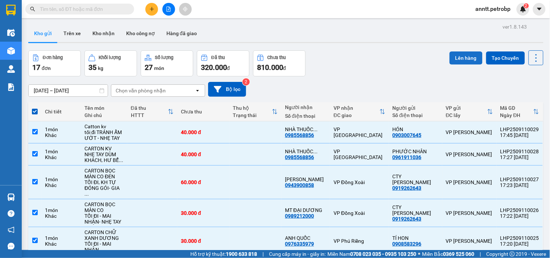
click at [465, 52] on button "Lên hàng" at bounding box center [466, 58] width 33 height 13
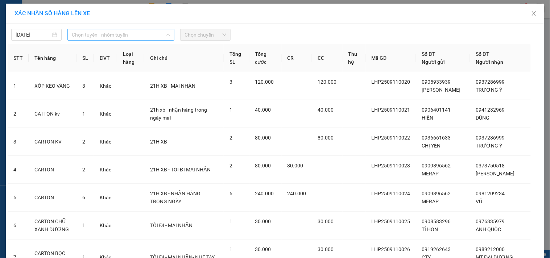
click at [143, 33] on span "Chọn tuyến - nhóm tuyến" at bounding box center [121, 34] width 98 height 11
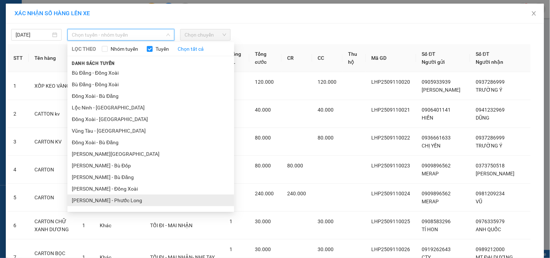
click at [128, 70] on ul "Bù Đăng - Đồng Xoài Bù Đăng - Đồng Xoài Đồng Xoài - Bù Đăng Lộc Ninh - Đồng Xoà…" at bounding box center [150, 138] width 167 height 142
click at [126, 195] on li "Hồ Chí Minh - Phước Long" at bounding box center [150, 201] width 167 height 12
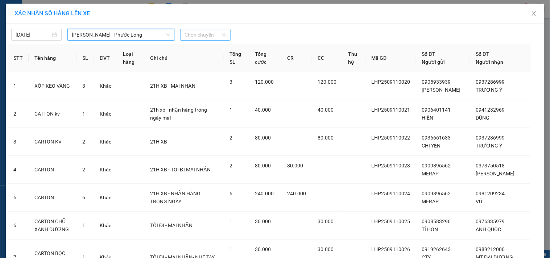
click at [197, 29] on span "Chọn chuyến" at bounding box center [206, 34] width 42 height 11
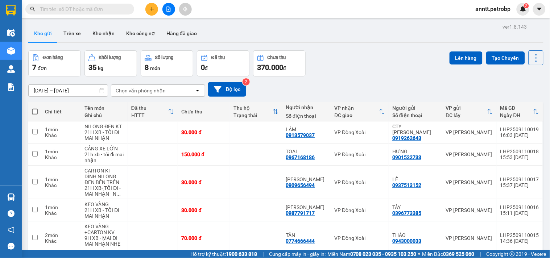
click at [33, 111] on span at bounding box center [35, 112] width 6 height 6
click at [35, 108] on input "checkbox" at bounding box center [35, 108] width 0 height 0
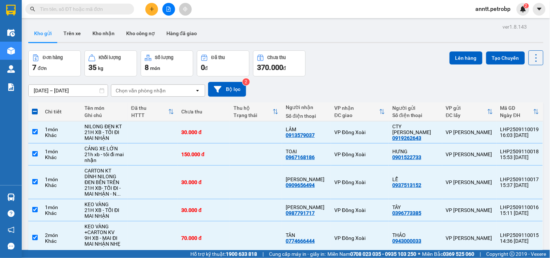
click at [463, 59] on button "Lên hàng" at bounding box center [466, 58] width 33 height 13
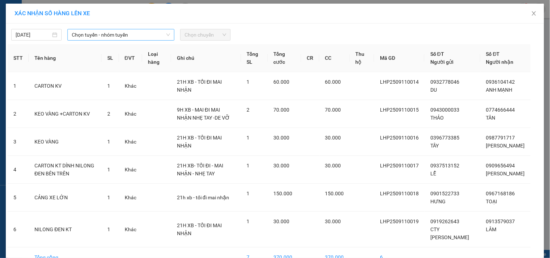
click at [154, 37] on span "Chọn tuyến - nhóm tuyến" at bounding box center [121, 34] width 98 height 11
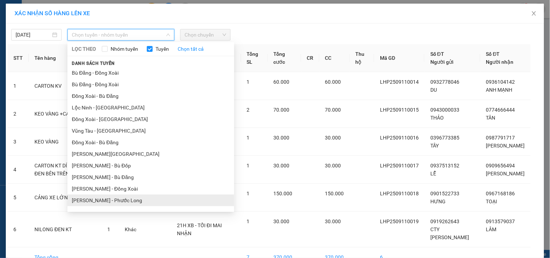
click at [143, 195] on li "Hồ Chí Minh - Phước Long" at bounding box center [150, 201] width 167 height 12
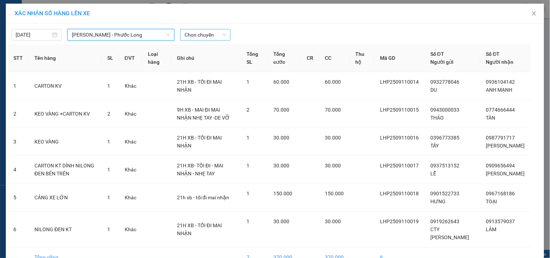
click at [196, 35] on span "Chọn chuyến" at bounding box center [206, 34] width 42 height 11
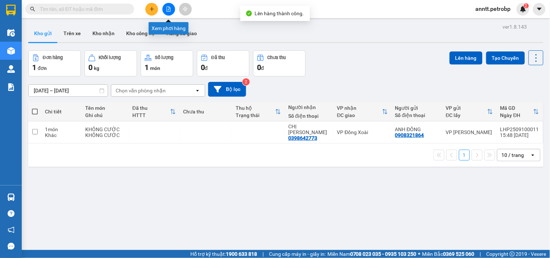
click at [168, 12] on button at bounding box center [168, 9] width 13 height 13
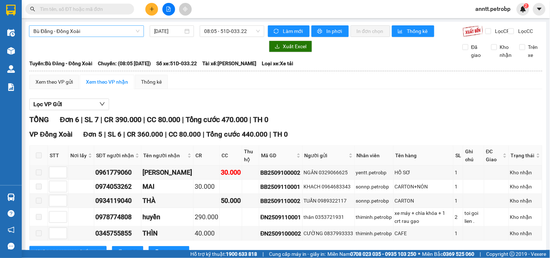
click at [99, 29] on span "Bù Đăng - Đồng Xoài" at bounding box center [86, 31] width 106 height 11
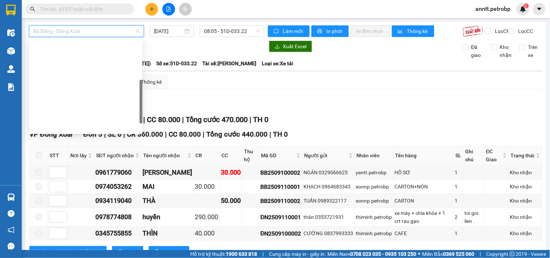
click at [95, 181] on div "Hồ Chí Minh - Phước Long" at bounding box center [85, 185] width 105 height 8
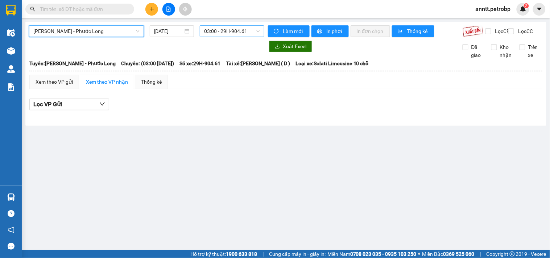
click at [221, 31] on span "03:00 - 29H-904.61" at bounding box center [232, 31] width 56 height 11
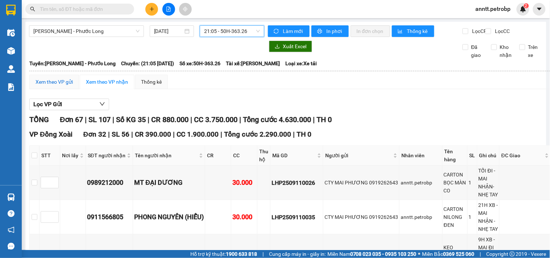
click at [50, 86] on div "Xem theo VP gửi" at bounding box center [54, 82] width 37 height 8
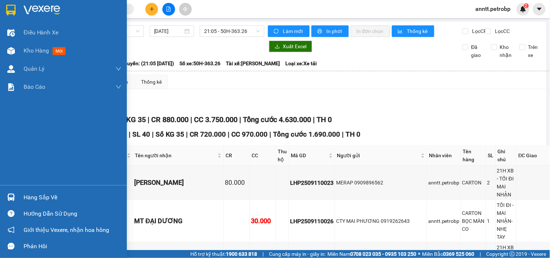
click at [6, 6] on img at bounding box center [10, 10] width 9 height 11
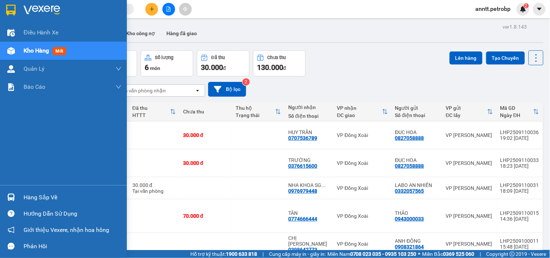
click at [9, 9] on img at bounding box center [10, 10] width 9 height 11
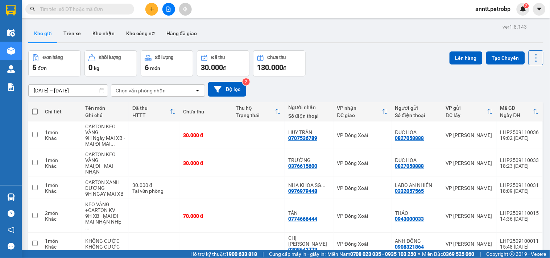
scroll to position [33, 0]
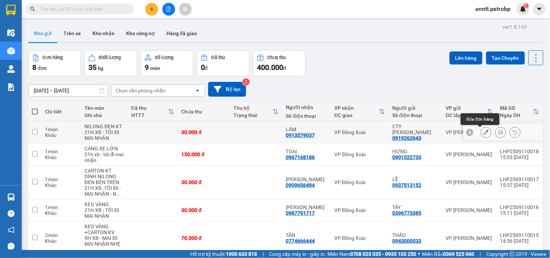
drag, startPoint x: 480, startPoint y: 131, endPoint x: 381, endPoint y: 135, distance: 98.7
click at [472, 134] on div at bounding box center [504, 132] width 80 height 16
click at [484, 133] on icon at bounding box center [486, 132] width 5 height 5
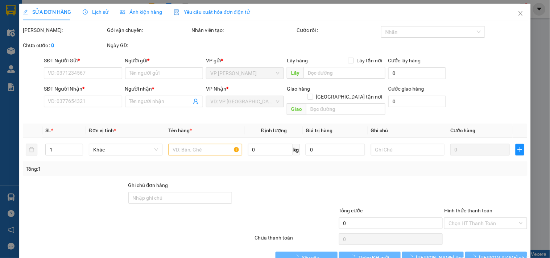
type input "0919262643"
type input "CTY [PERSON_NAME]"
type input "0913579037"
type input "LÂM"
type input "30.000"
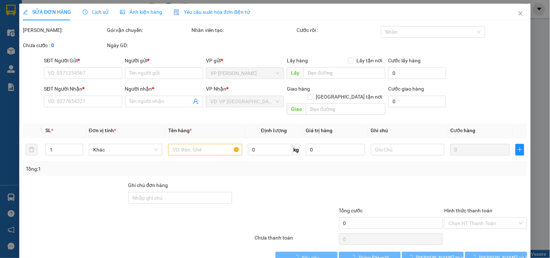
type input "30.000"
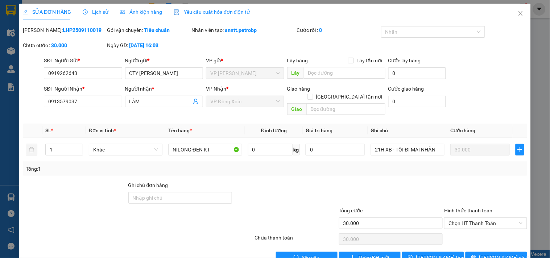
click at [136, 13] on span "Ảnh kiện hàng" at bounding box center [141, 12] width 42 height 6
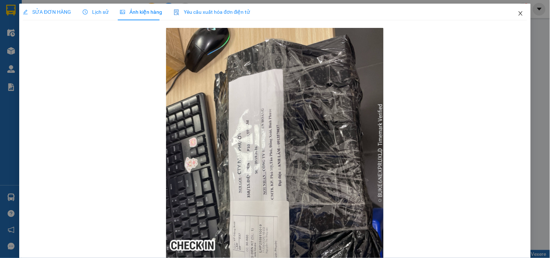
drag, startPoint x: 516, startPoint y: 13, endPoint x: 95, endPoint y: 16, distance: 421.1
click at [518, 13] on icon "close" at bounding box center [521, 14] width 6 height 6
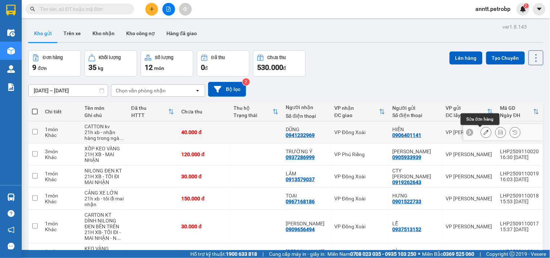
drag, startPoint x: 481, startPoint y: 133, endPoint x: 449, endPoint y: 138, distance: 32.6
click at [484, 135] on icon at bounding box center [486, 132] width 5 height 5
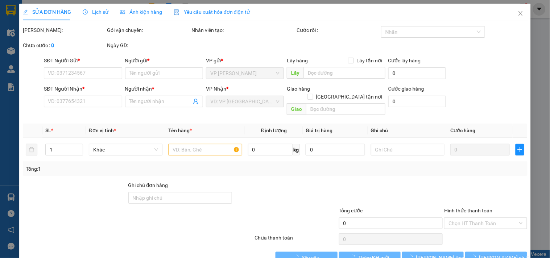
type input "0906401141"
type input "HIỀN"
type input "0941232969"
type input "DŨNG"
type input "40.000"
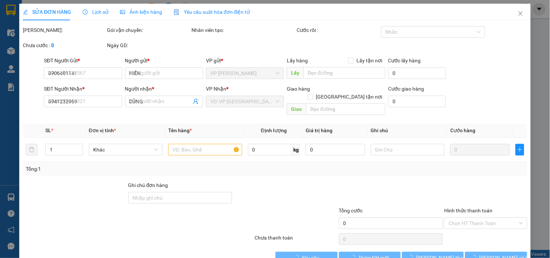
type input "40.000"
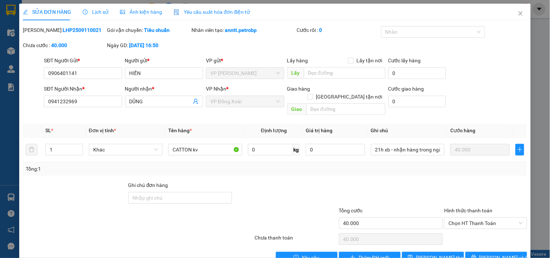
click at [133, 11] on span "Ảnh kiện hàng" at bounding box center [141, 12] width 42 height 6
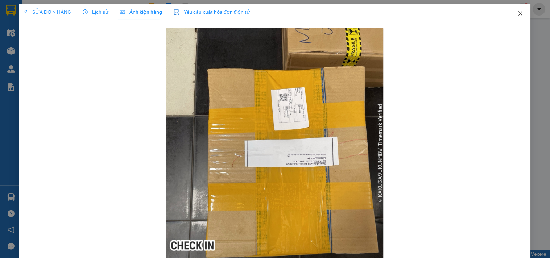
click at [518, 16] on icon "close" at bounding box center [521, 14] width 6 height 6
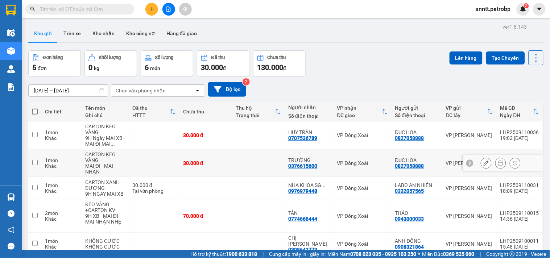
scroll to position [33, 0]
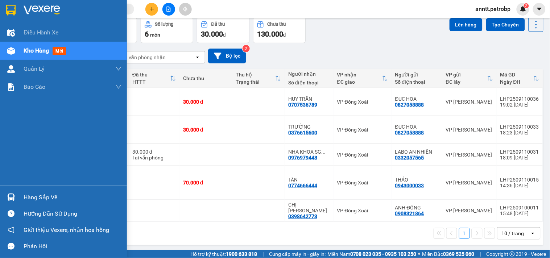
click at [16, 8] on div at bounding box center [11, 10] width 13 height 13
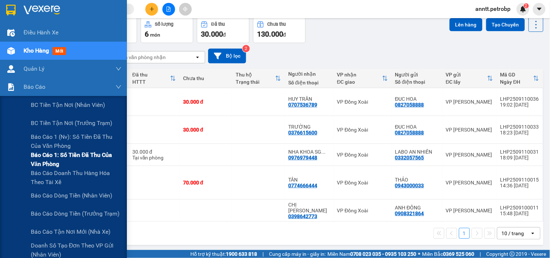
drag, startPoint x: 54, startPoint y: 141, endPoint x: 58, endPoint y: 161, distance: 20.0
click at [54, 142] on span "Báo cáo 1 (nv): Số tiền đã thu của văn phòng" at bounding box center [76, 141] width 91 height 18
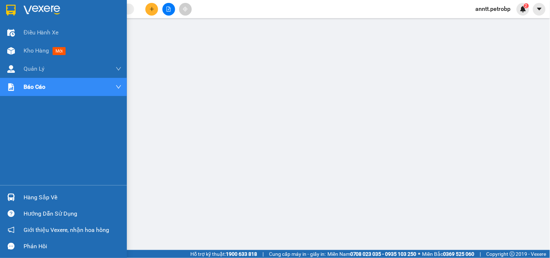
click at [13, 9] on img at bounding box center [10, 10] width 9 height 11
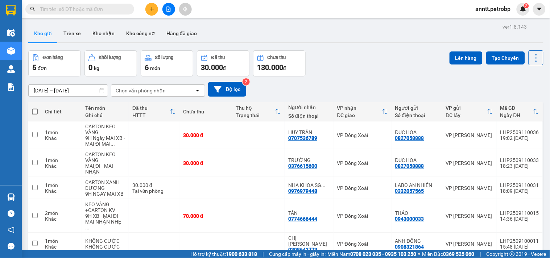
click at [44, 34] on button "Kho gửi" at bounding box center [42, 33] width 29 height 17
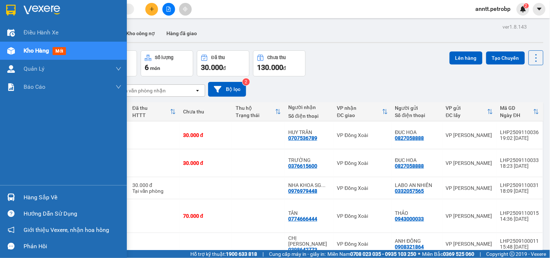
click at [9, 195] on img at bounding box center [11, 198] width 8 height 8
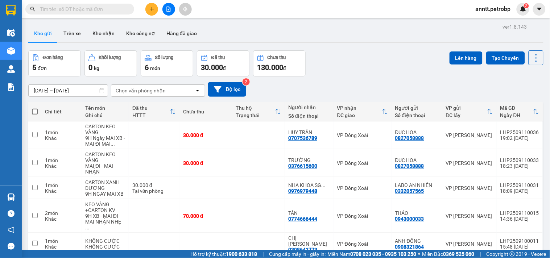
click at [361, 50] on section "Kết quả tìm kiếm ( 0 ) Bộ lọc No Data anntt.petrobp 2 Điều hành xe Kho hàng mới…" at bounding box center [275, 129] width 550 height 258
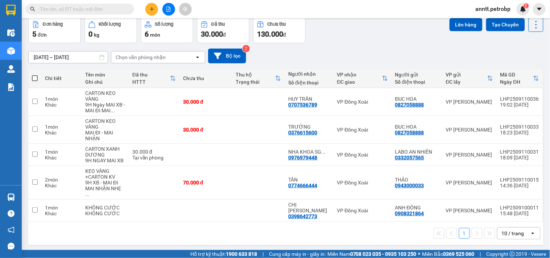
click at [343, 45] on div "[DATE] – [DATE] Press the down arrow key to interact with the calendar and sele…" at bounding box center [285, 56] width 515 height 26
click at [100, 9] on input "text" at bounding box center [83, 9] width 86 height 8
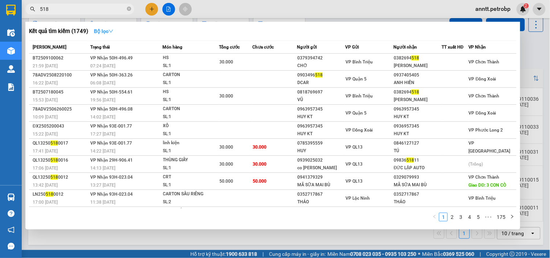
type input "518"
click at [107, 31] on strong "Bộ lọc" at bounding box center [104, 31] width 20 height 6
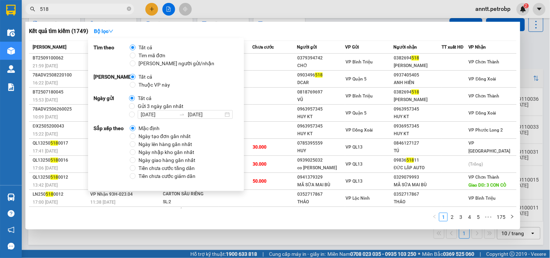
click at [175, 133] on span "Ngày tạo đơn gần nhất" at bounding box center [165, 136] width 58 height 8
click at [136, 133] on input "Ngày tạo đơn gần nhất" at bounding box center [133, 136] width 6 height 6
radio input "true"
radio input "false"
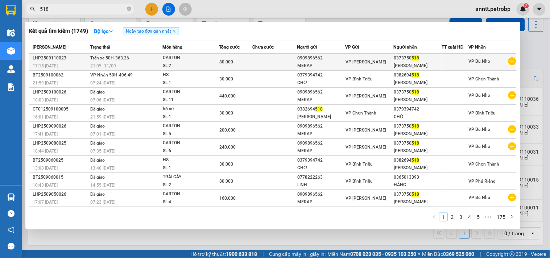
click at [75, 61] on div "LHP2509110023" at bounding box center [60, 58] width 55 height 8
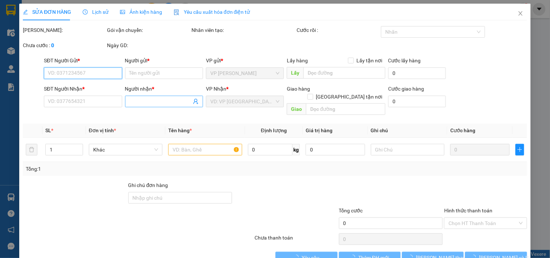
type input "0909896562"
type input "MERAP"
type input "0373750518"
type input "[PERSON_NAME]"
type input "80.000"
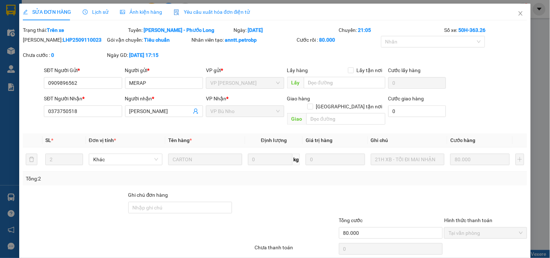
click at [100, 13] on span "Lịch sử" at bounding box center [96, 12] width 26 height 6
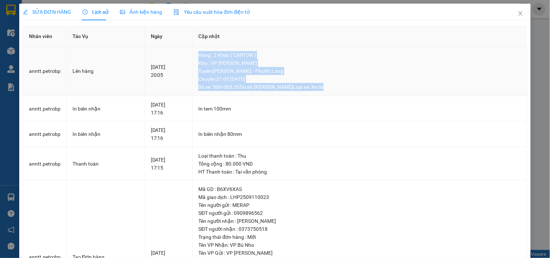
drag, startPoint x: 208, startPoint y: 53, endPoint x: 353, endPoint y: 85, distance: 148.1
click at [353, 85] on td "Hàng : 2 Khác ( CARTON ) Kho : VP [PERSON_NAME] : [PERSON_NAME] - Phước [GEOGR…" at bounding box center [360, 71] width 334 height 50
copy div "Hàng : 2 Khác ( CARTON ) Kho : VP [PERSON_NAME] : [PERSON_NAME] - Phước [GEOGR…"
drag, startPoint x: 517, startPoint y: 15, endPoint x: 178, endPoint y: 17, distance: 338.1
click at [518, 15] on icon "close" at bounding box center [521, 14] width 6 height 6
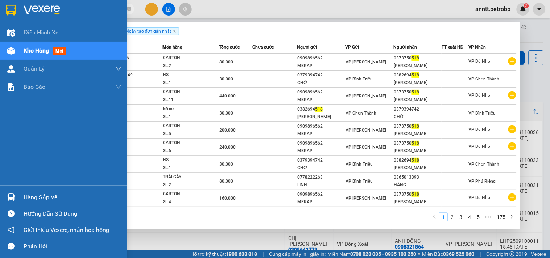
drag, startPoint x: 81, startPoint y: 10, endPoint x: 12, endPoint y: 12, distance: 69.3
click at [12, 12] on section "Kết quả tìm kiếm ( 1749 ) Bộ lọc Ngày tạo đơn gần nhất Mã ĐH Trạng thái Món hàn…" at bounding box center [275, 129] width 550 height 258
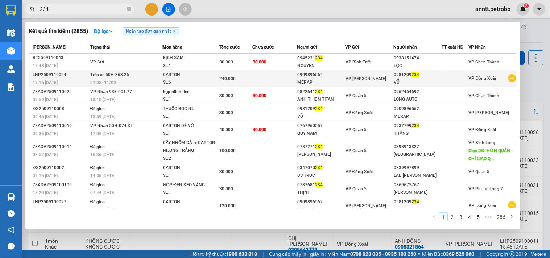
type input "234"
click at [173, 82] on div "SL: 6" at bounding box center [190, 83] width 54 height 8
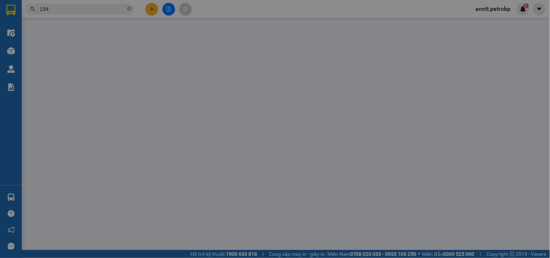
type input "0909896562"
type input "MERAP"
type input "0981209234"
type input "VŨ"
type input "240.000"
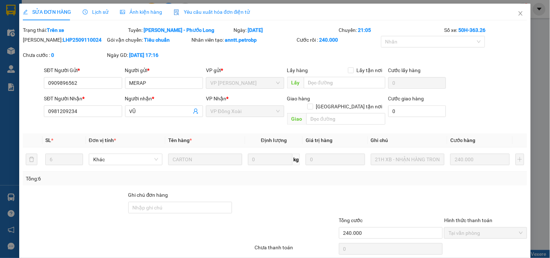
drag, startPoint x: 97, startPoint y: 18, endPoint x: 96, endPoint y: 22, distance: 3.8
click at [96, 18] on div "Lịch sử" at bounding box center [96, 12] width 26 height 17
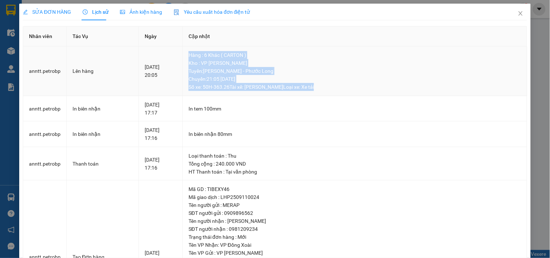
drag, startPoint x: 197, startPoint y: 52, endPoint x: 348, endPoint y: 89, distance: 155.4
click at [348, 89] on td "Hàng : 6 Khác ( CARTON ) Kho : VP [PERSON_NAME] : [PERSON_NAME] - Phước [GEOGR…" at bounding box center [355, 71] width 345 height 50
copy div "Hàng : 6 Khác ( CARTON ) Kho : VP [PERSON_NAME] : [PERSON_NAME] - Phước [GEOGR…"
click at [518, 16] on icon "close" at bounding box center [521, 14] width 6 height 6
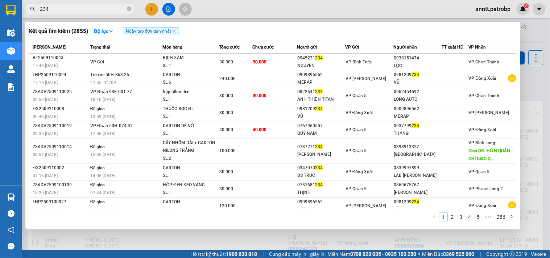
click at [53, 8] on input "234" at bounding box center [83, 9] width 86 height 8
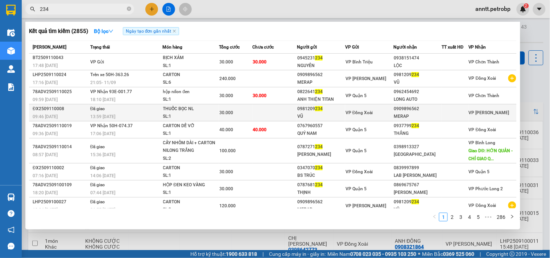
click at [279, 117] on td at bounding box center [274, 112] width 45 height 17
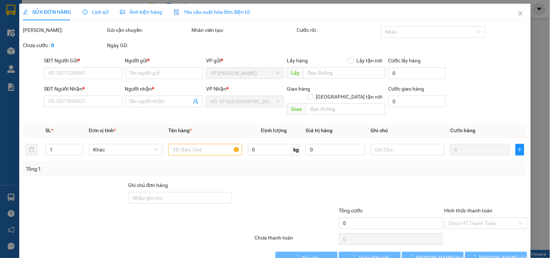
type input "0981209234"
type input "VŨ"
type input "0909896562"
type input "MERAP"
type input "30.000"
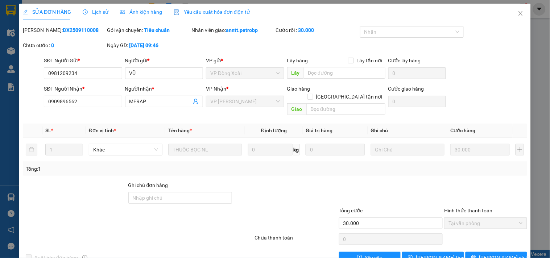
click at [94, 9] on span "Lịch sử" at bounding box center [96, 12] width 26 height 6
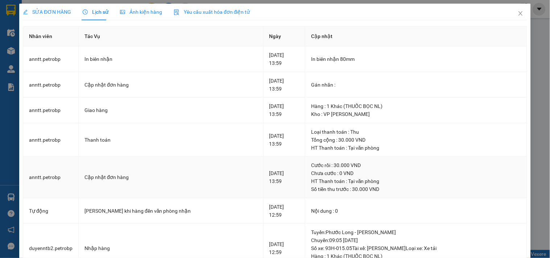
scroll to position [81, 0]
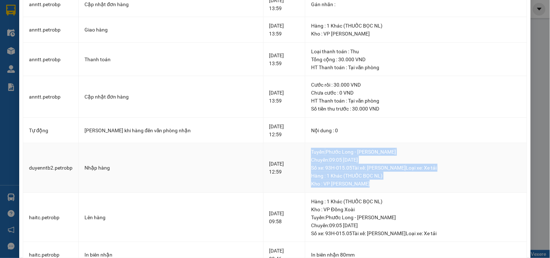
drag, startPoint x: 297, startPoint y: 150, endPoint x: 364, endPoint y: 189, distance: 77.0
click at [364, 189] on td "[GEOGRAPHIC_DATA] : Phước Long - [PERSON_NAME]: 09:05 [DATE] Số xe: 93H-015.05 …" at bounding box center [416, 168] width 222 height 50
copy div "[GEOGRAPHIC_DATA] : Phước Long - [PERSON_NAME]: 09:05 [DATE] Số xe: 93H-015.05 …"
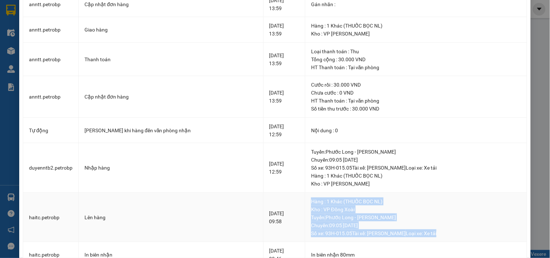
drag, startPoint x: 303, startPoint y: 203, endPoint x: 429, endPoint y: 233, distance: 129.7
click at [429, 233] on div "Hàng : 1 Khác (THUỐC BỌC NL) Kho : VP Đồng Xoài Tuyến : Phước Long - [PERSON_NA…" at bounding box center [416, 218] width 210 height 40
copy div "Hàng : 1 Khác (THUỐC BỌC NL) Kho : VP Đồng Xoài Tuyến : Phước Long - [PERSON_NA…"
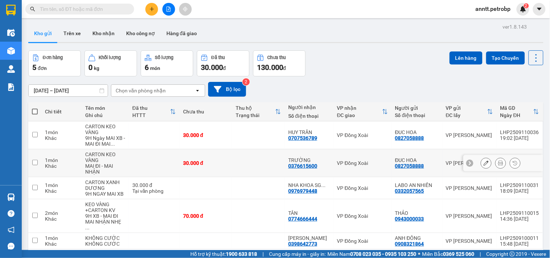
scroll to position [33, 0]
